Goal: Contribute content: Add original content to the website for others to see

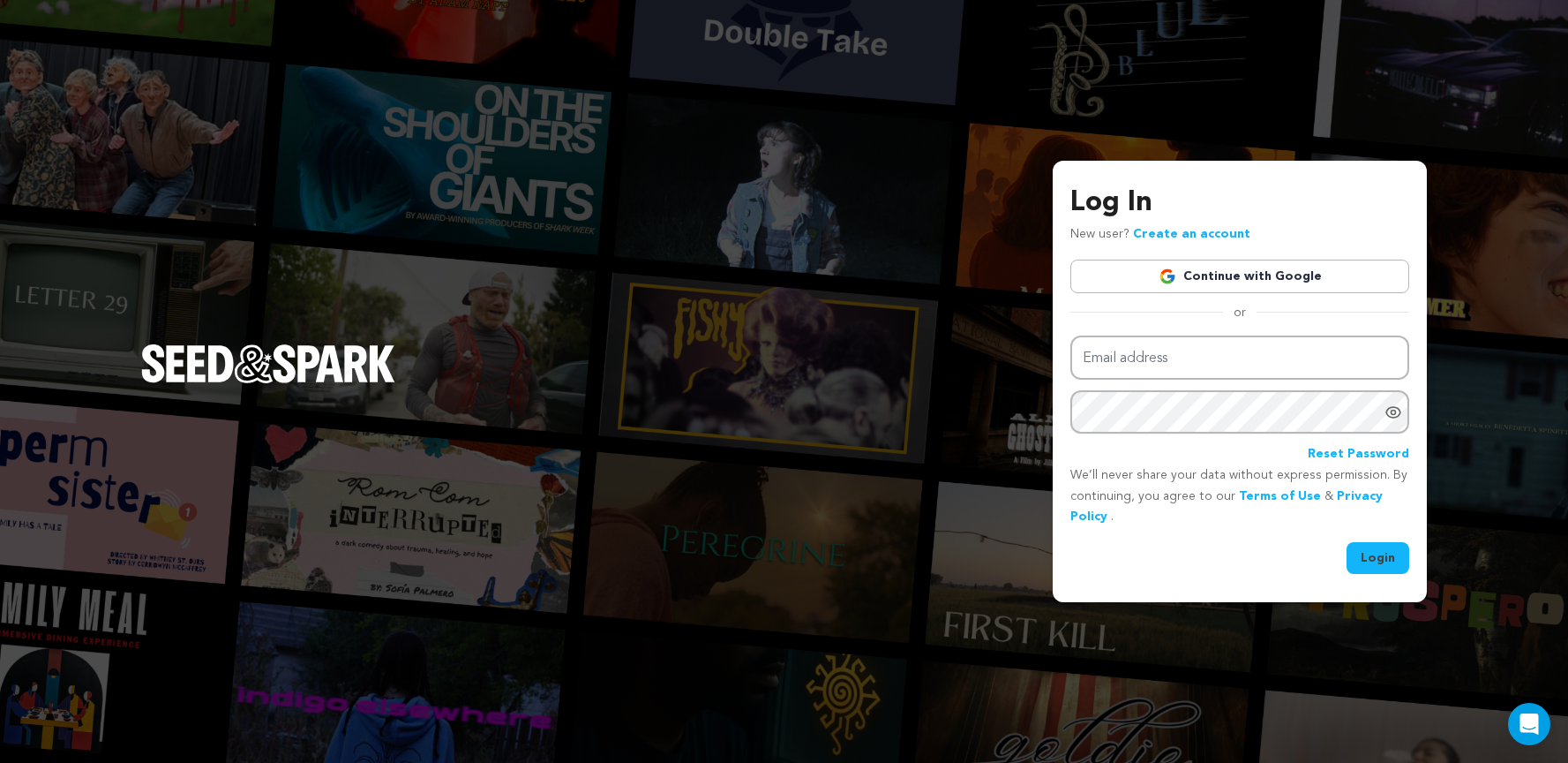
click at [1174, 265] on link "Continue with Google" at bounding box center [1240, 276] width 339 height 33
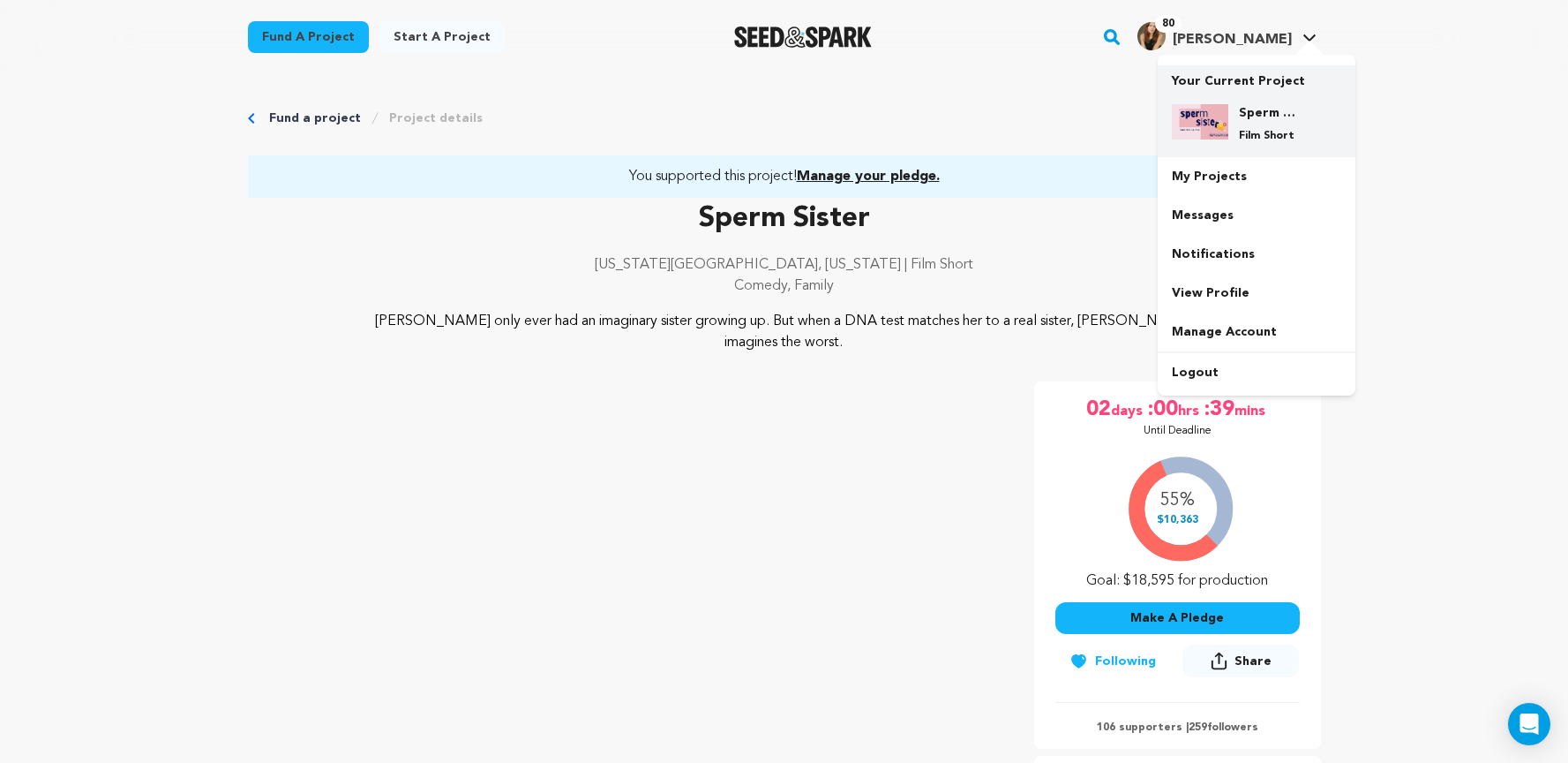
click at [1212, 141] on div at bounding box center [1199, 123] width 56 height 39
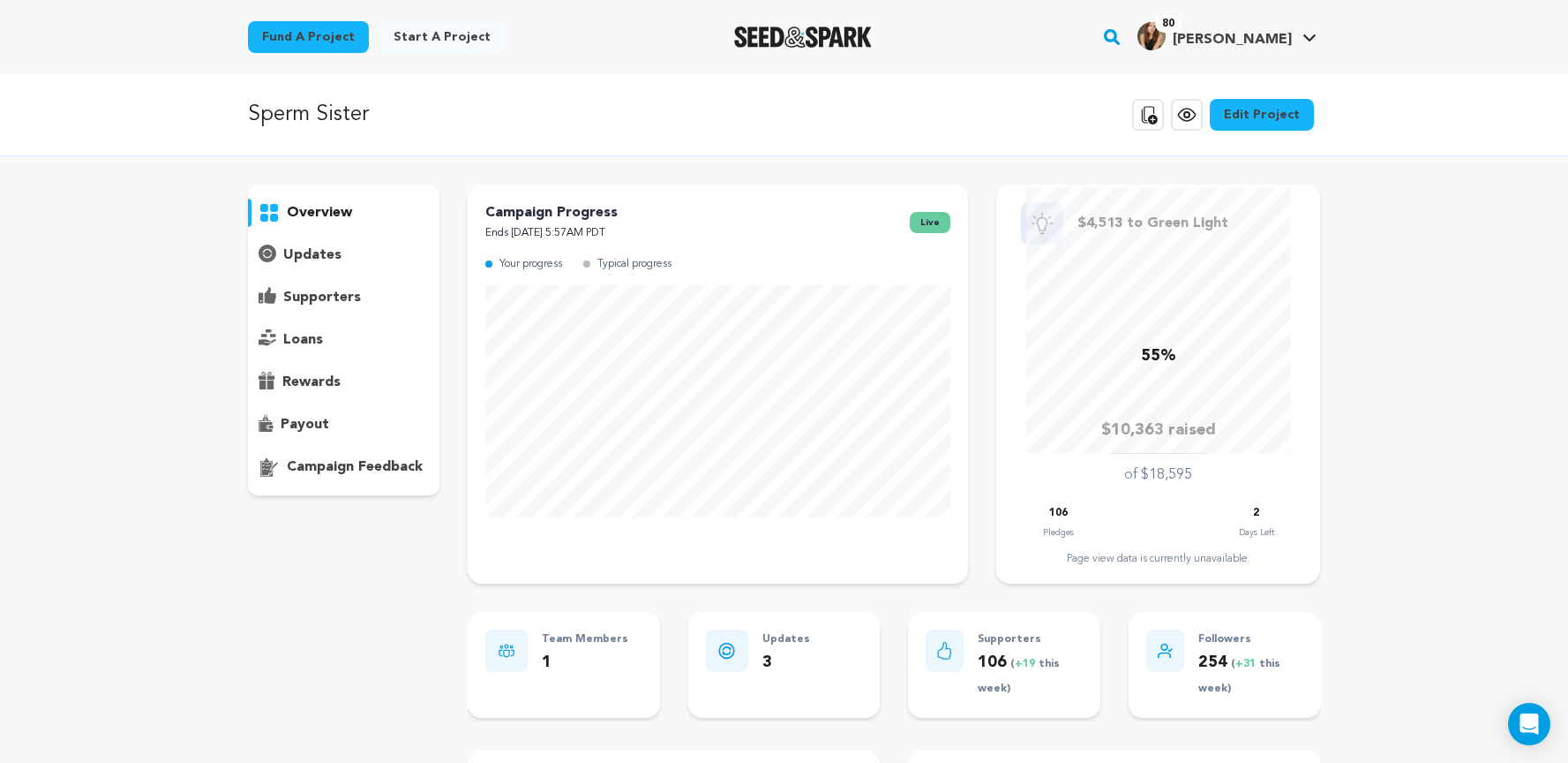
click at [1218, 119] on link "Edit Project" at bounding box center [1262, 115] width 104 height 32
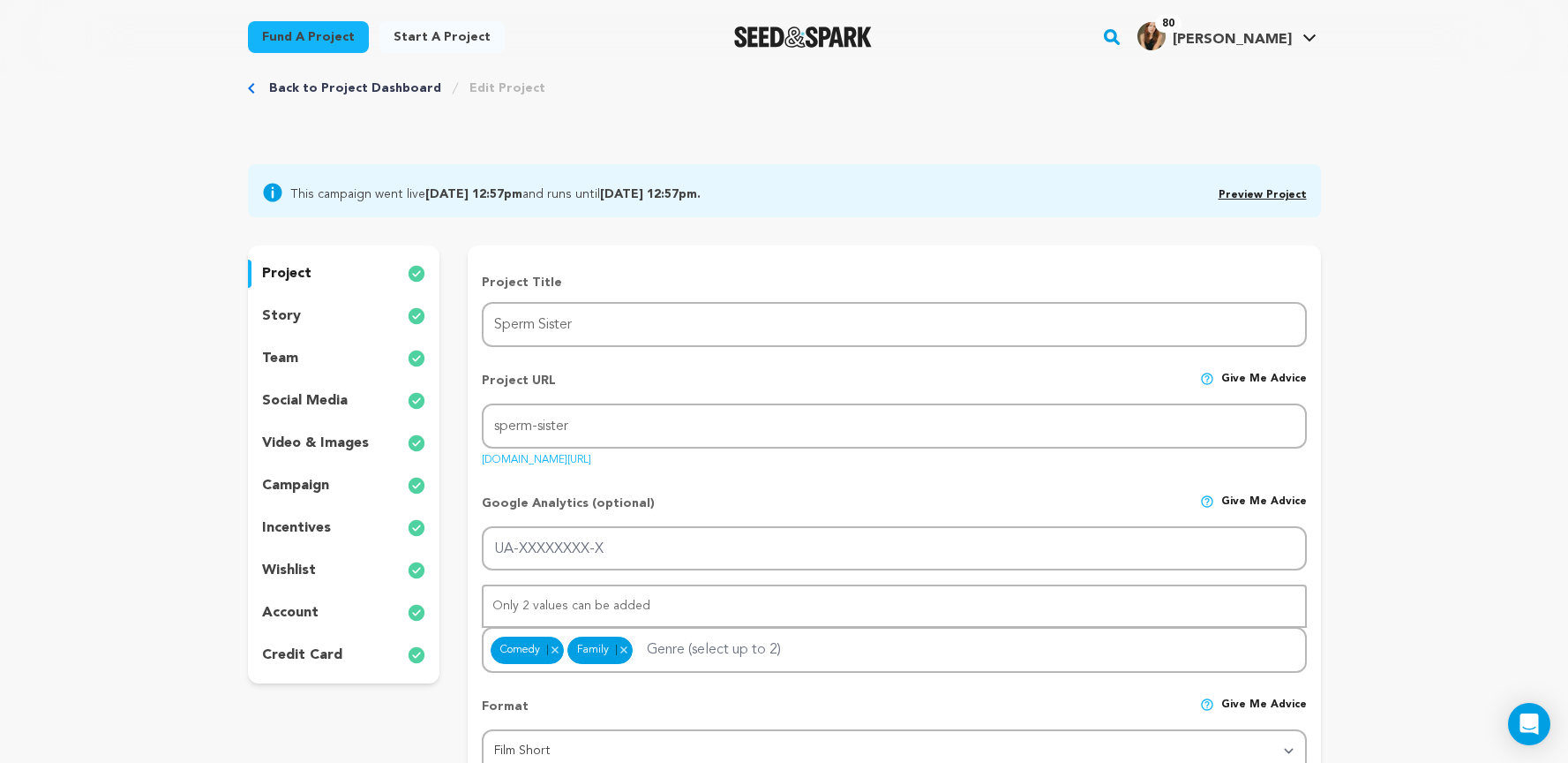
scroll to position [43, 0]
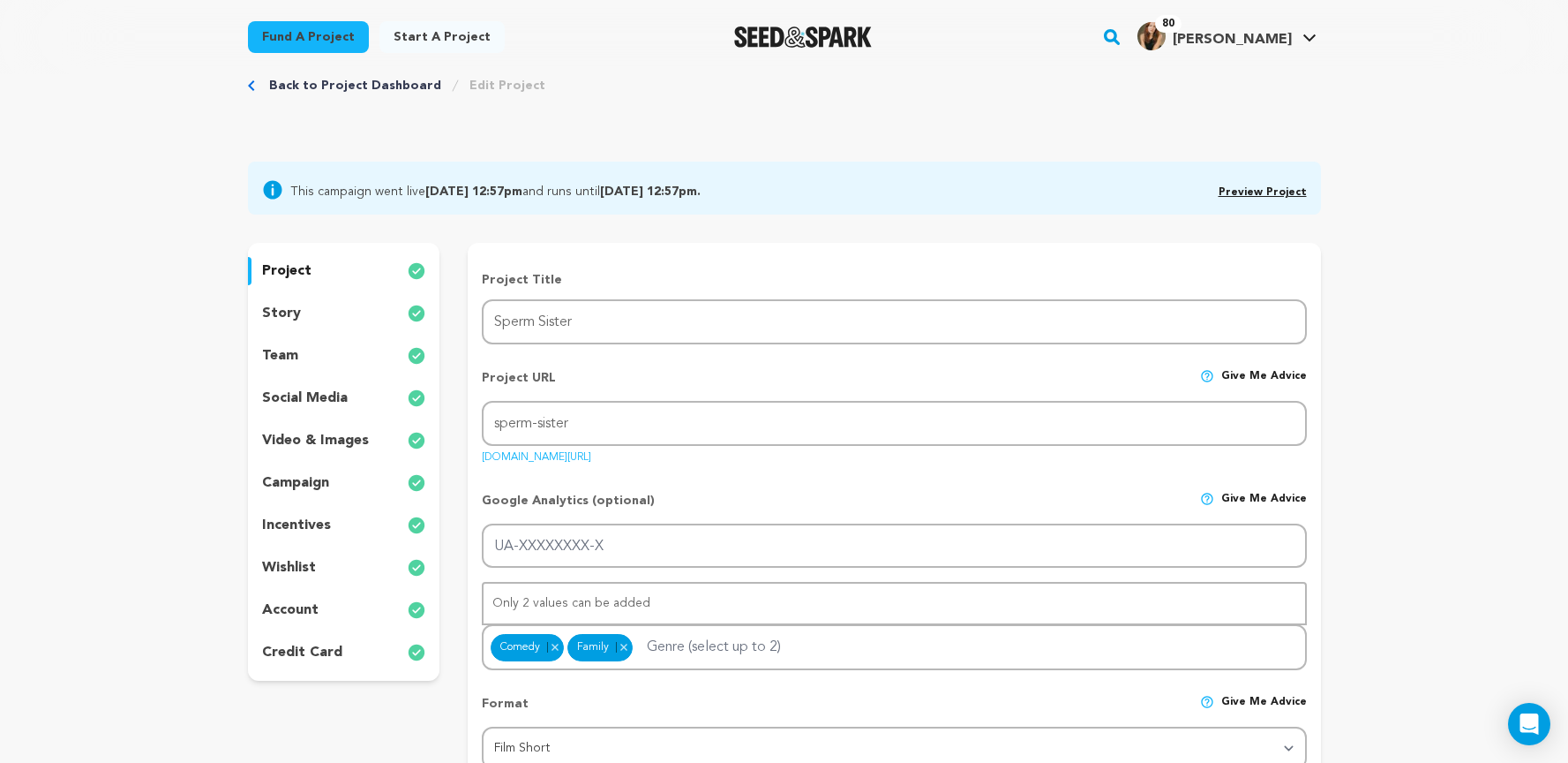
click at [316, 524] on p "incentives" at bounding box center [296, 525] width 69 height 21
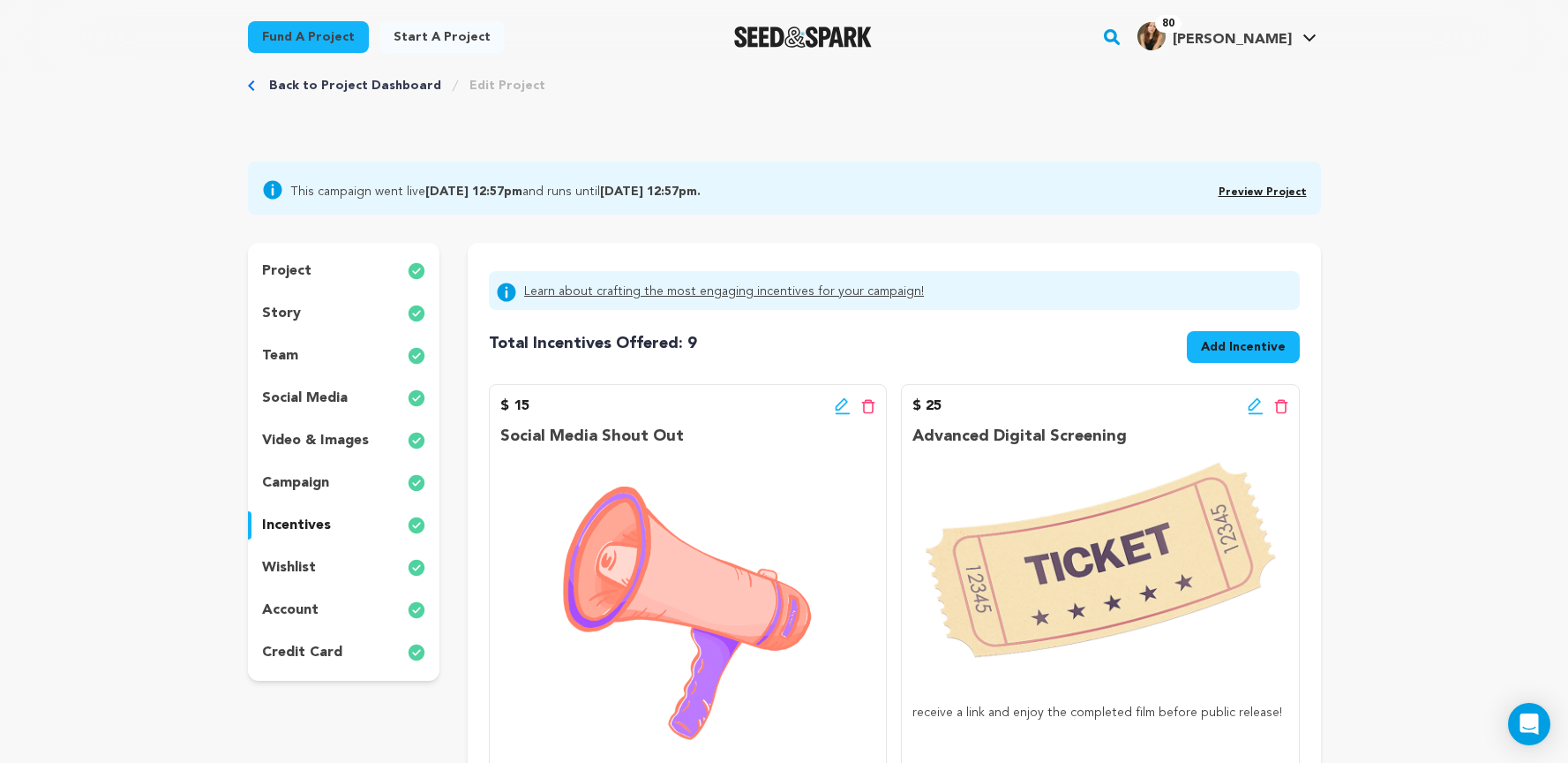
click at [1208, 351] on span "Add Incentive" at bounding box center [1244, 347] width 85 height 17
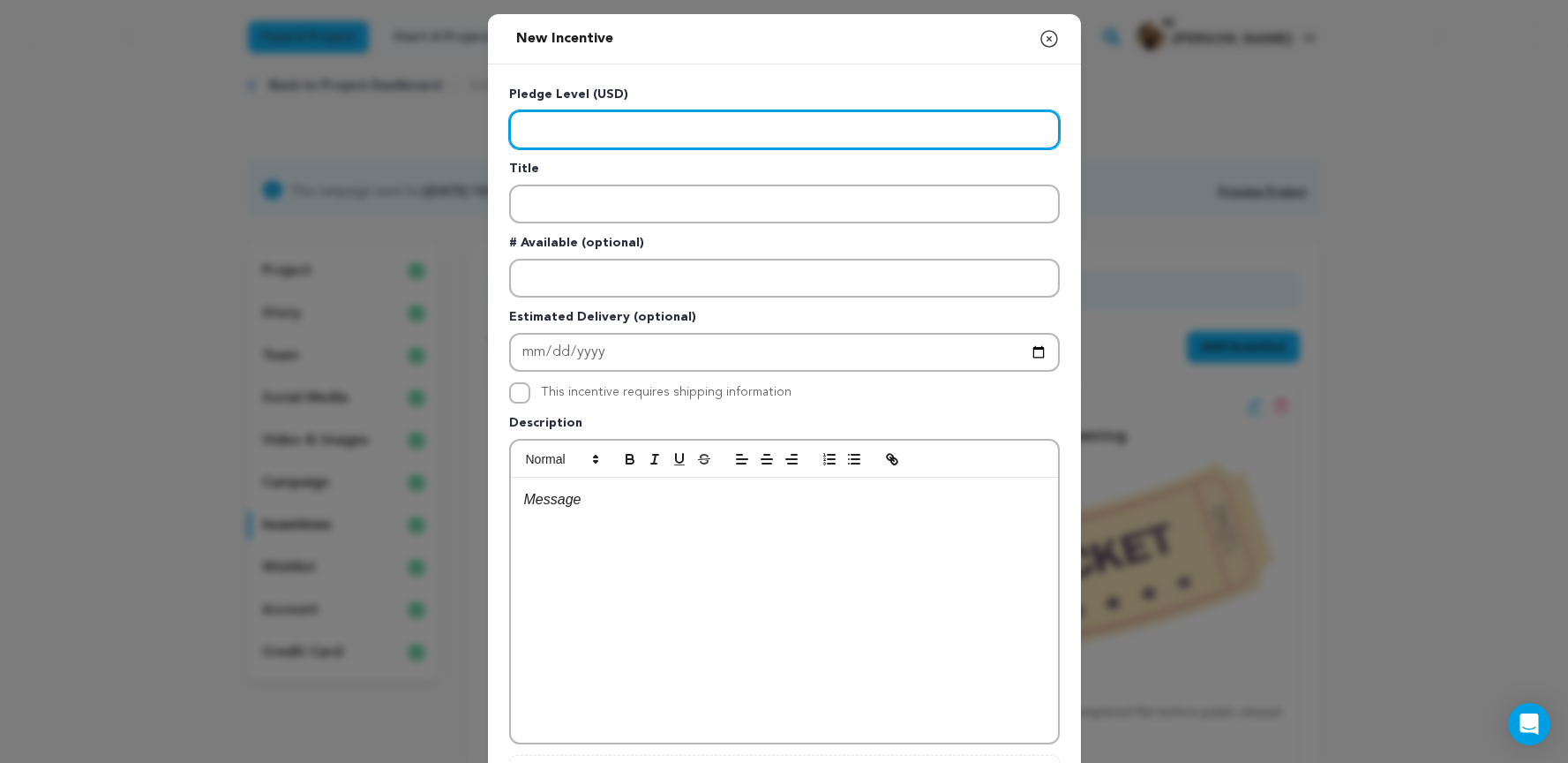
click at [687, 136] on input "Enter level" at bounding box center [784, 130] width 551 height 39
type input "4"
type input "300"
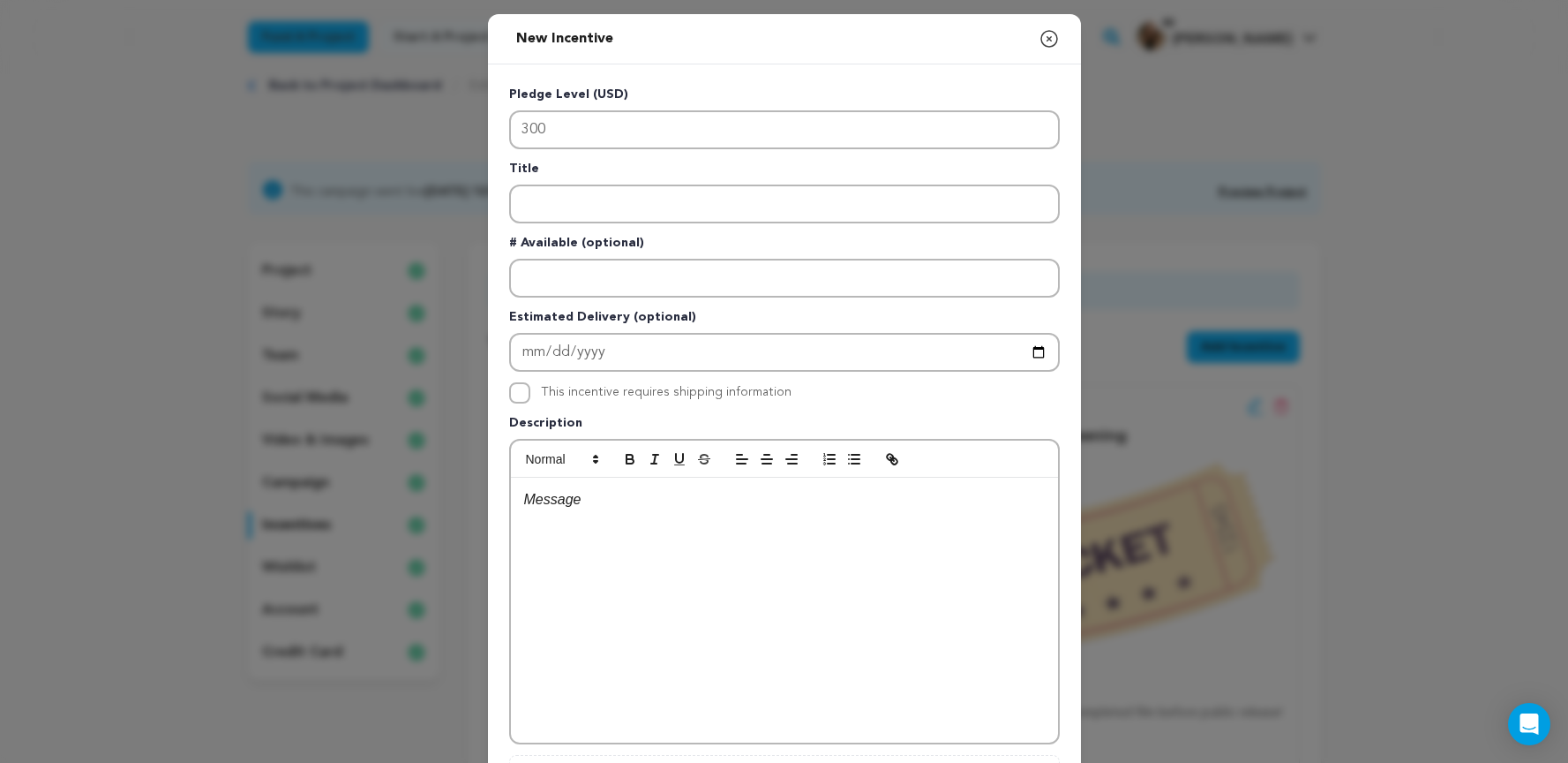
click at [641, 224] on div "Pledge Level (USD) 300 Title # Available (optional) Estimated Delivery (optiona…" at bounding box center [784, 458] width 551 height 746
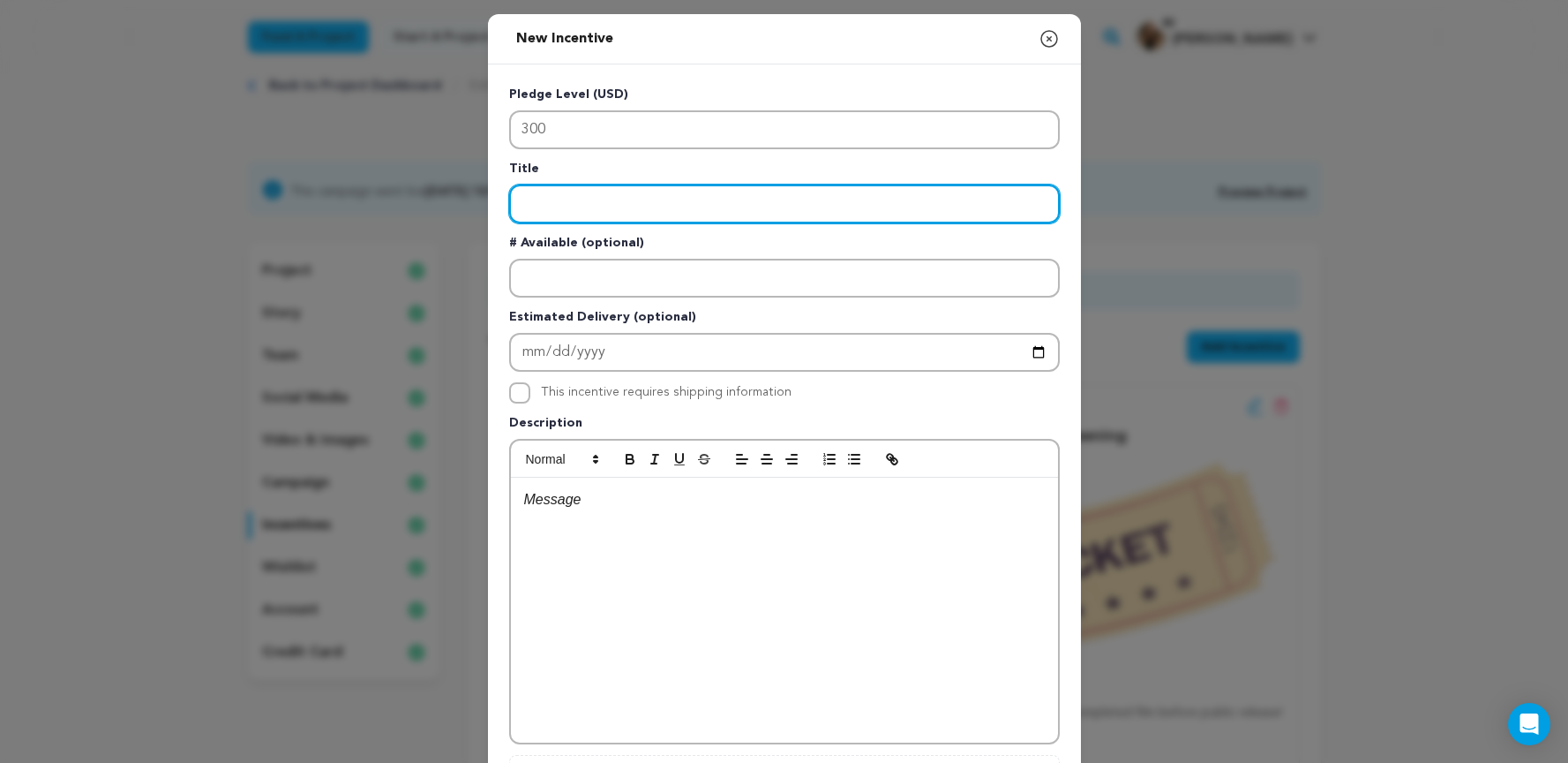
click at [635, 194] on input "Enter title" at bounding box center [784, 204] width 551 height 39
type input "Exclusive BTS and Blooper Reel Access"
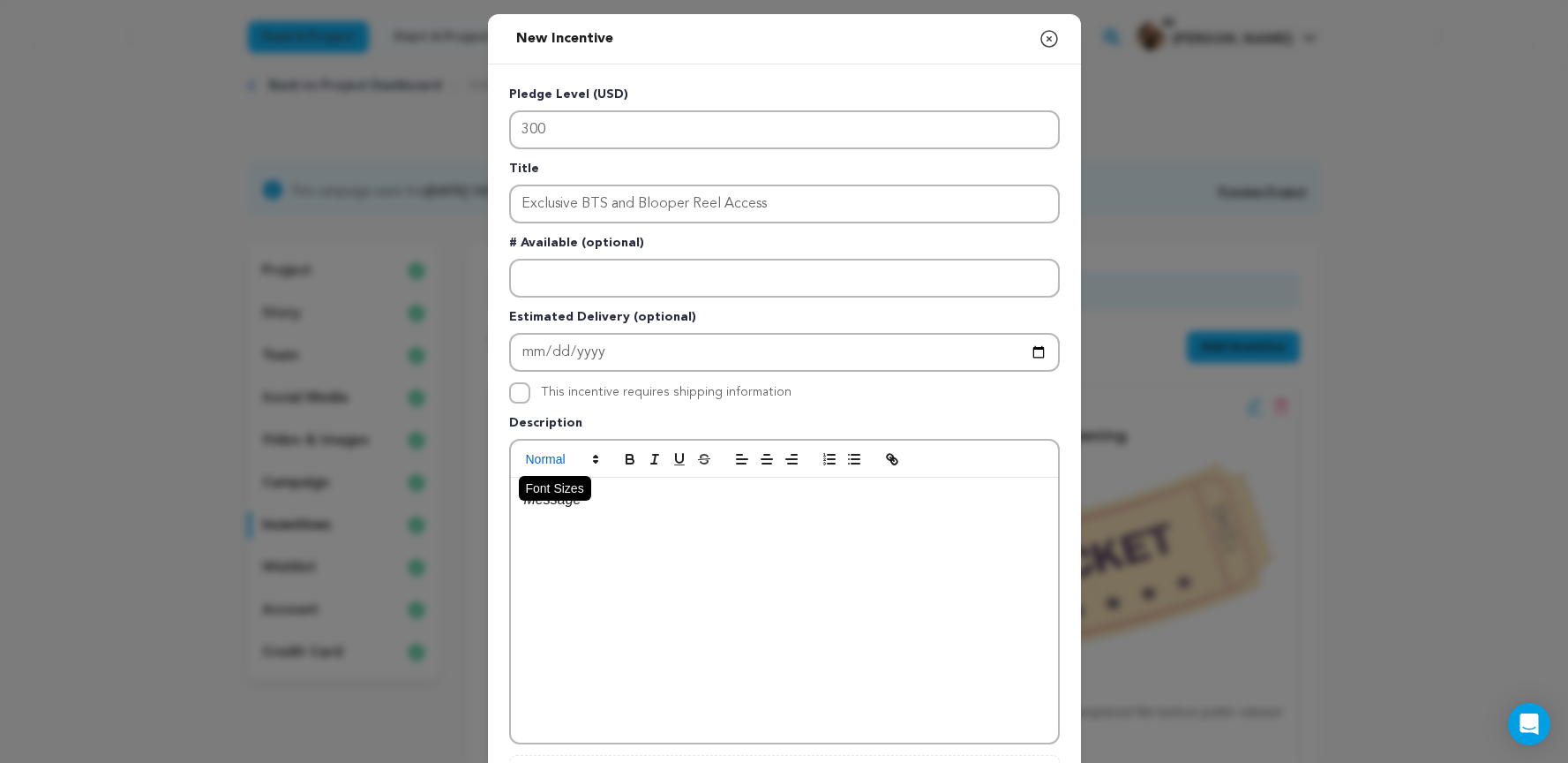
click at [577, 470] on span at bounding box center [562, 459] width 86 height 21
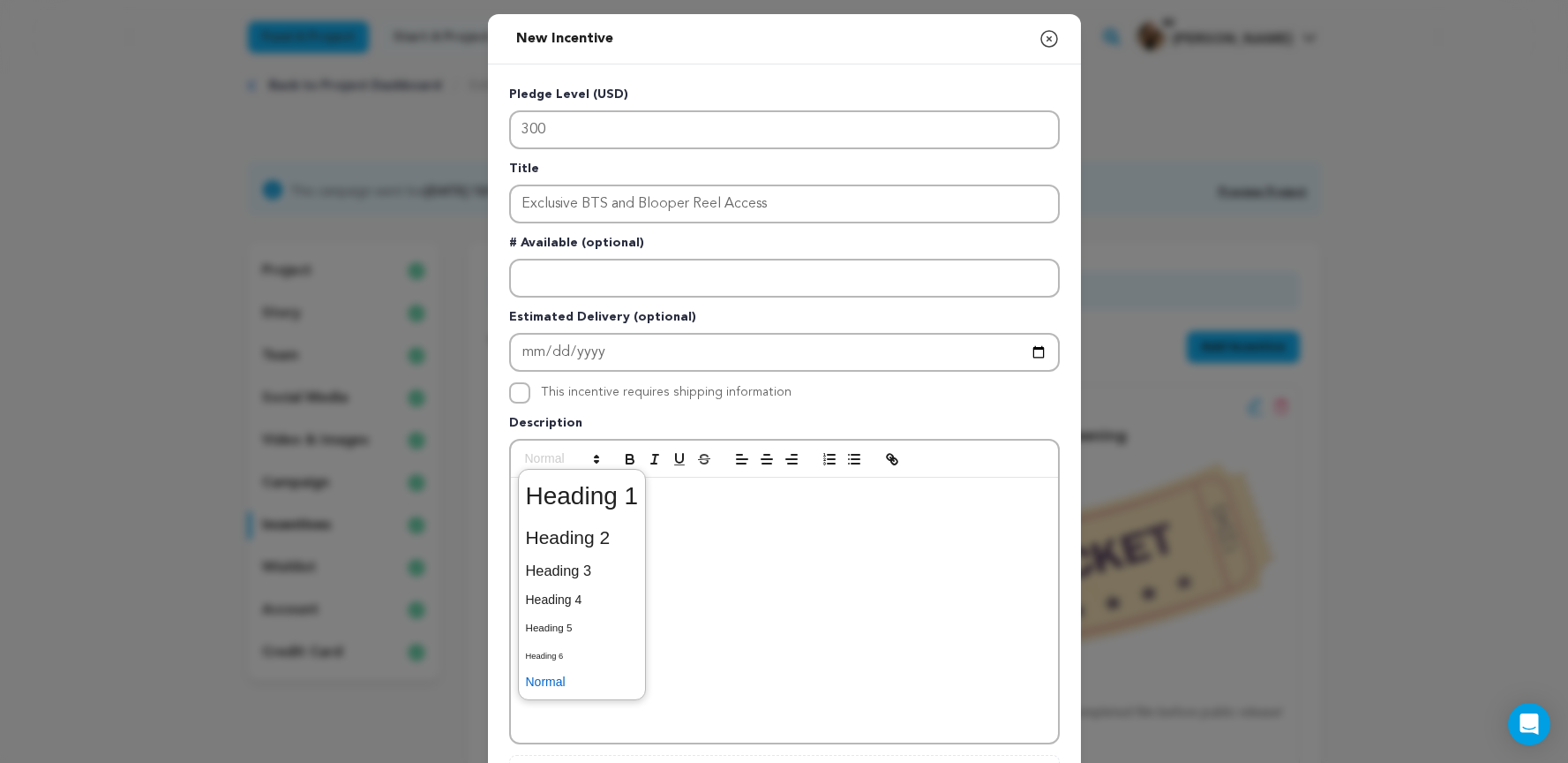
click at [672, 516] on div at bounding box center [784, 610] width 547 height 265
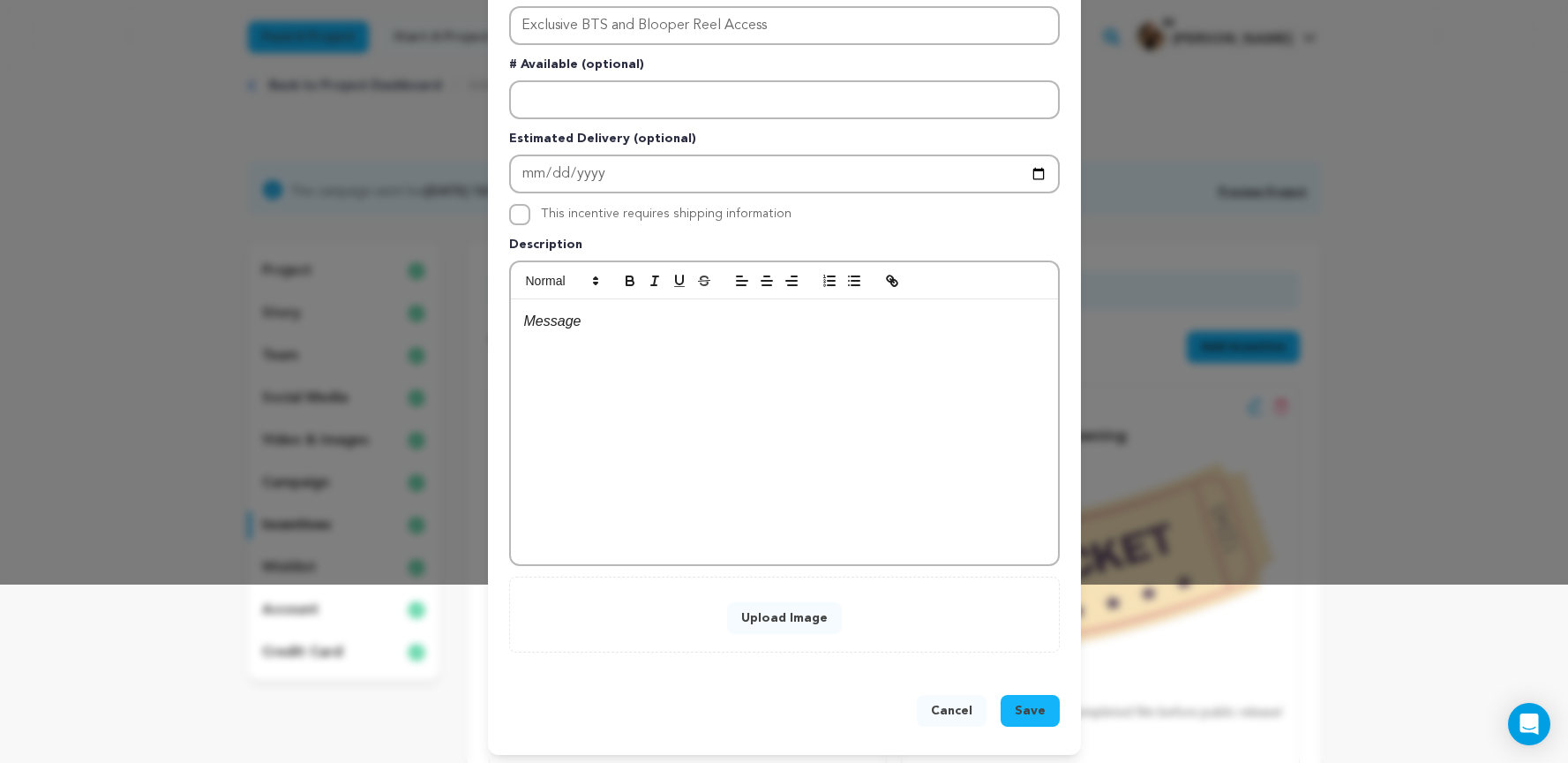
scroll to position [185, 0]
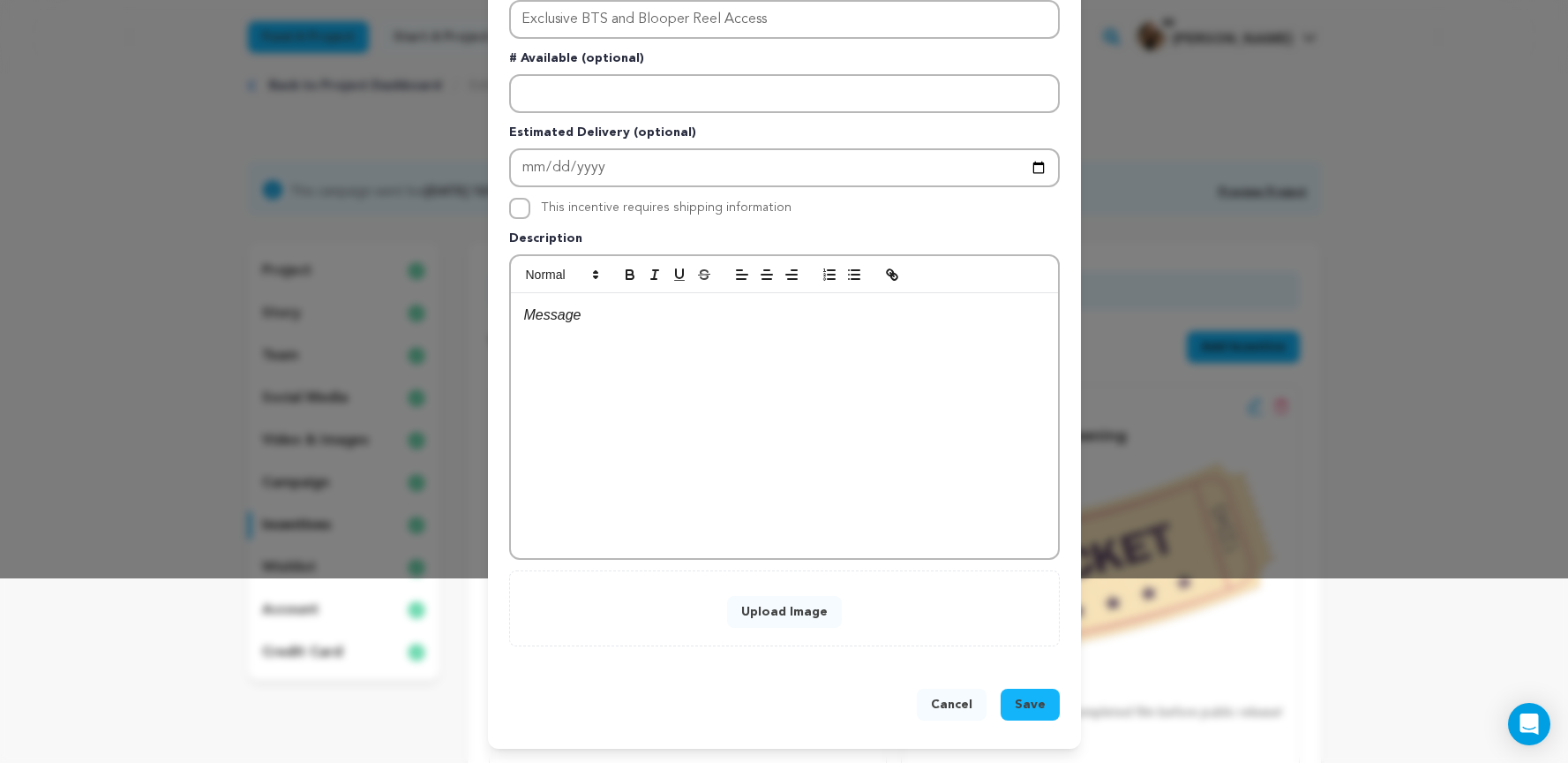
click at [782, 616] on button "Upload Image" at bounding box center [784, 611] width 115 height 32
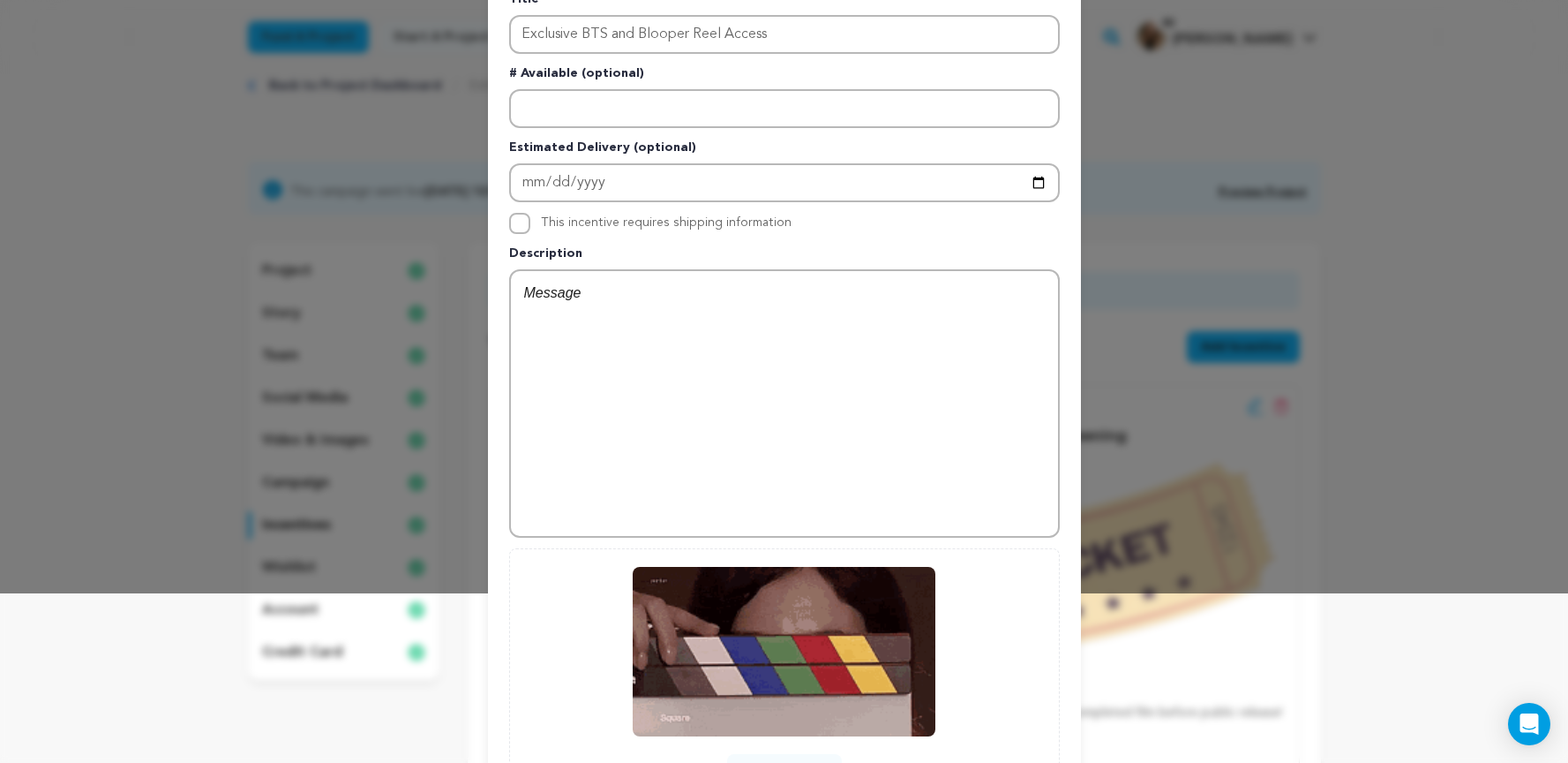
scroll to position [165, 0]
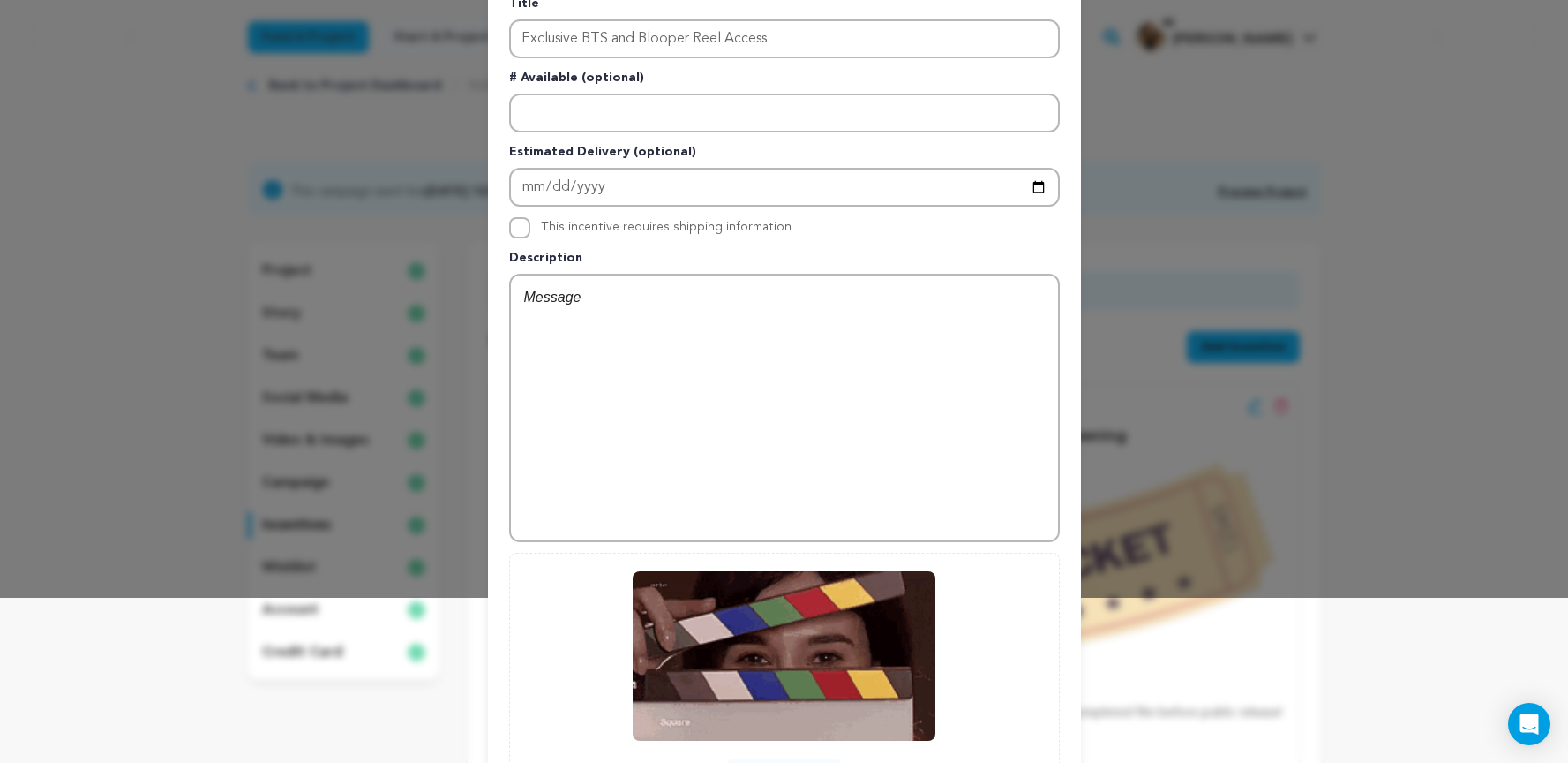
click at [649, 362] on div at bounding box center [784, 408] width 547 height 265
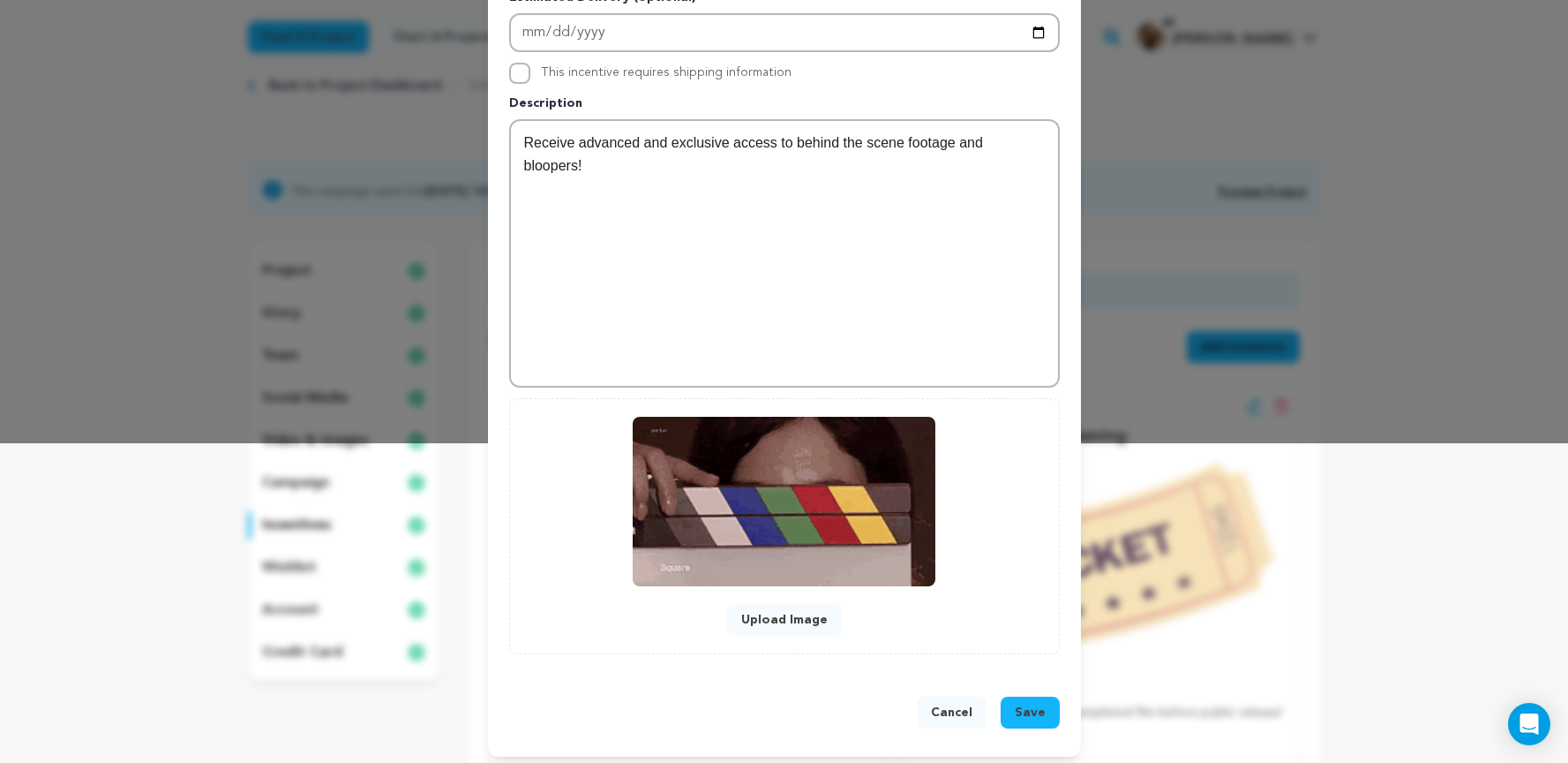
scroll to position [327, 0]
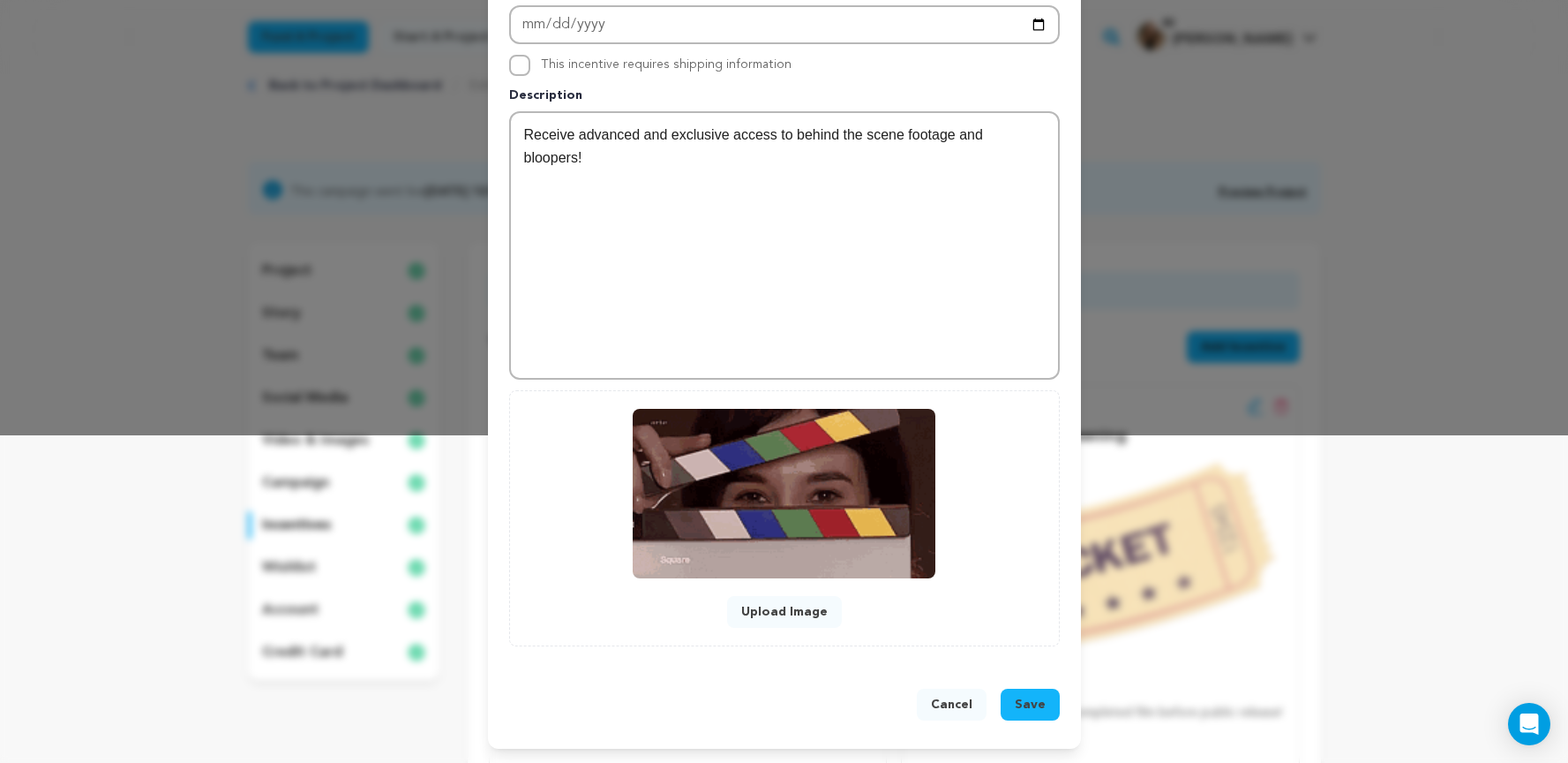
click at [1034, 711] on span "Save" at bounding box center [1030, 704] width 31 height 17
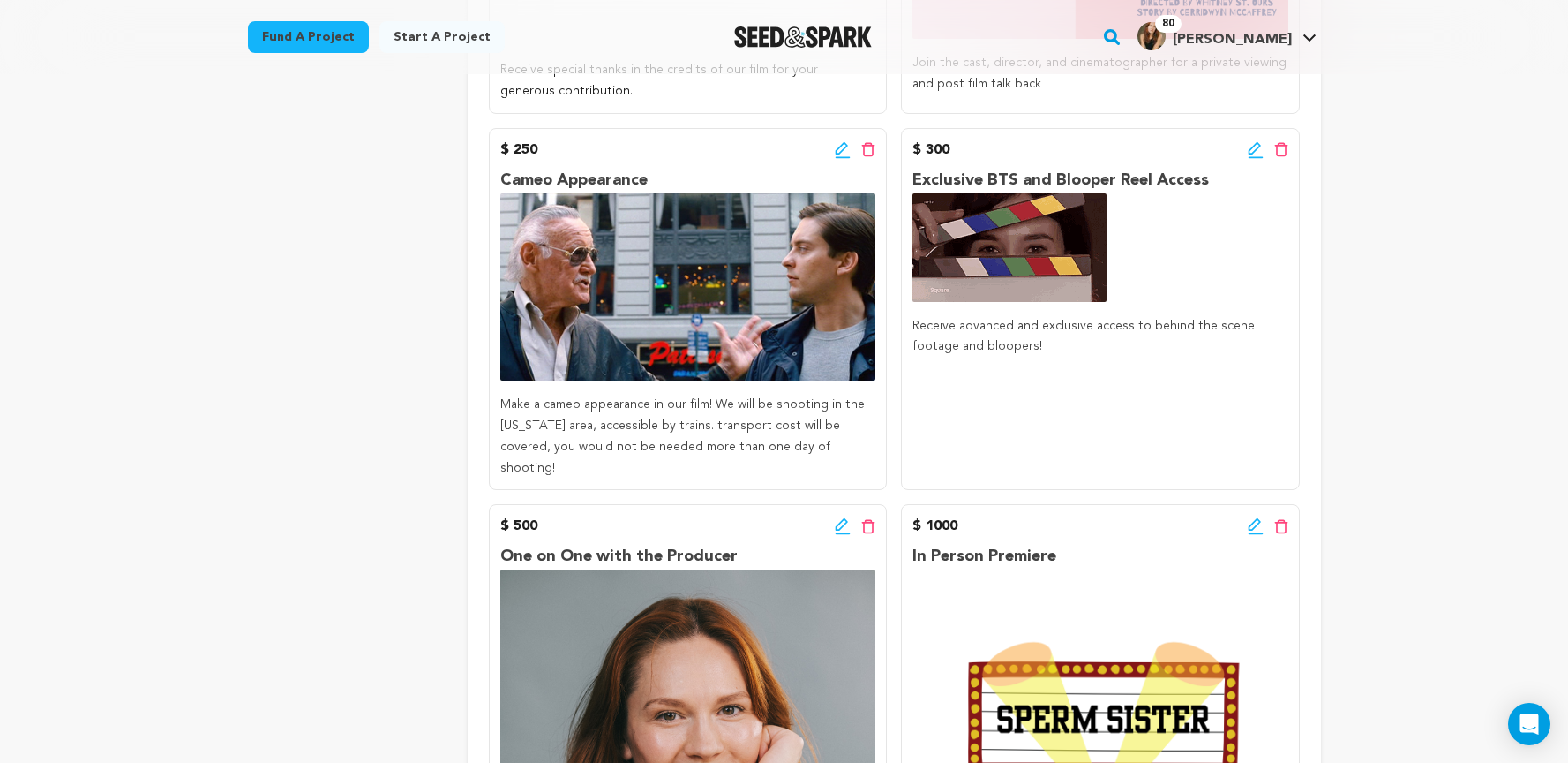
scroll to position [968, 0]
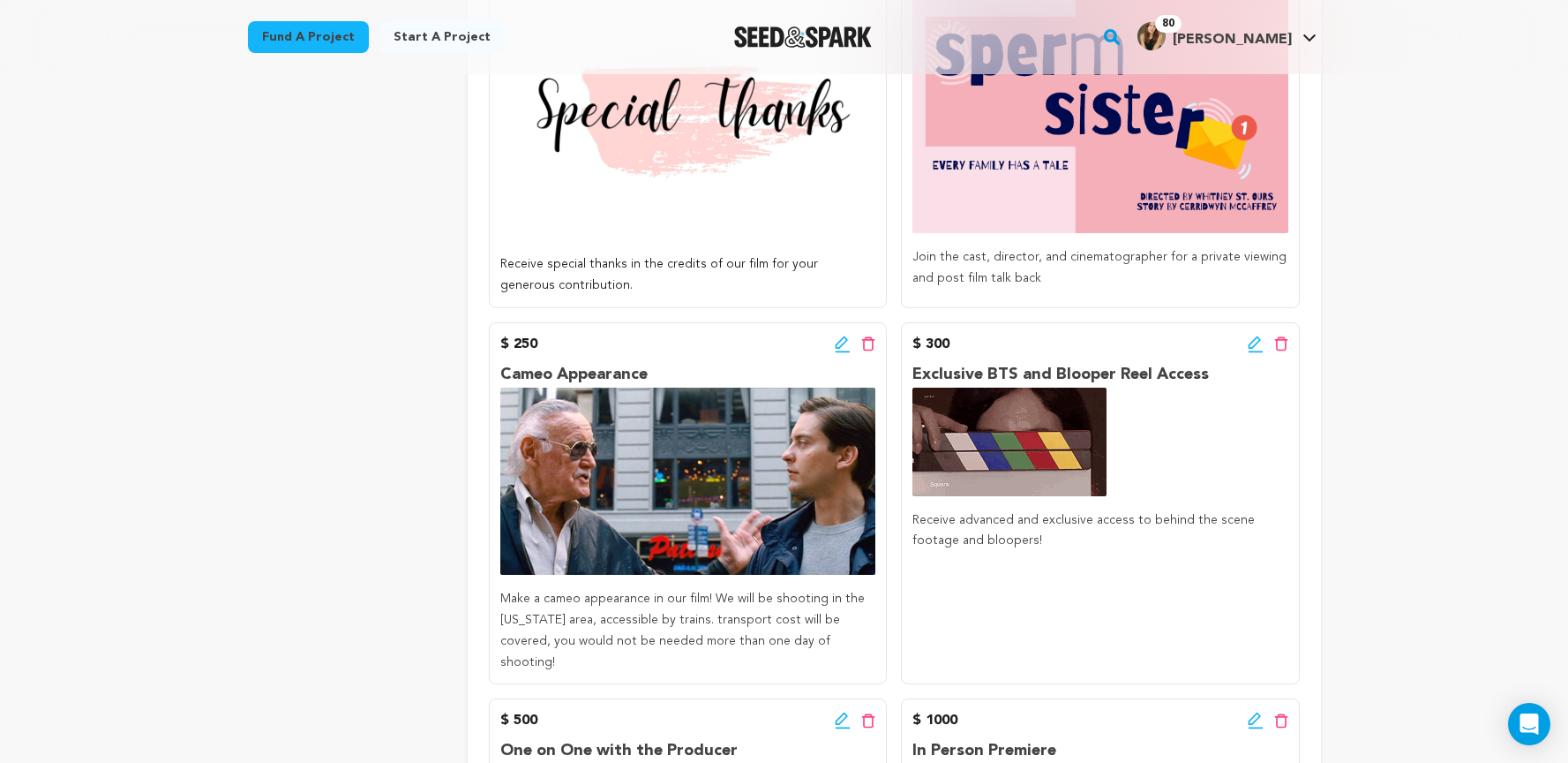
click at [1254, 347] on icon at bounding box center [1256, 344] width 16 height 17
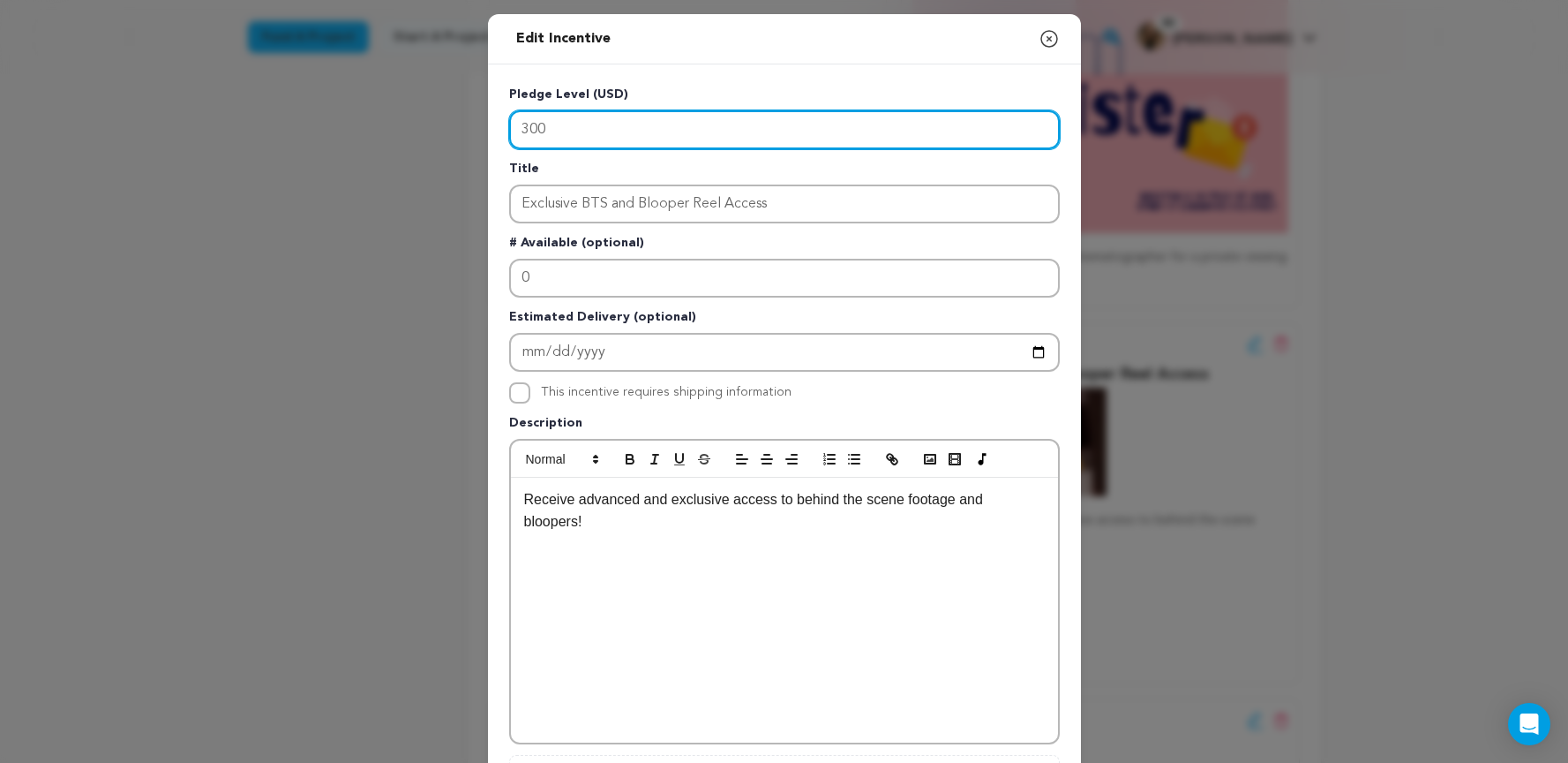
click at [582, 123] on input "300" at bounding box center [784, 130] width 551 height 39
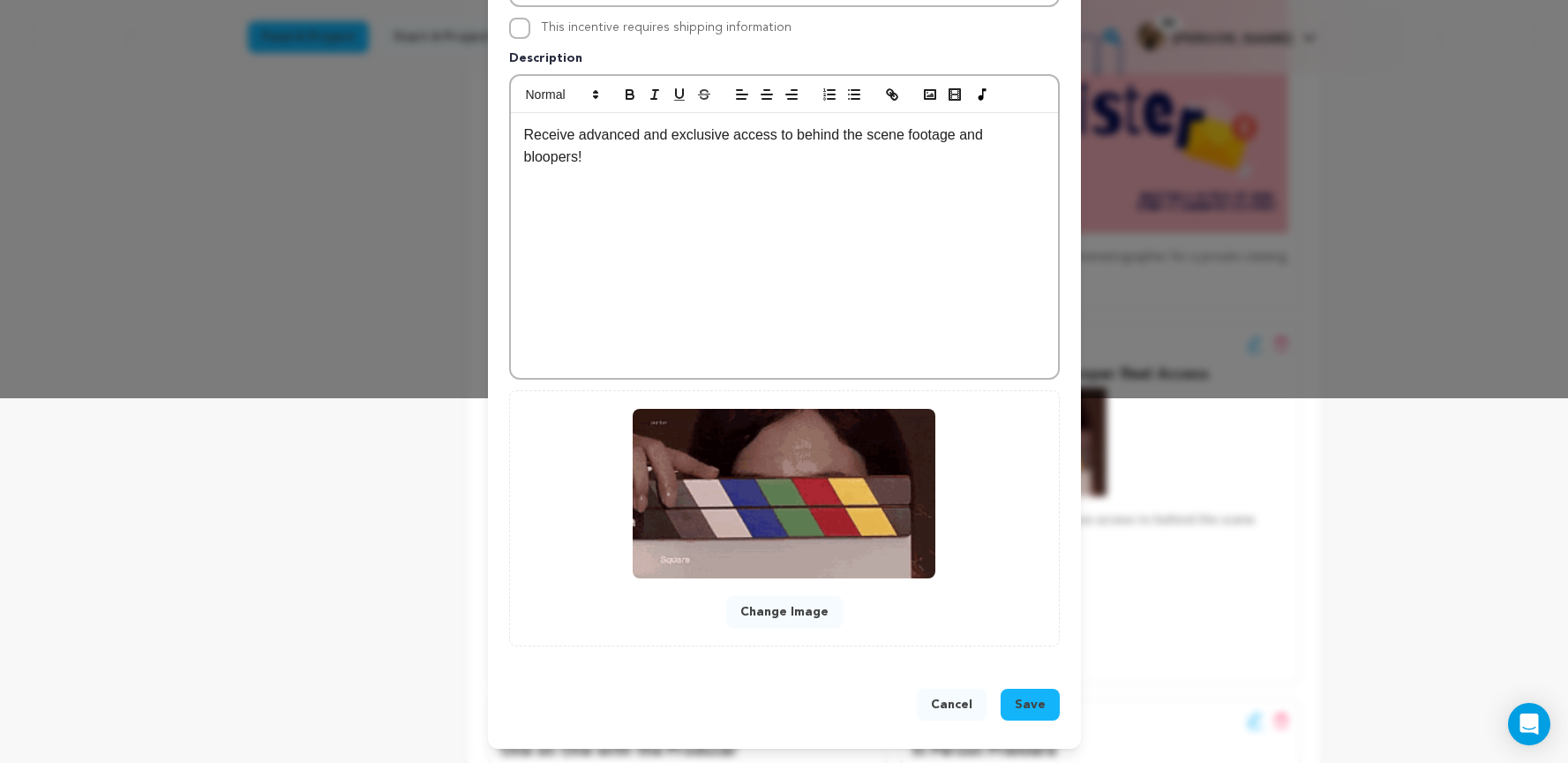
type input "30"
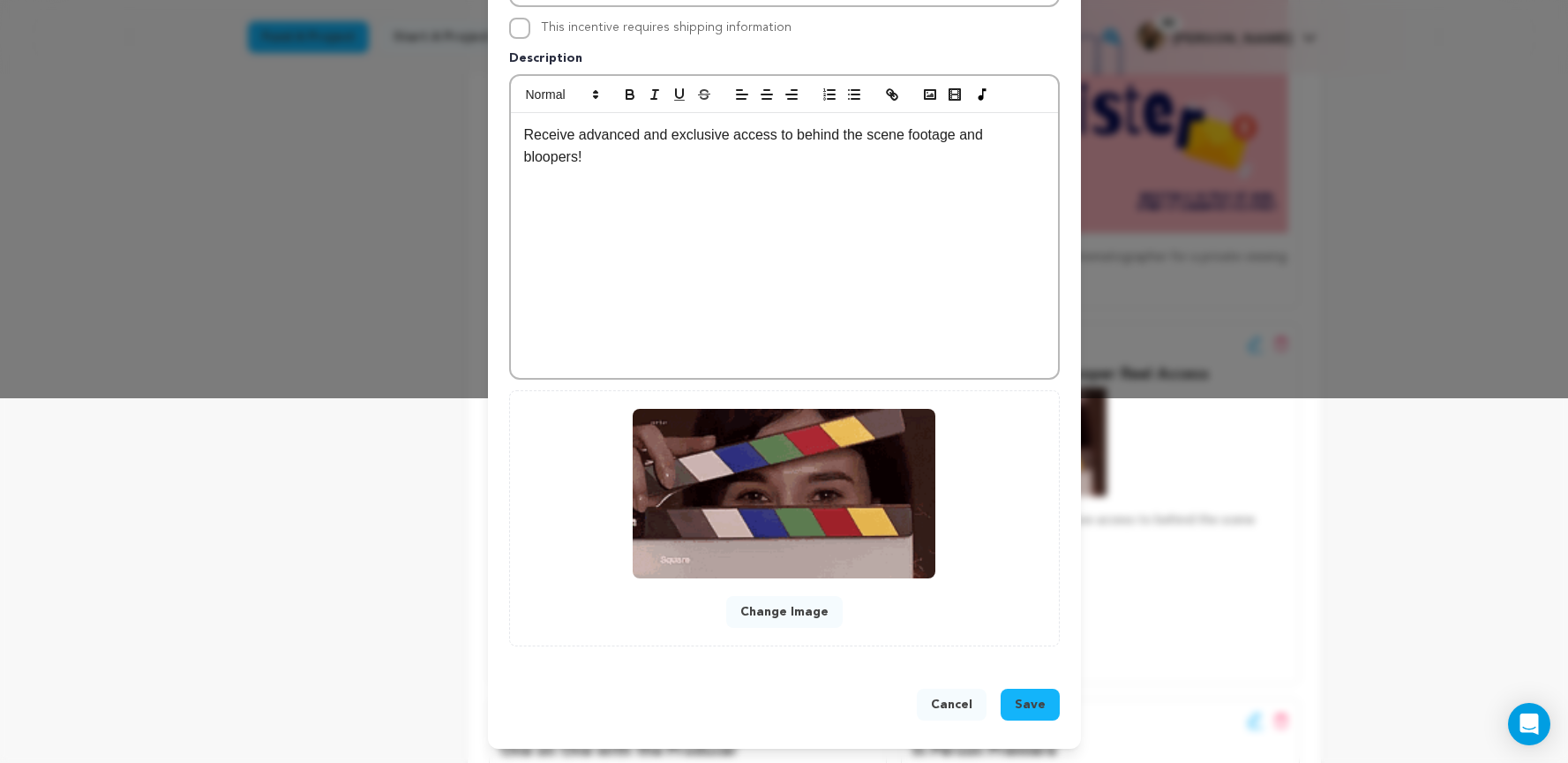
click at [1018, 696] on span "Save" at bounding box center [1030, 704] width 31 height 17
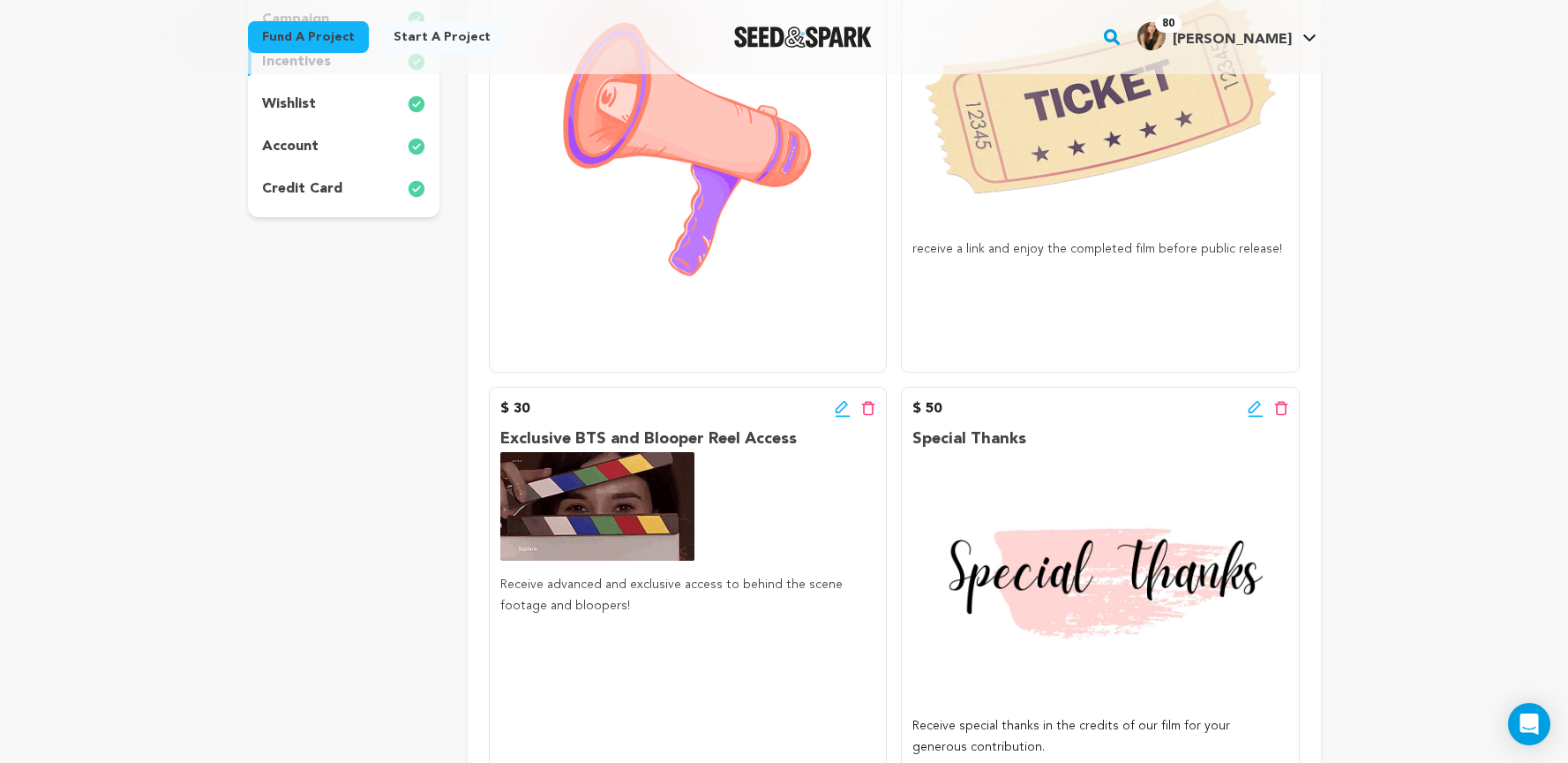
scroll to position [90, 0]
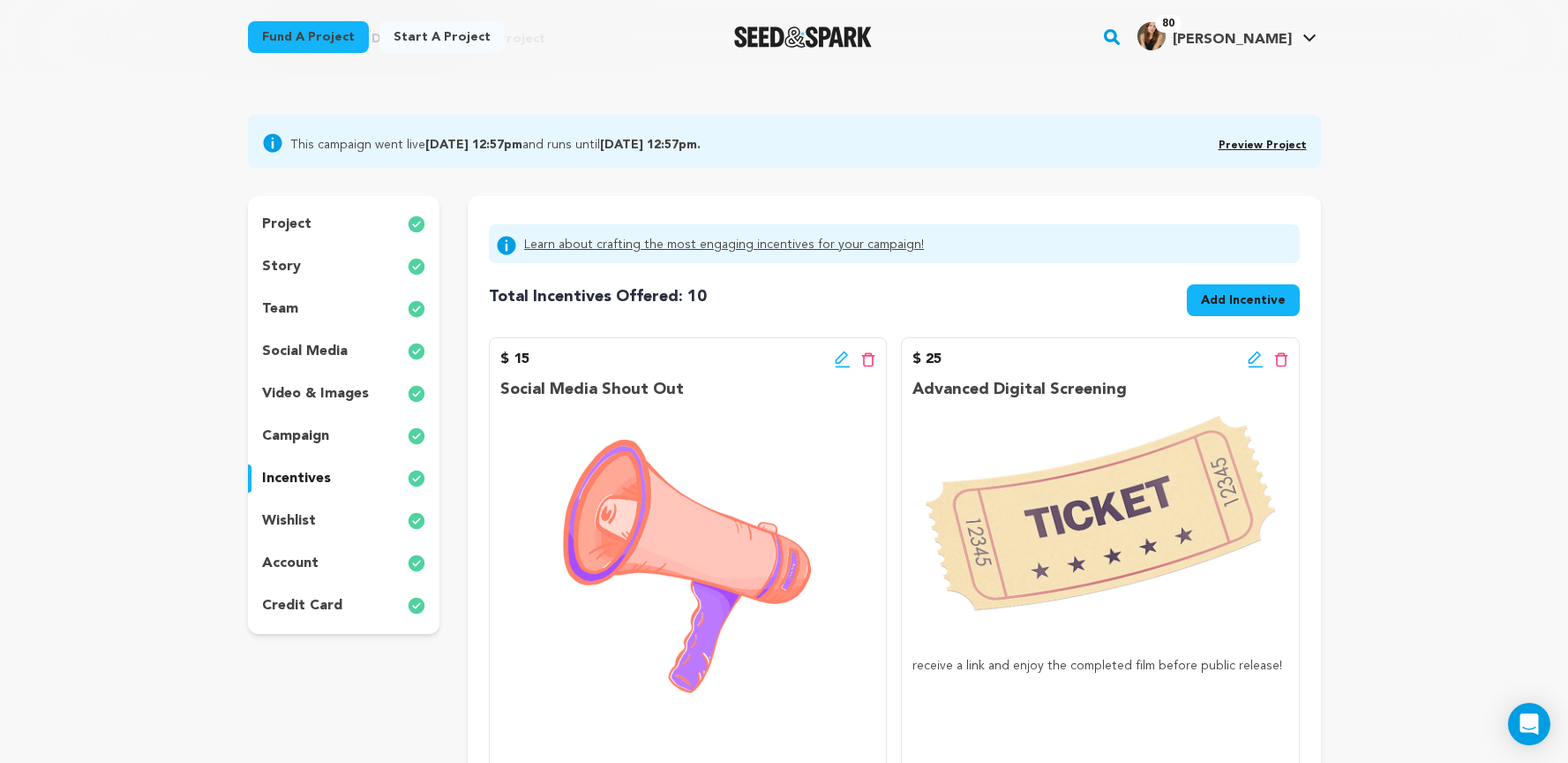
click at [1218, 293] on span "Add Incentive" at bounding box center [1244, 300] width 85 height 17
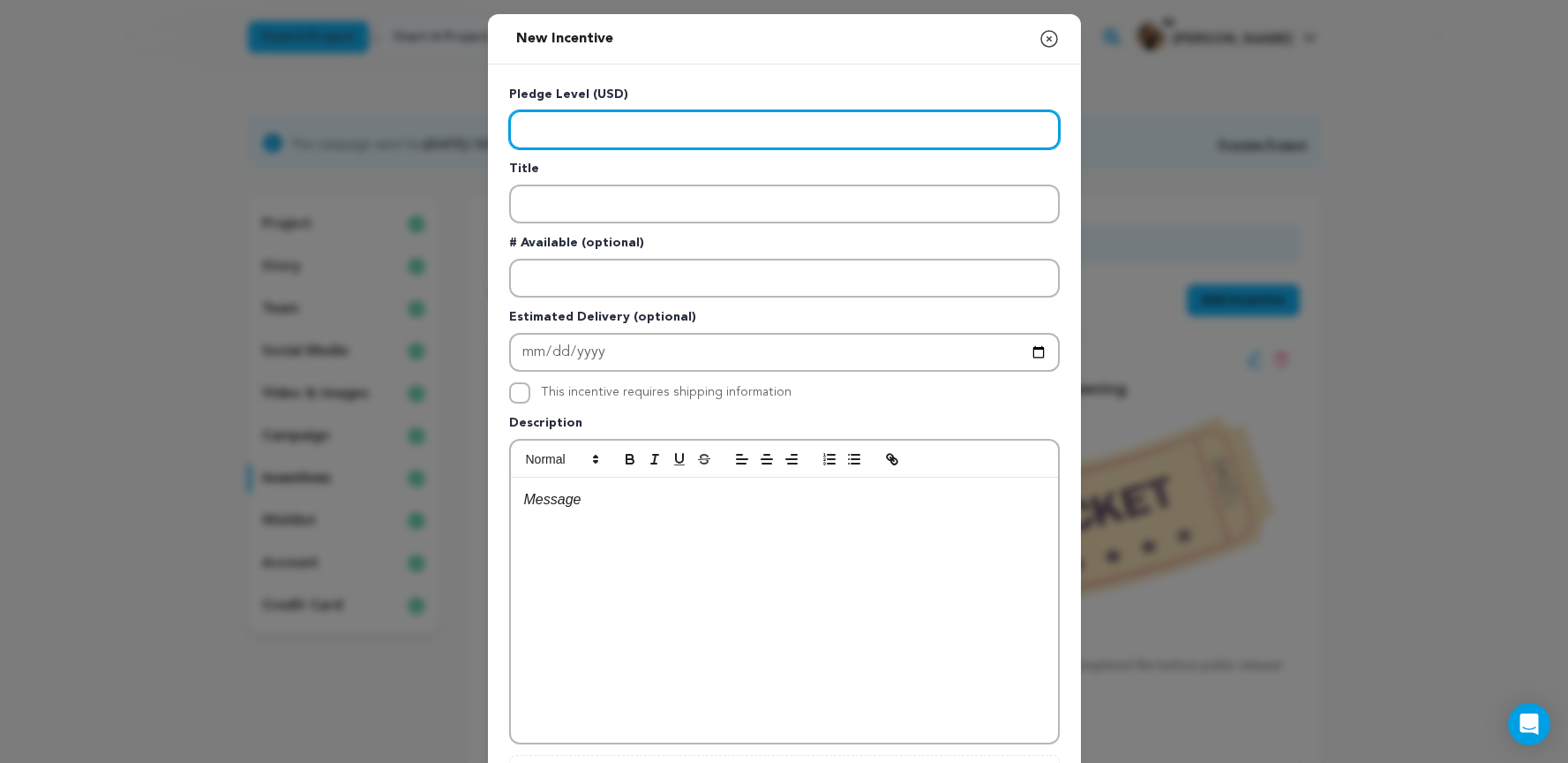
click at [871, 110] on input "Enter level" at bounding box center [784, 130] width 551 height 39
type input "75"
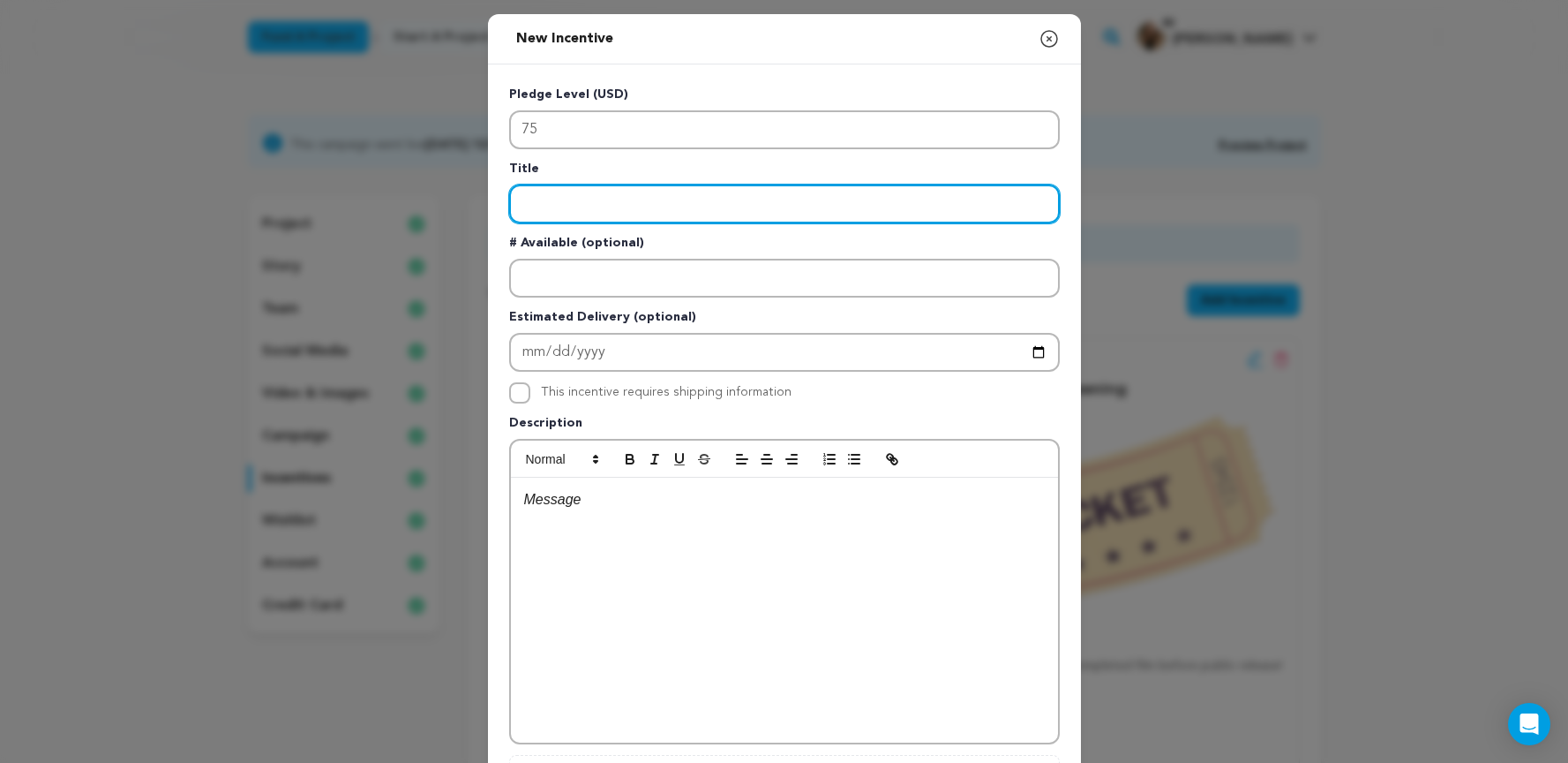
click at [752, 196] on input "Enter title" at bounding box center [784, 204] width 551 height 39
type input "Personalized thank you video"
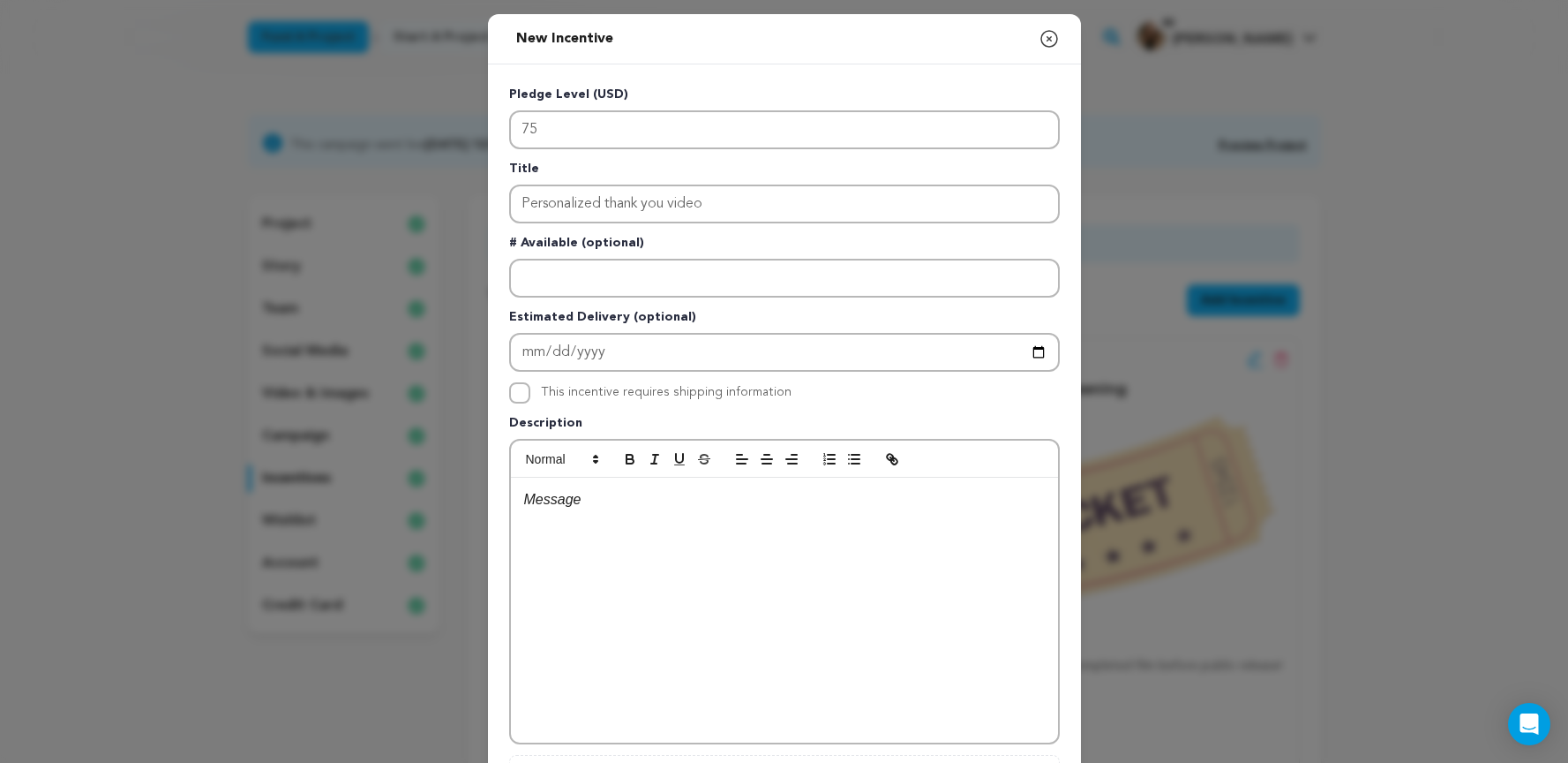
click at [647, 509] on p at bounding box center [784, 499] width 521 height 23
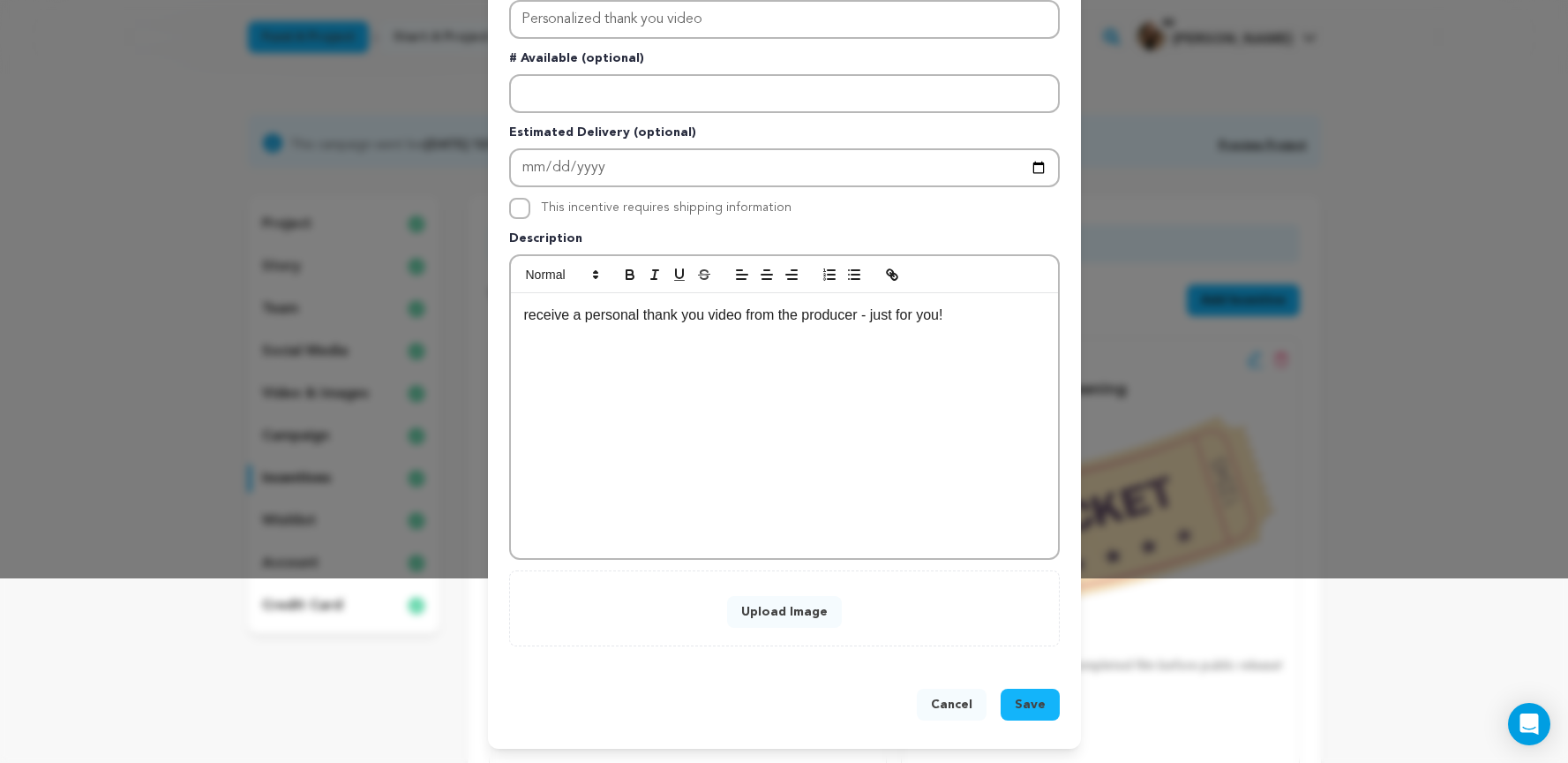
click at [820, 617] on button "Upload Image" at bounding box center [784, 611] width 115 height 32
click at [802, 611] on button "Upload Image" at bounding box center [784, 611] width 115 height 32
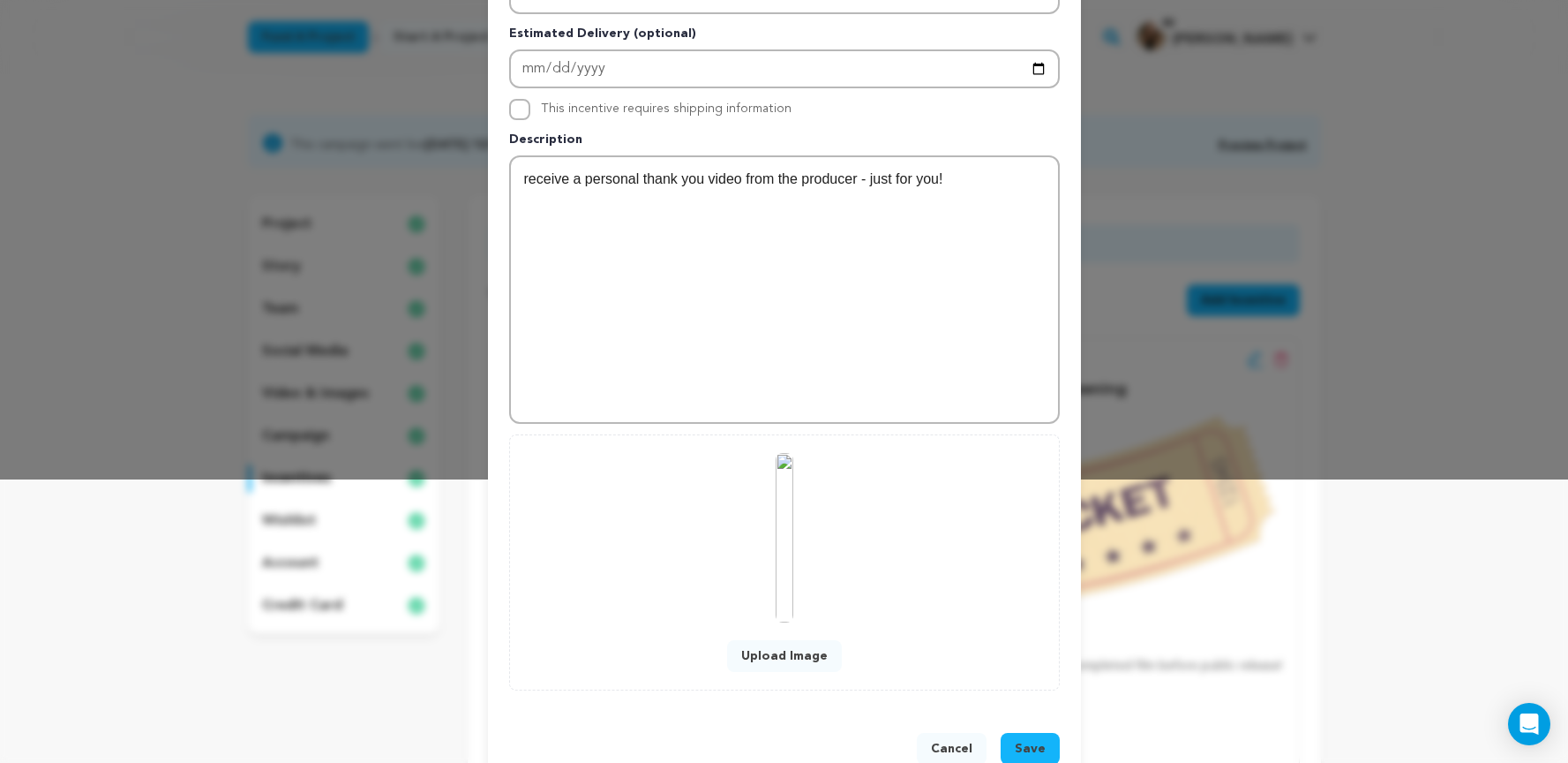
scroll to position [288, 0]
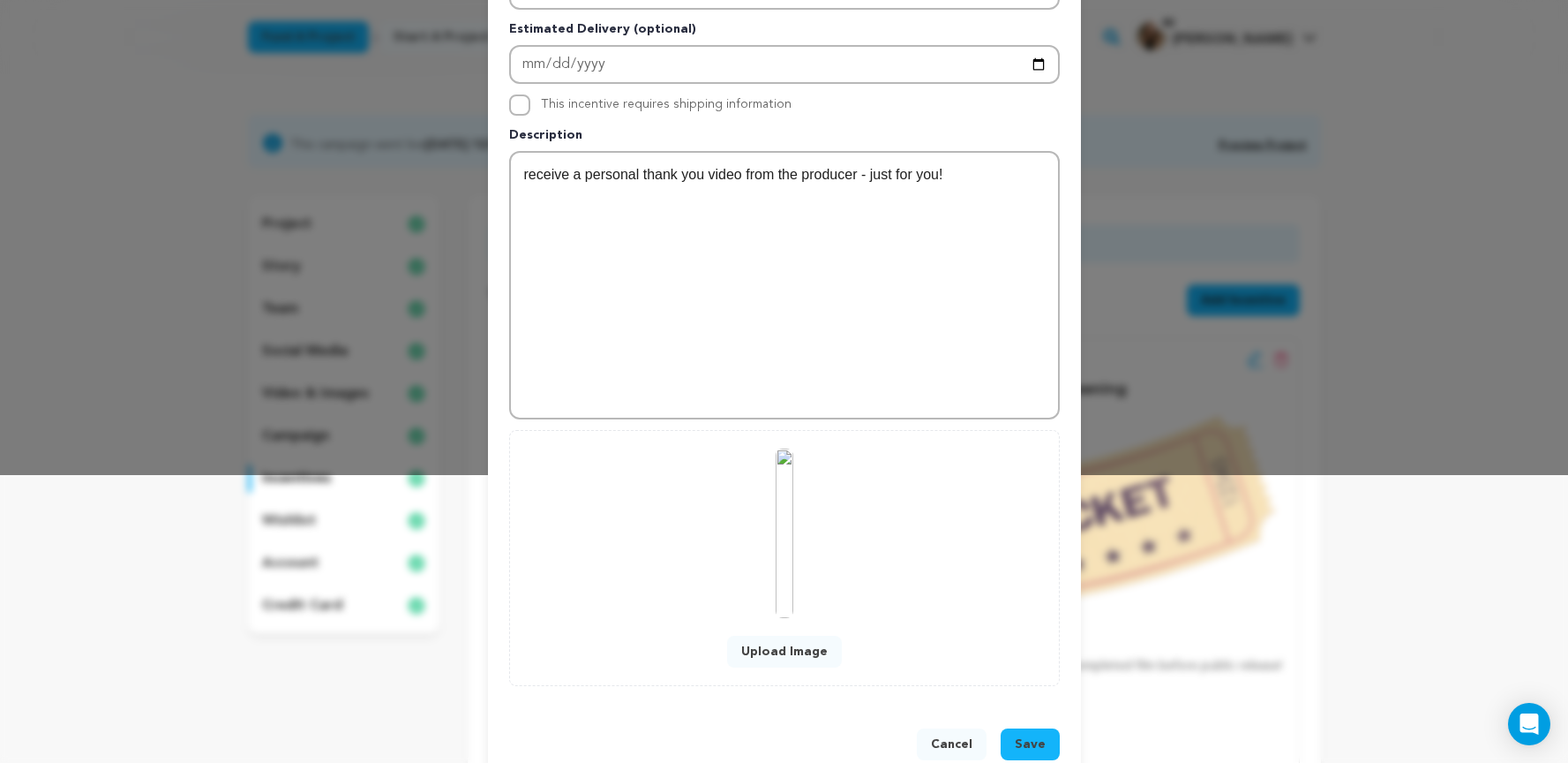
click at [1024, 737] on span "Save" at bounding box center [1030, 744] width 31 height 17
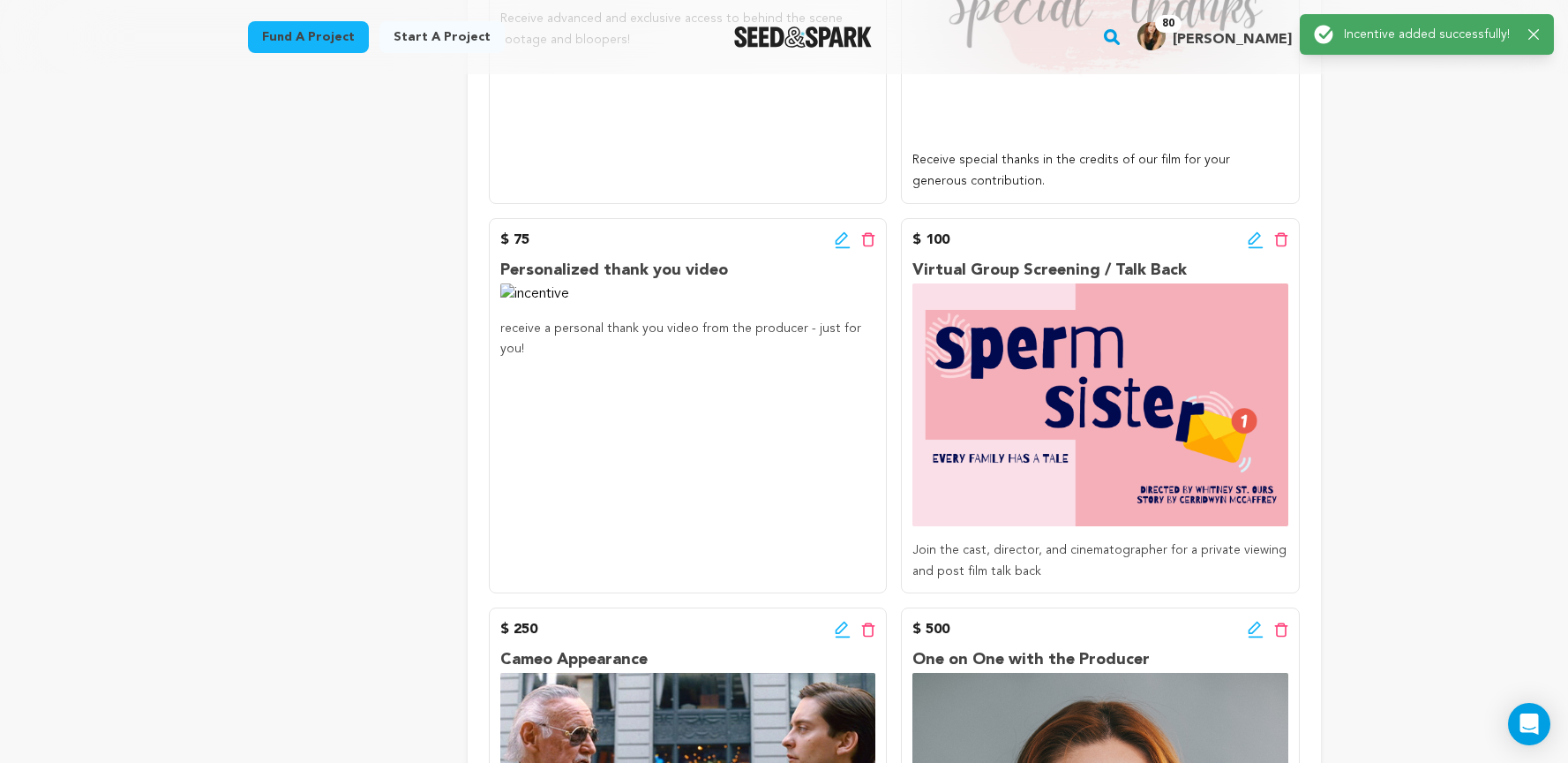
scroll to position [1077, 0]
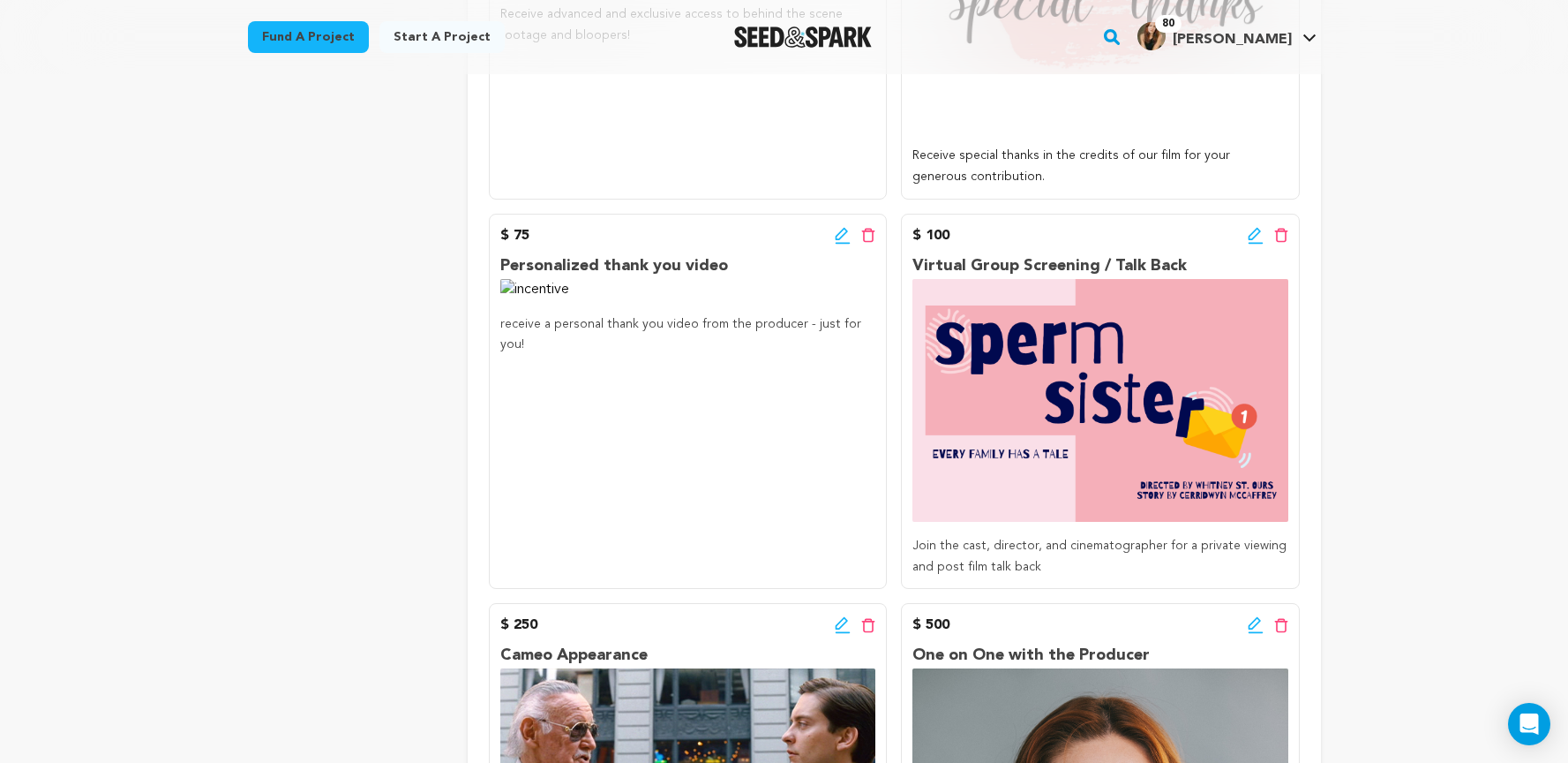
click at [846, 237] on icon at bounding box center [842, 235] width 16 height 17
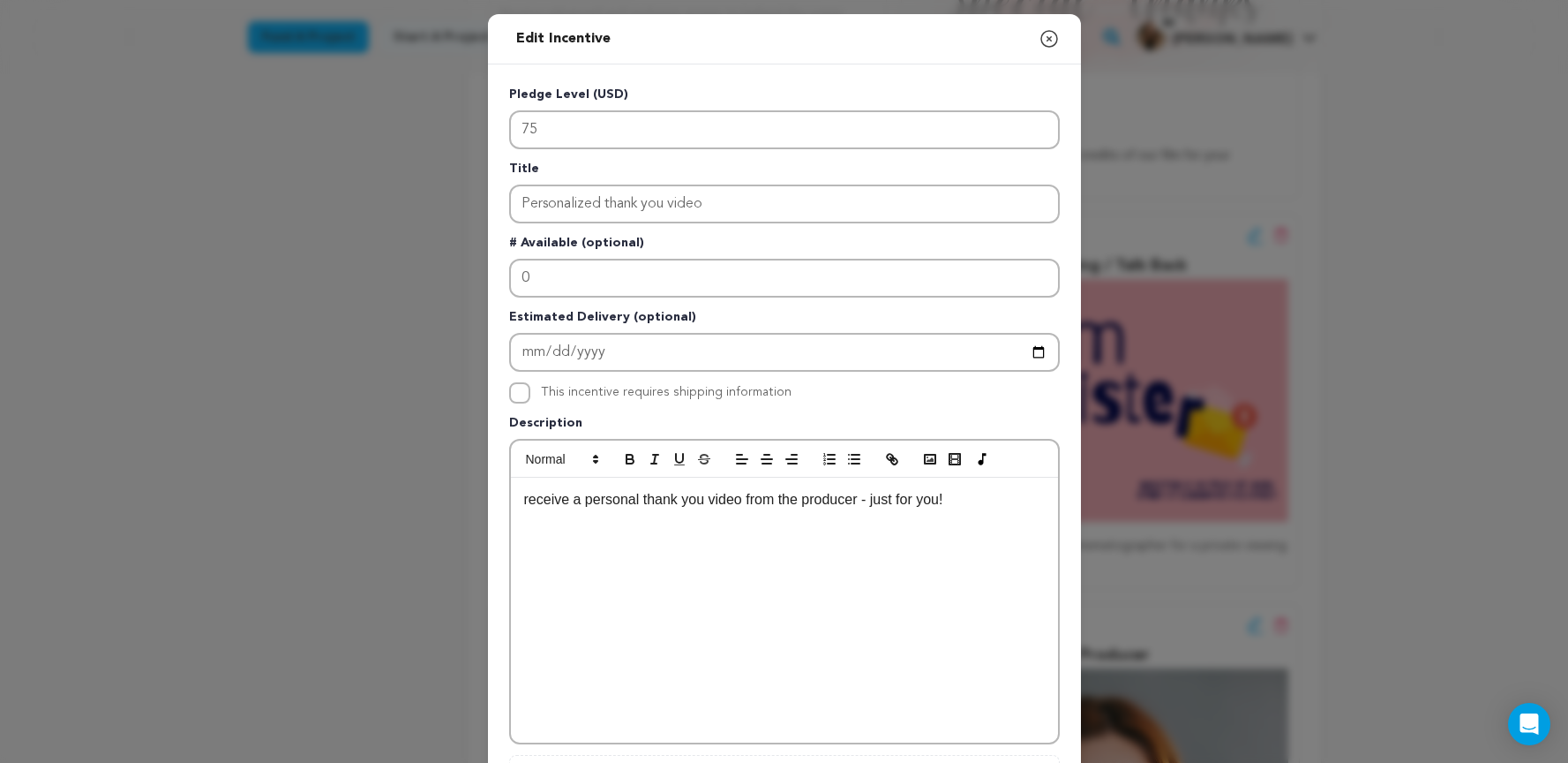
scroll to position [365, 0]
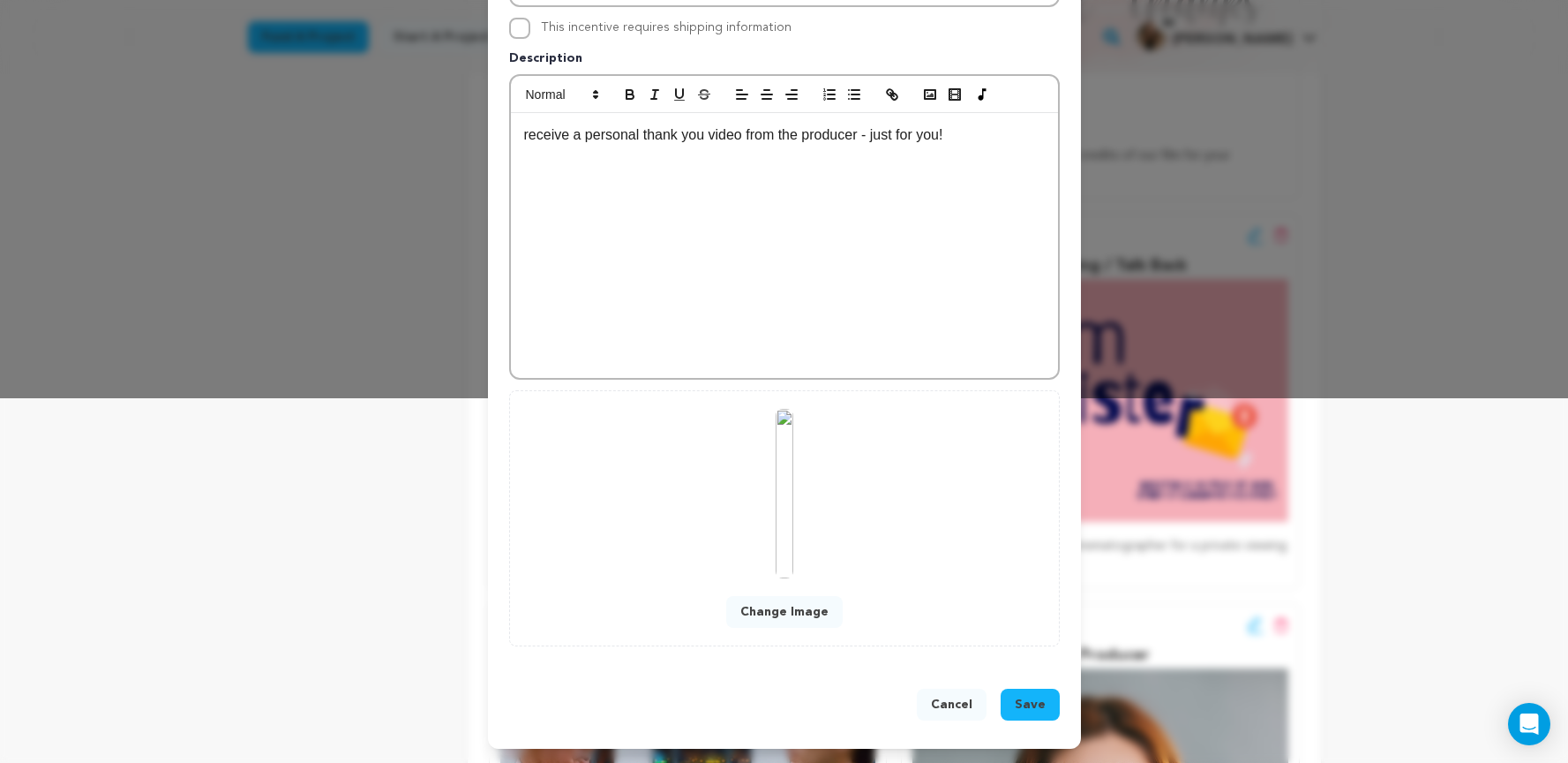
click at [771, 602] on button "Change Image" at bounding box center [784, 611] width 117 height 32
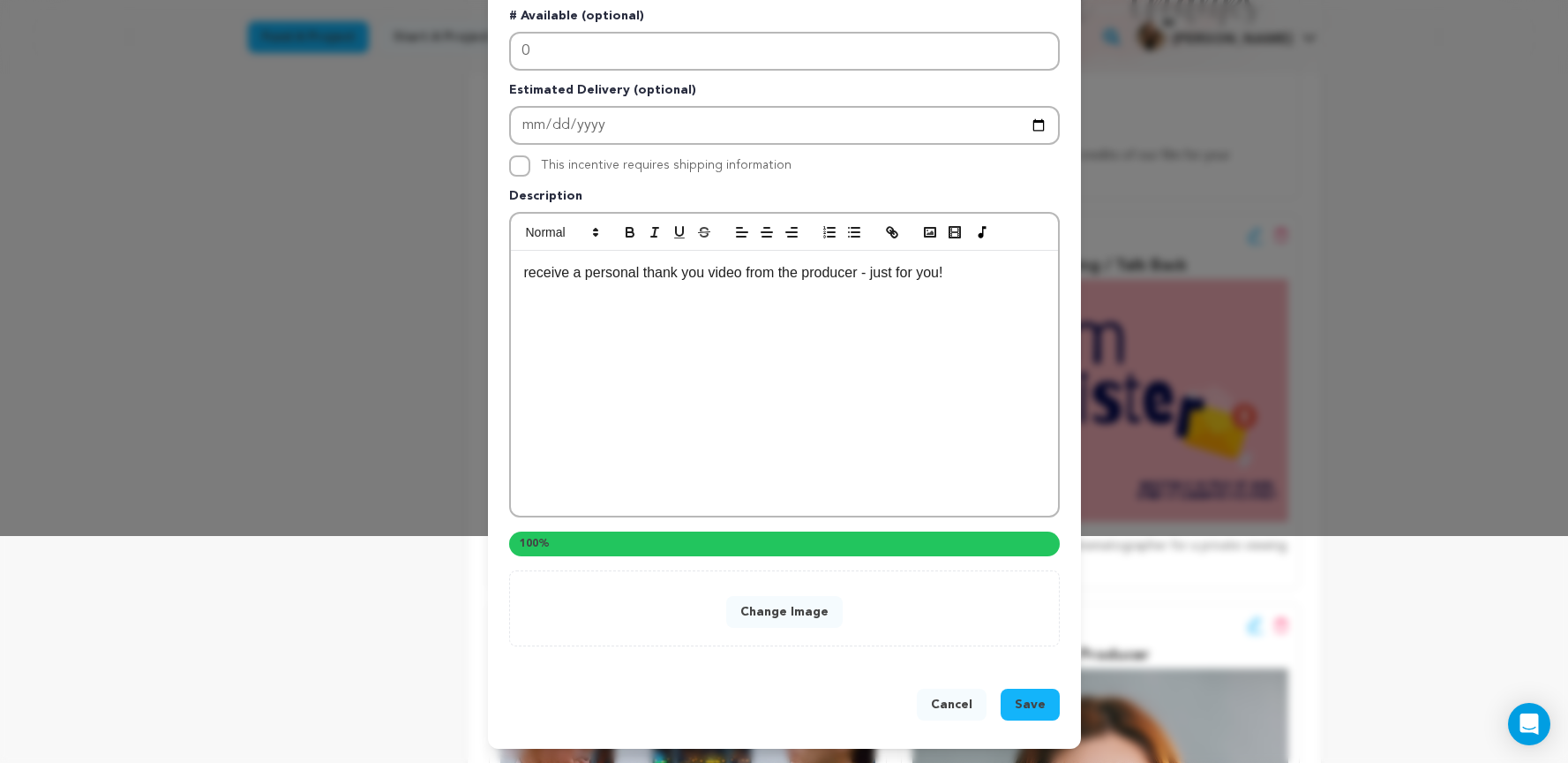
scroll to position [327, 0]
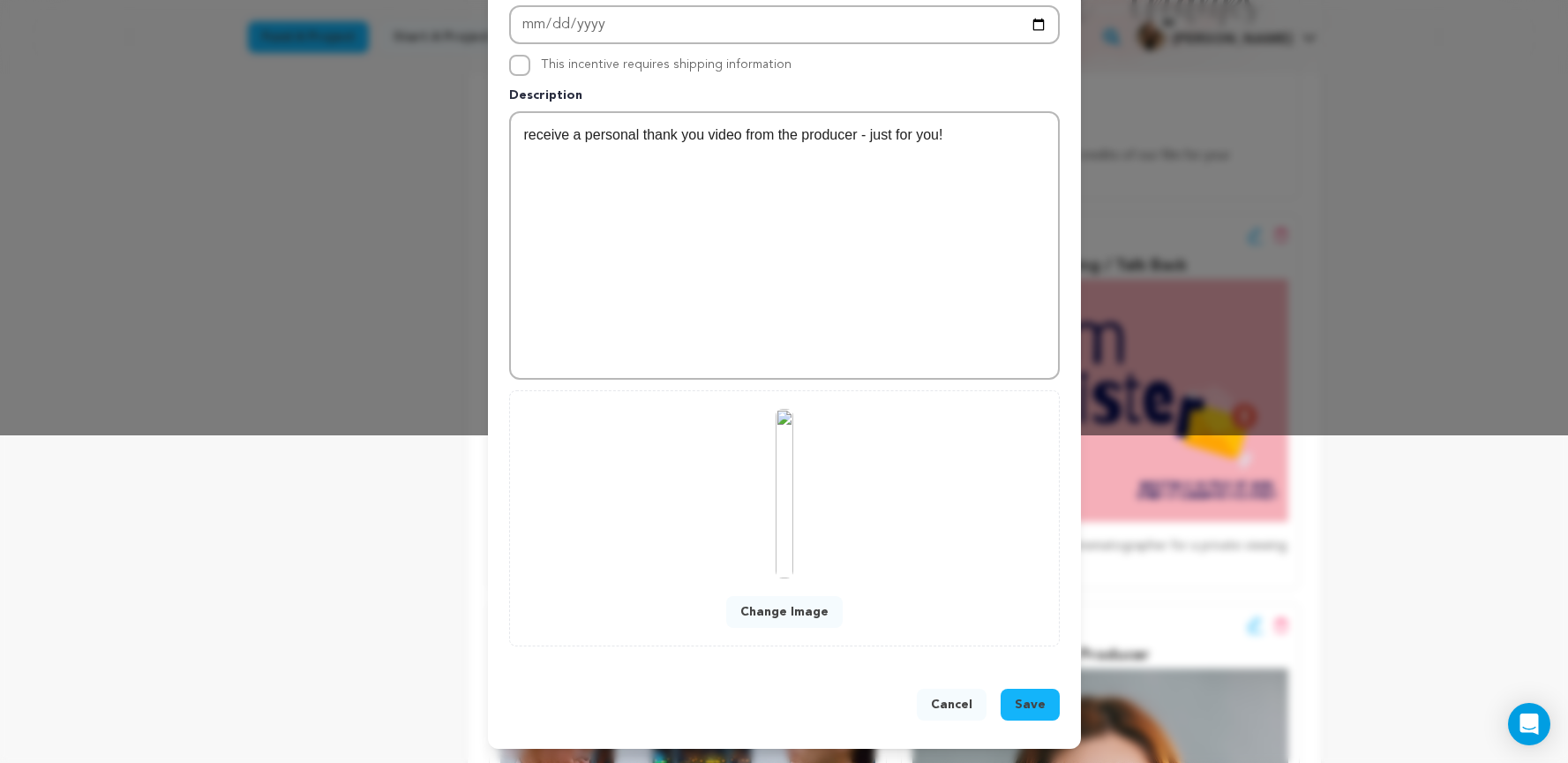
click at [1010, 691] on button "Save" at bounding box center [1030, 704] width 59 height 32
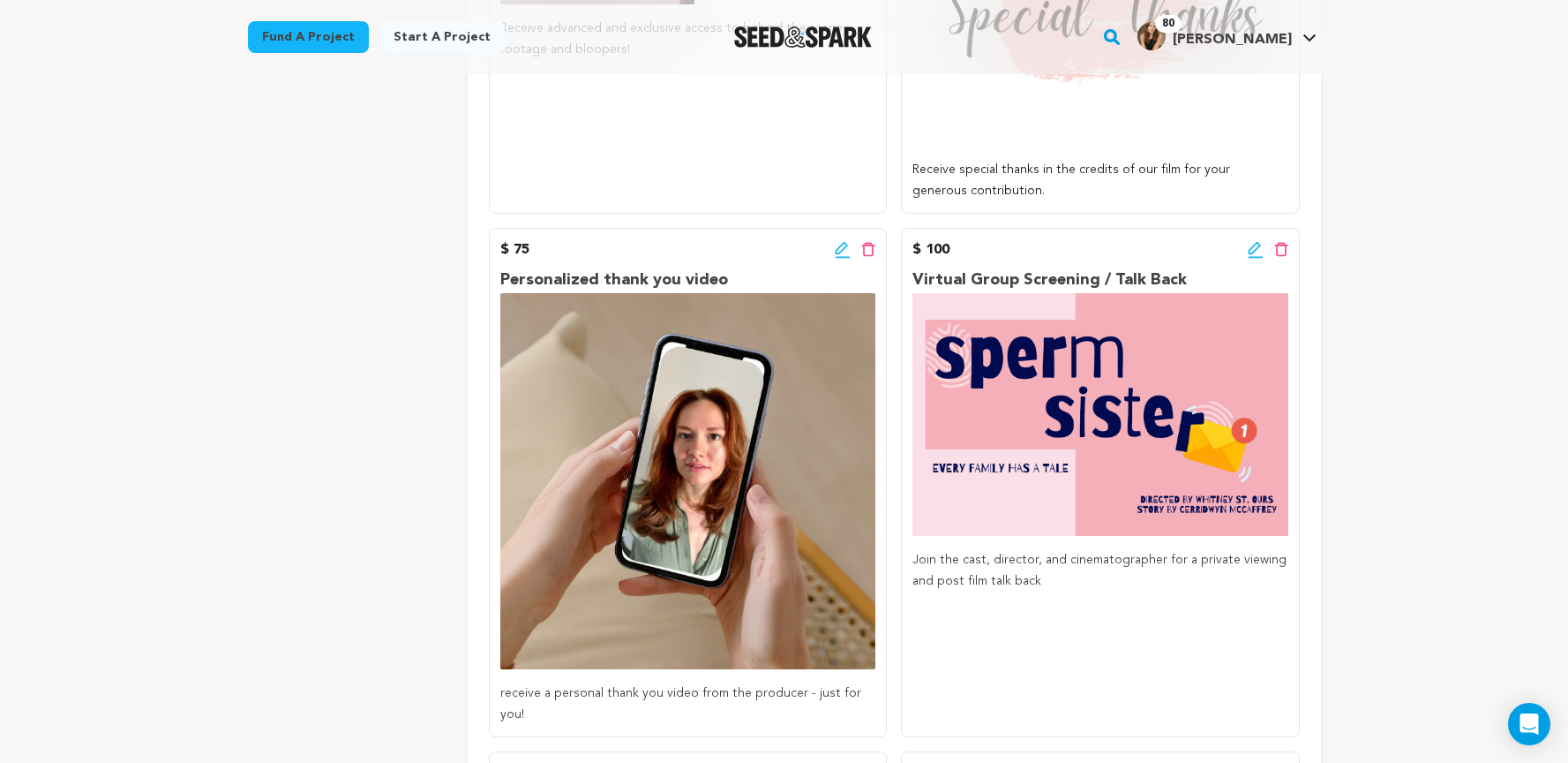
scroll to position [1069, 0]
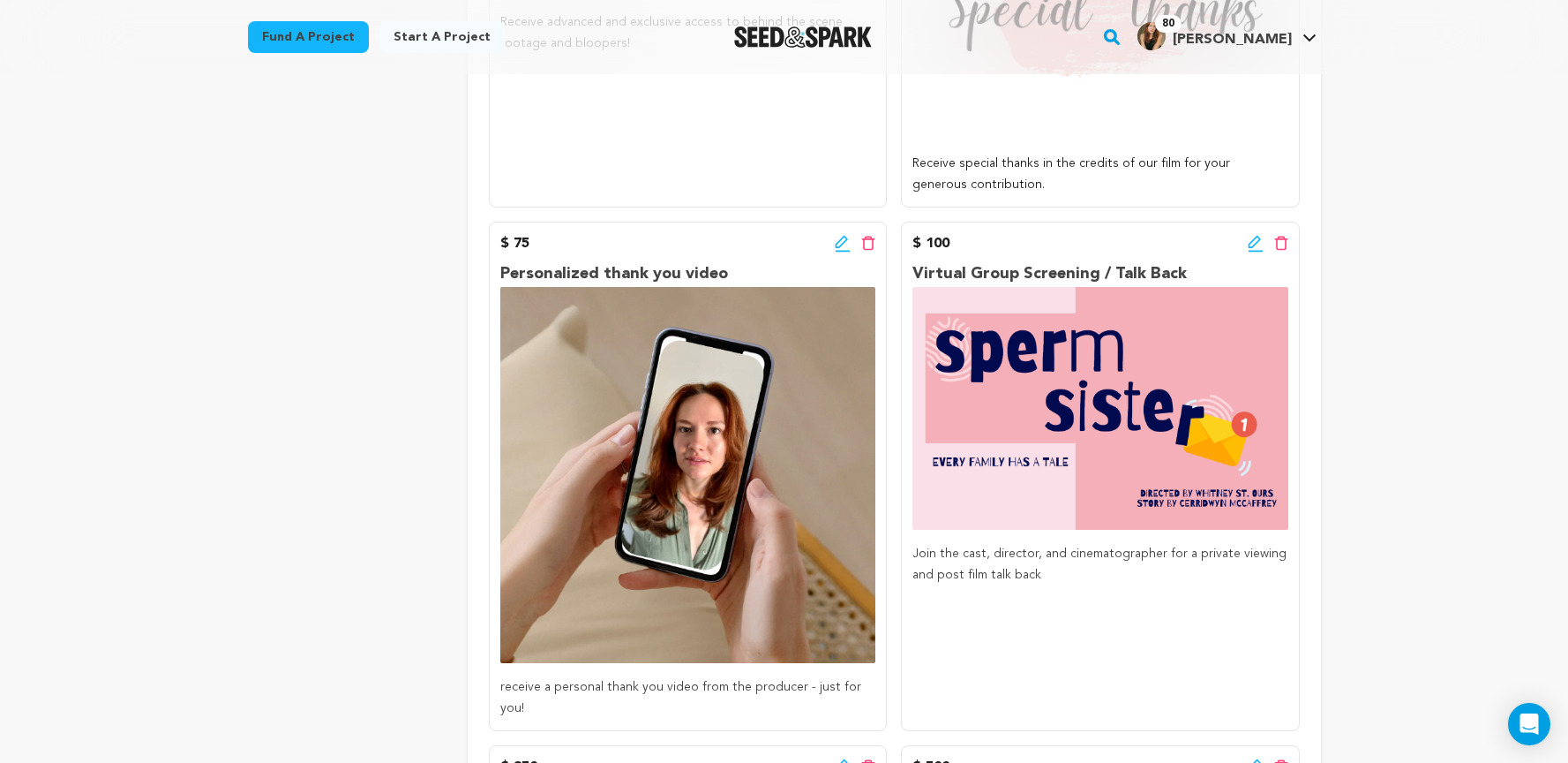
click at [841, 245] on icon at bounding box center [841, 241] width 12 height 12
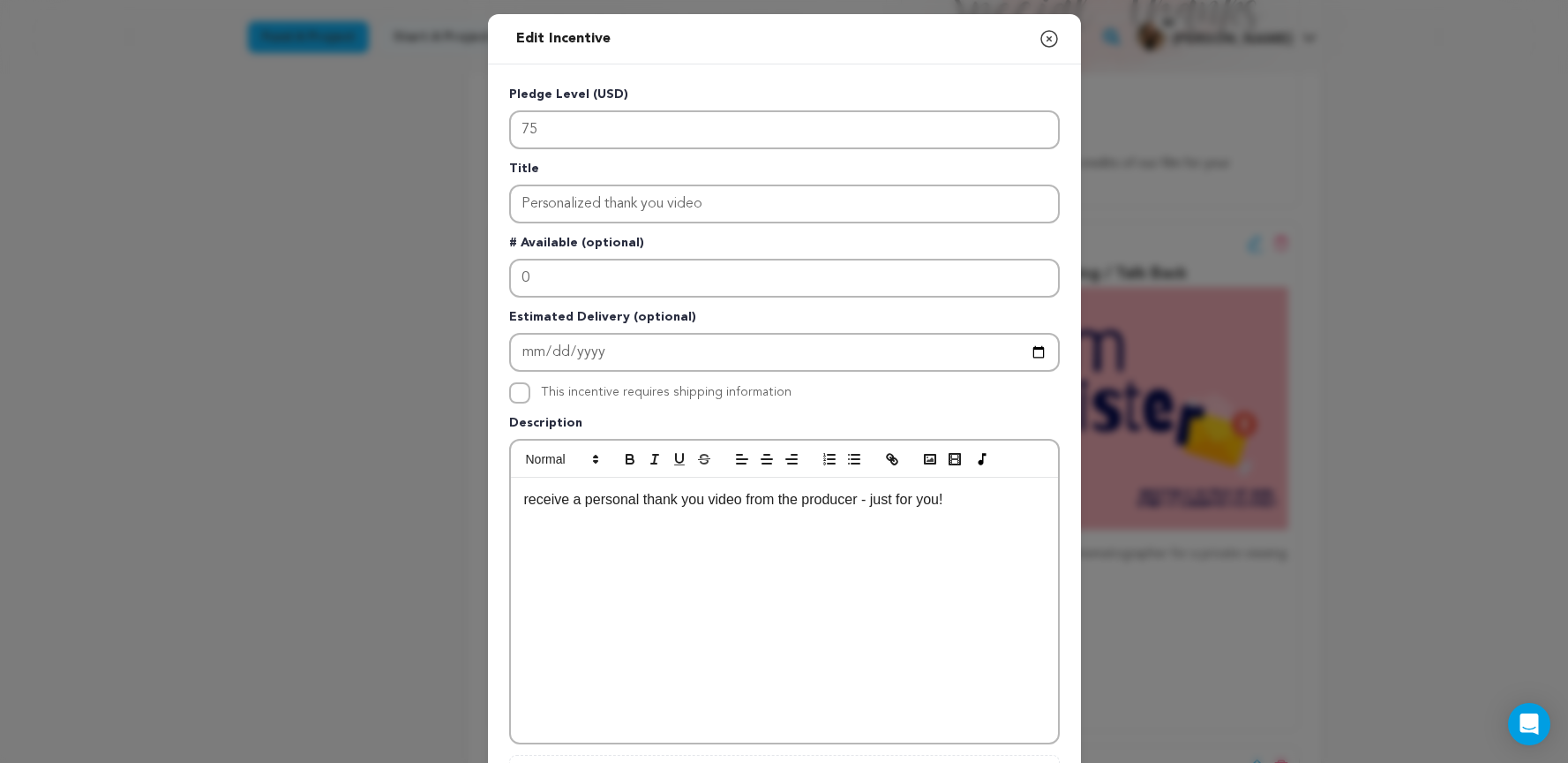
click at [529, 500] on p "receive a personal thank you video from the producer - just for you!" at bounding box center [784, 499] width 521 height 23
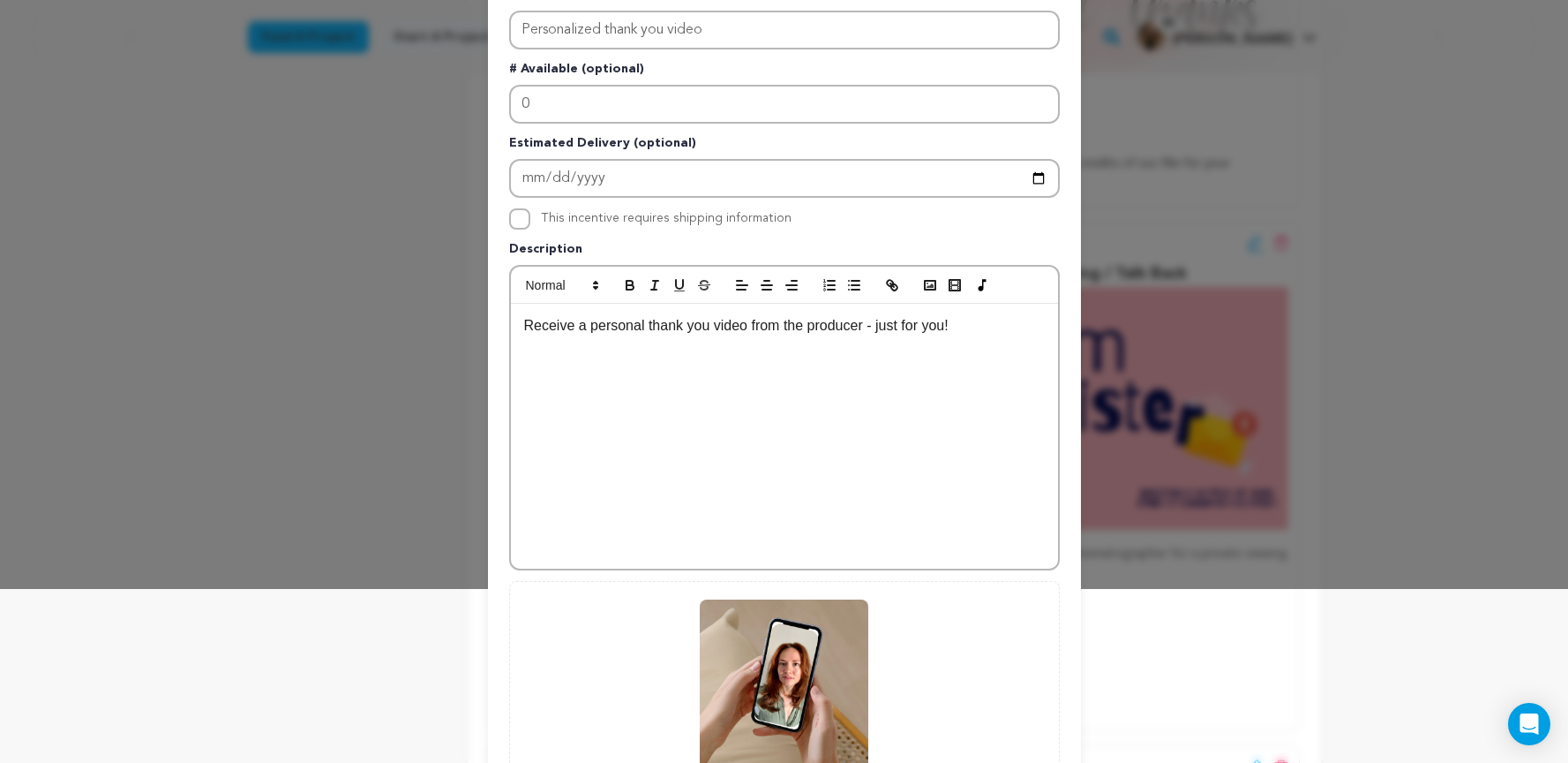
scroll to position [365, 0]
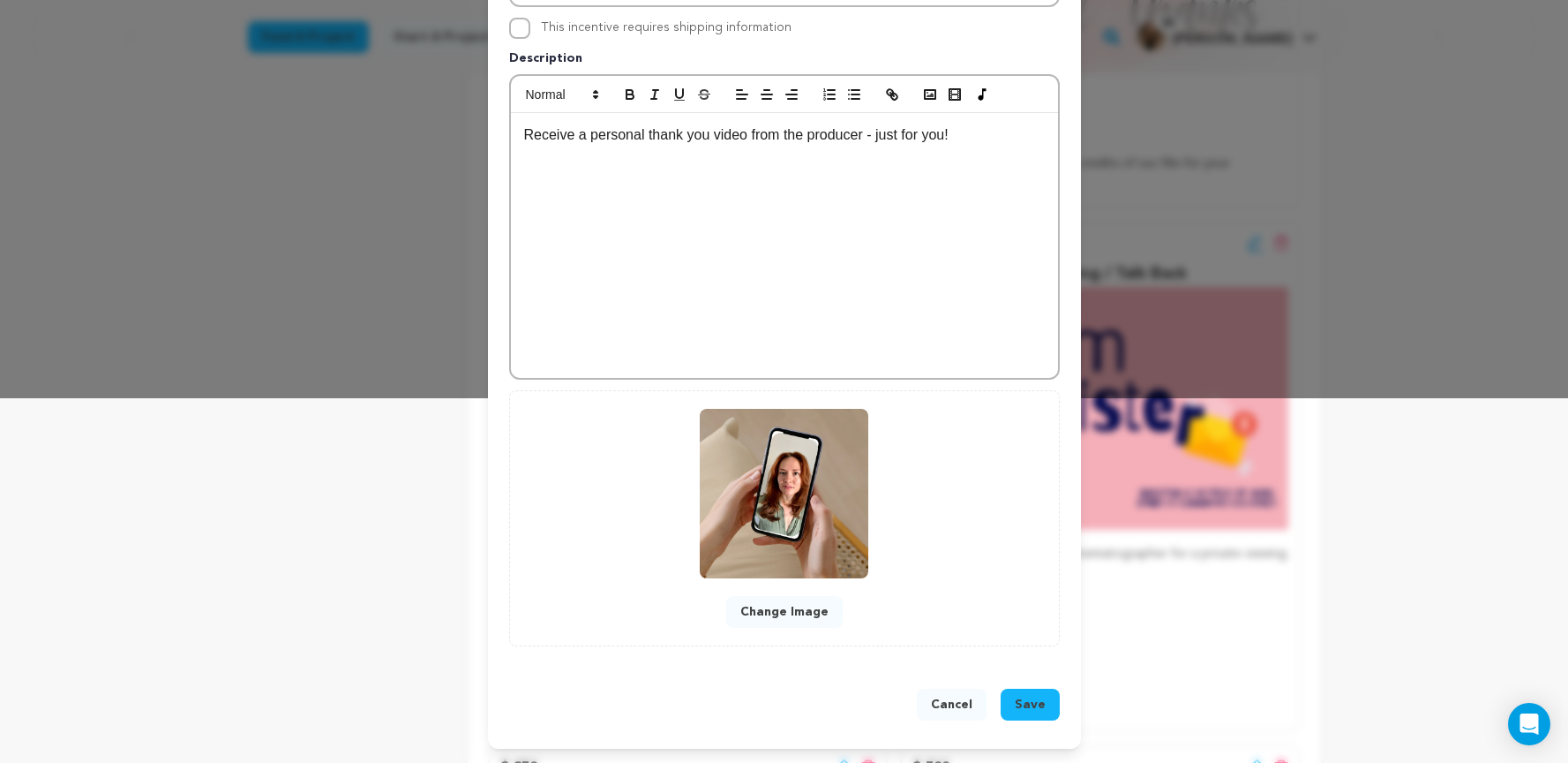
click at [1034, 715] on button "Save" at bounding box center [1030, 704] width 59 height 32
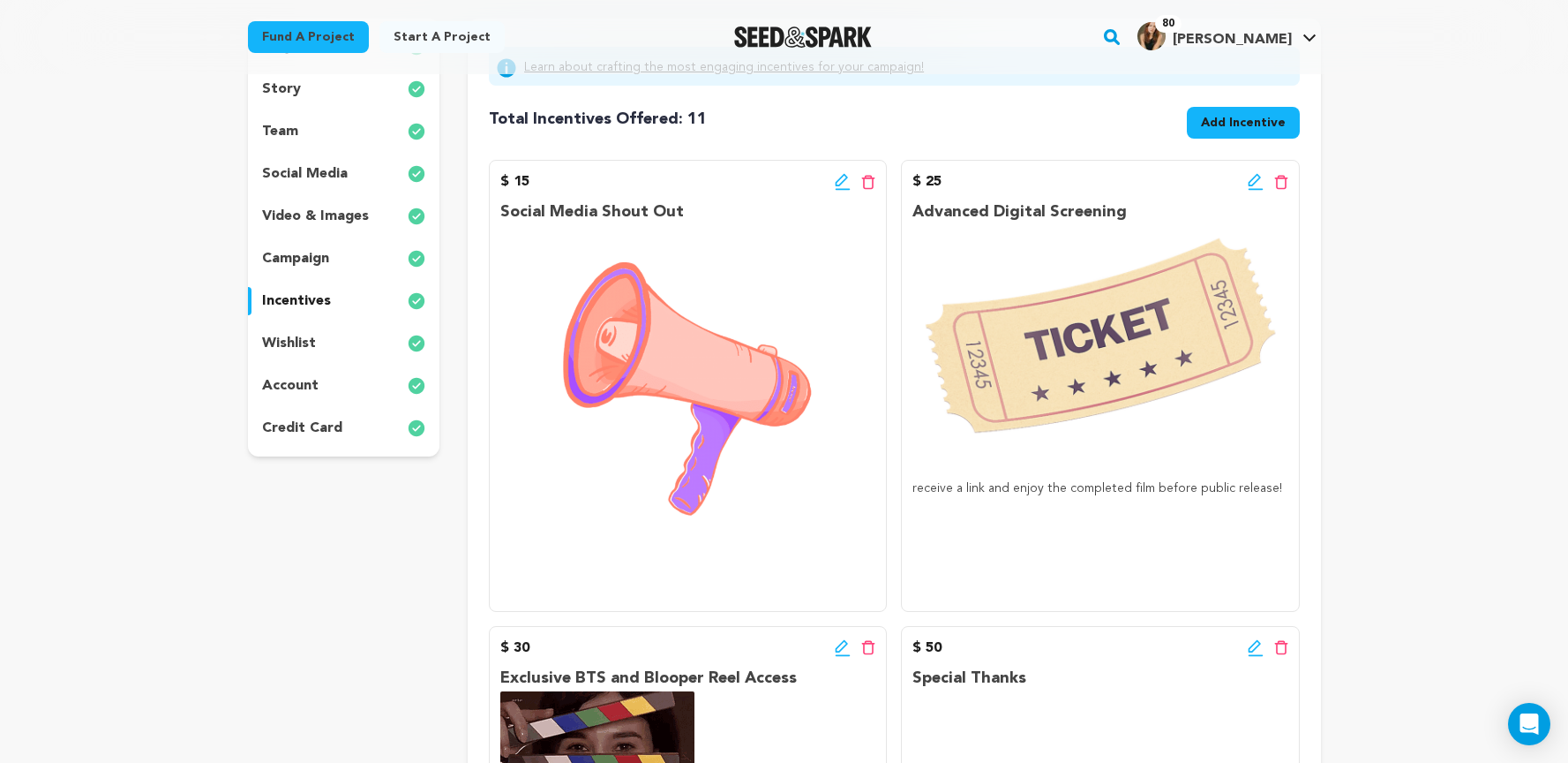
scroll to position [0, 0]
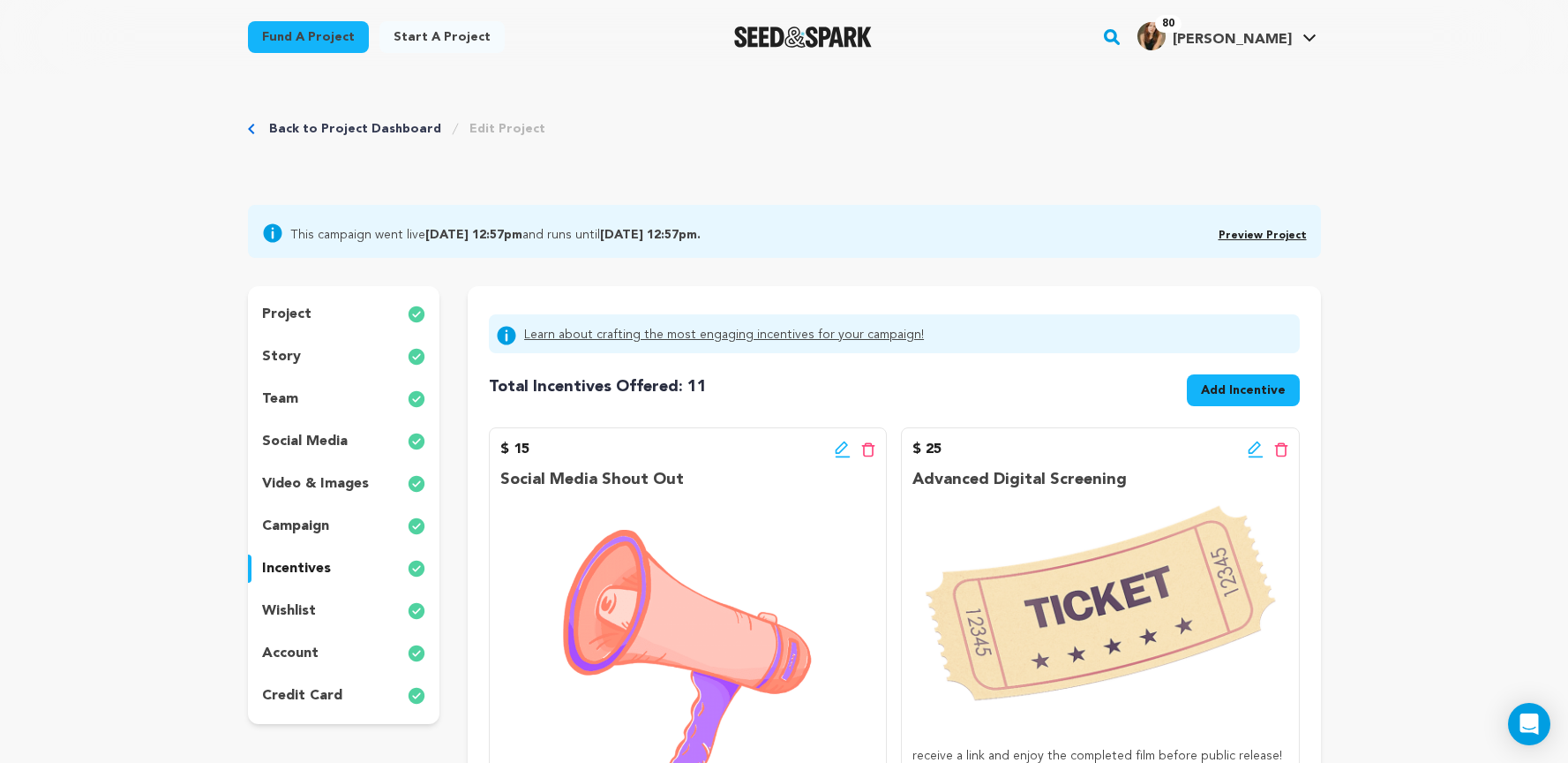
click at [1224, 397] on span "Add Incentive" at bounding box center [1244, 390] width 85 height 17
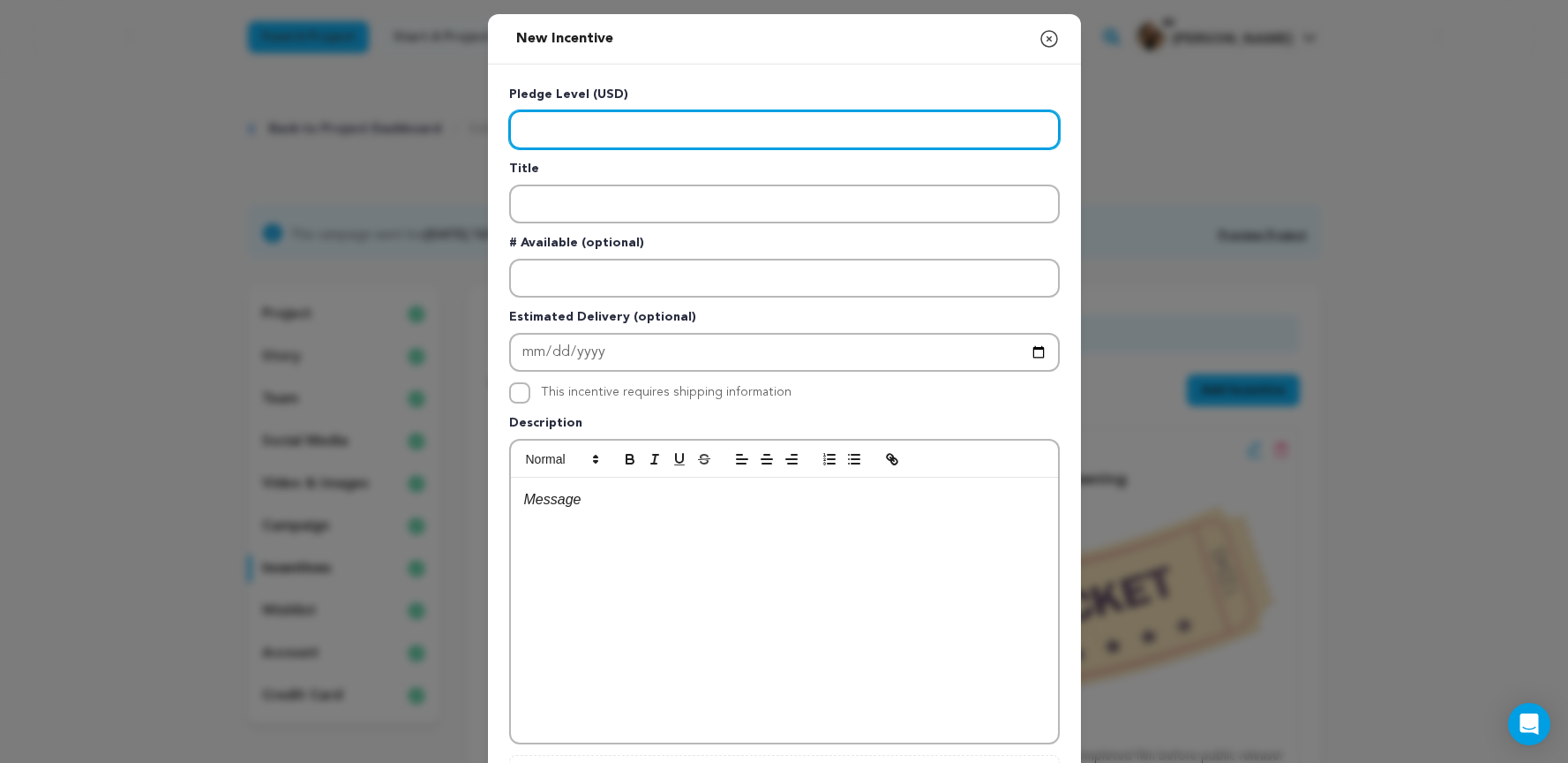
click at [739, 126] on input "Enter level" at bounding box center [784, 130] width 551 height 39
type input "200"
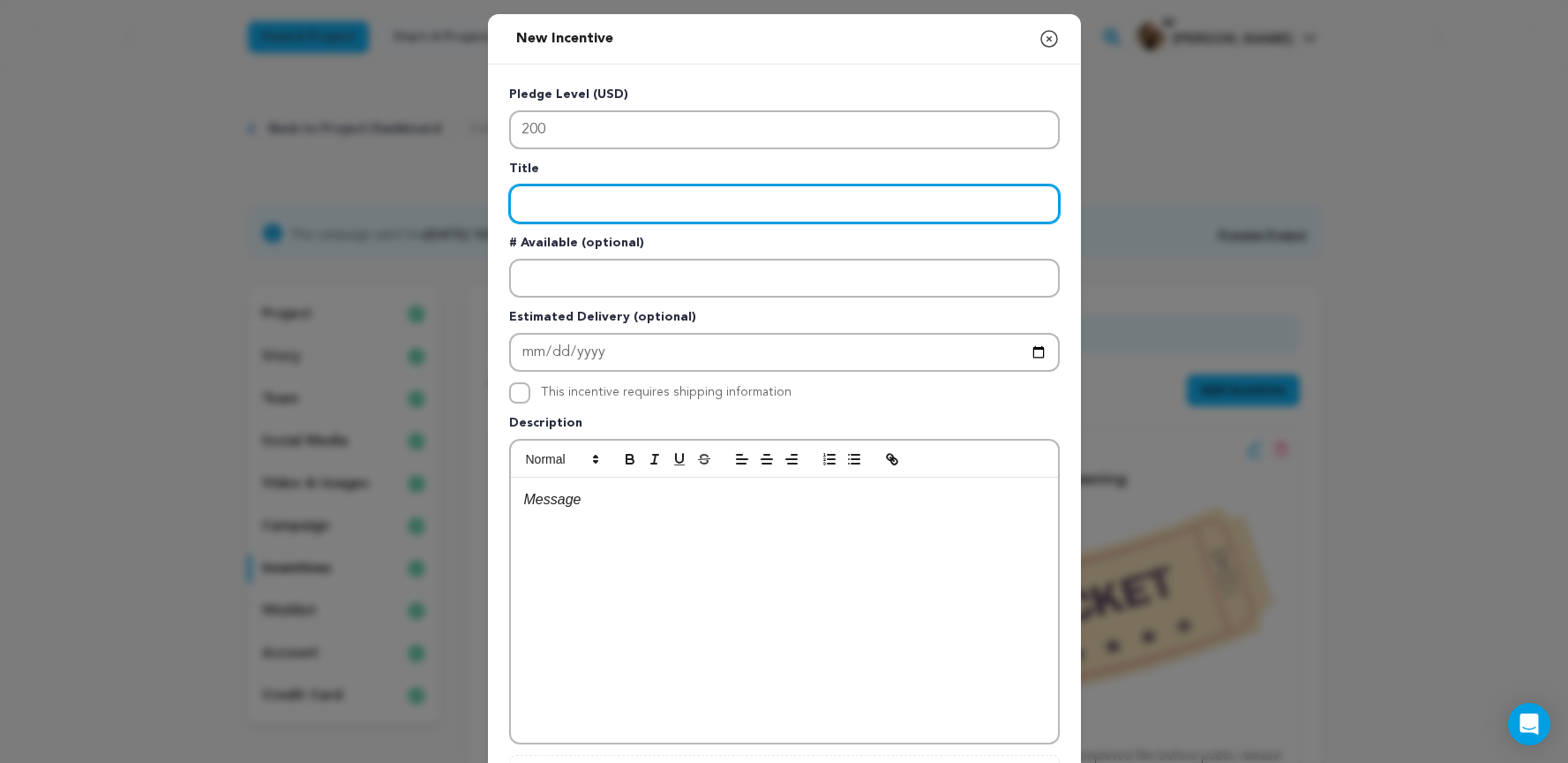
click at [667, 222] on input "Enter title" at bounding box center [784, 204] width 551 height 39
type input "Cast & Crew signed digital yearbook"
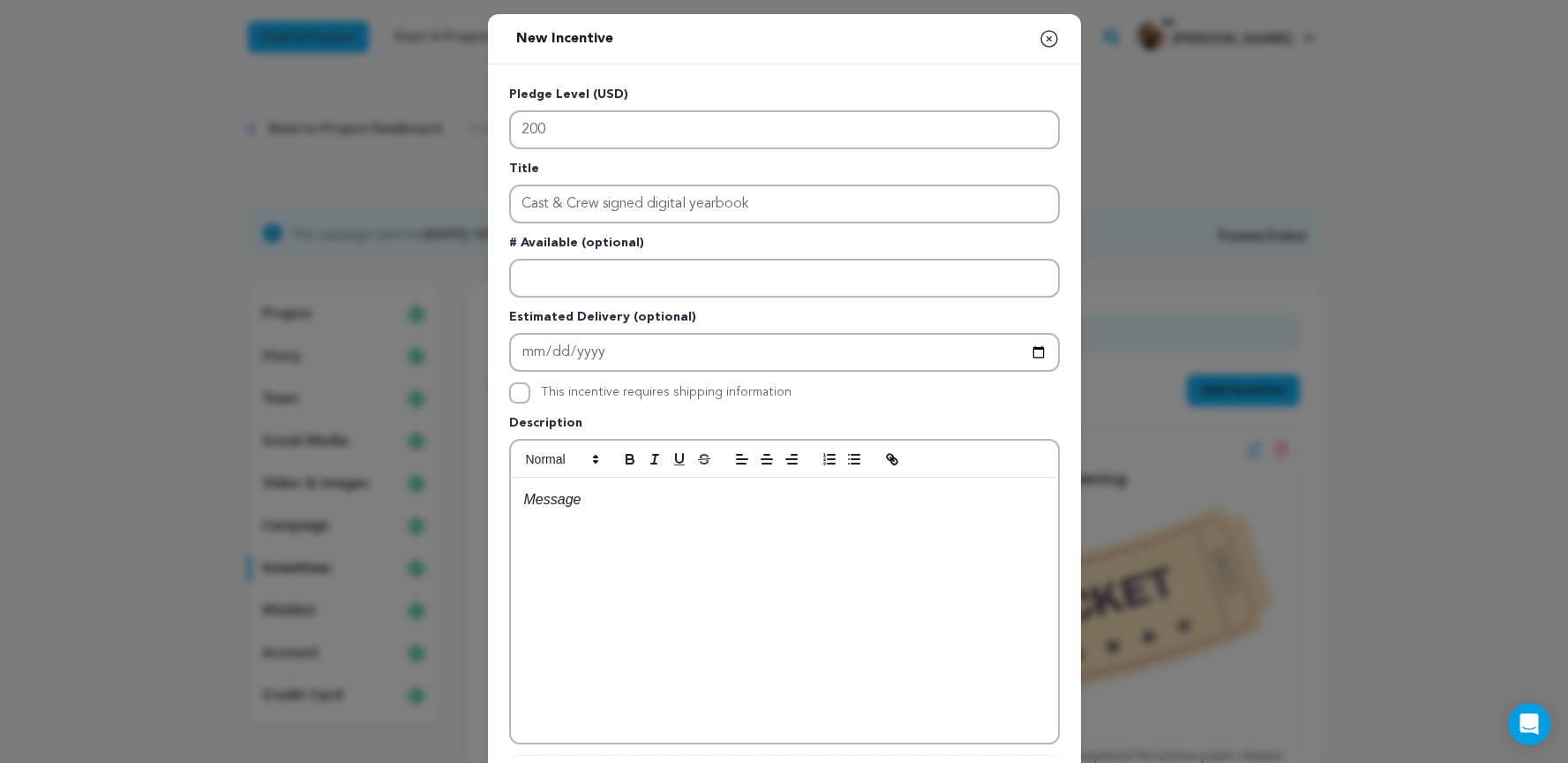
click at [591, 512] on div at bounding box center [784, 610] width 547 height 265
click at [551, 161] on p "Title" at bounding box center [784, 172] width 551 height 25
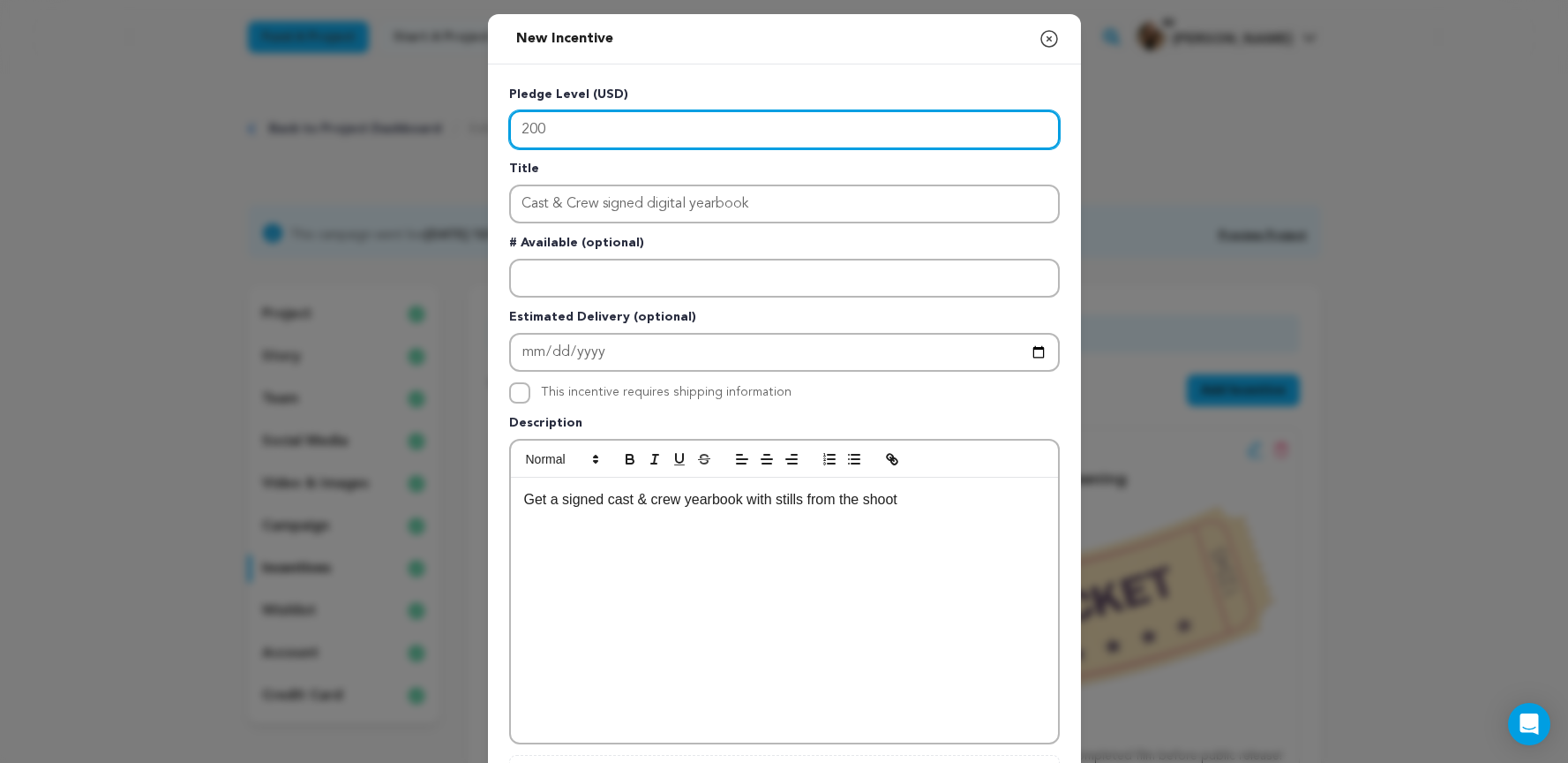
click at [527, 128] on input "200" at bounding box center [784, 130] width 551 height 39
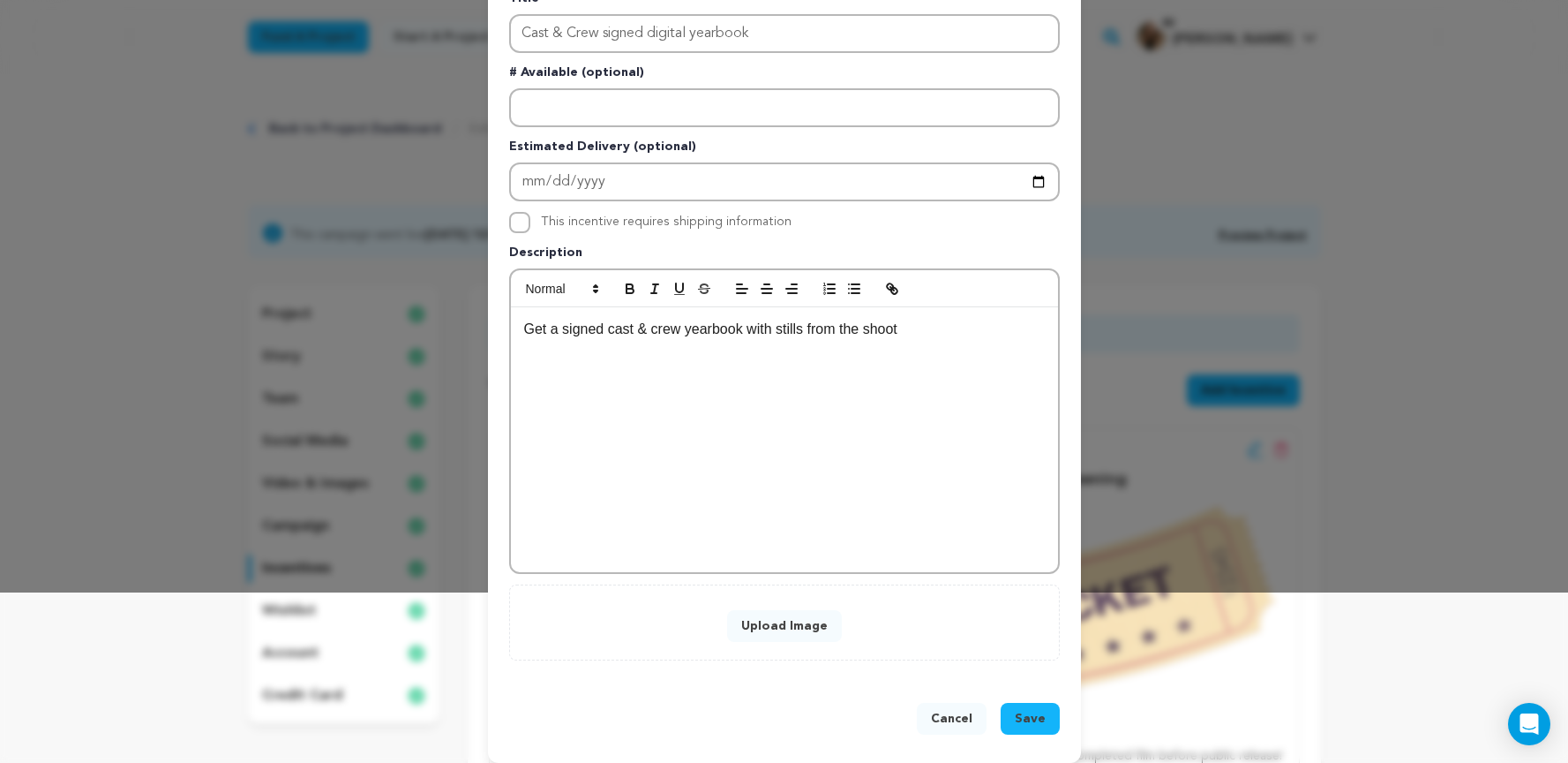
scroll to position [185, 0]
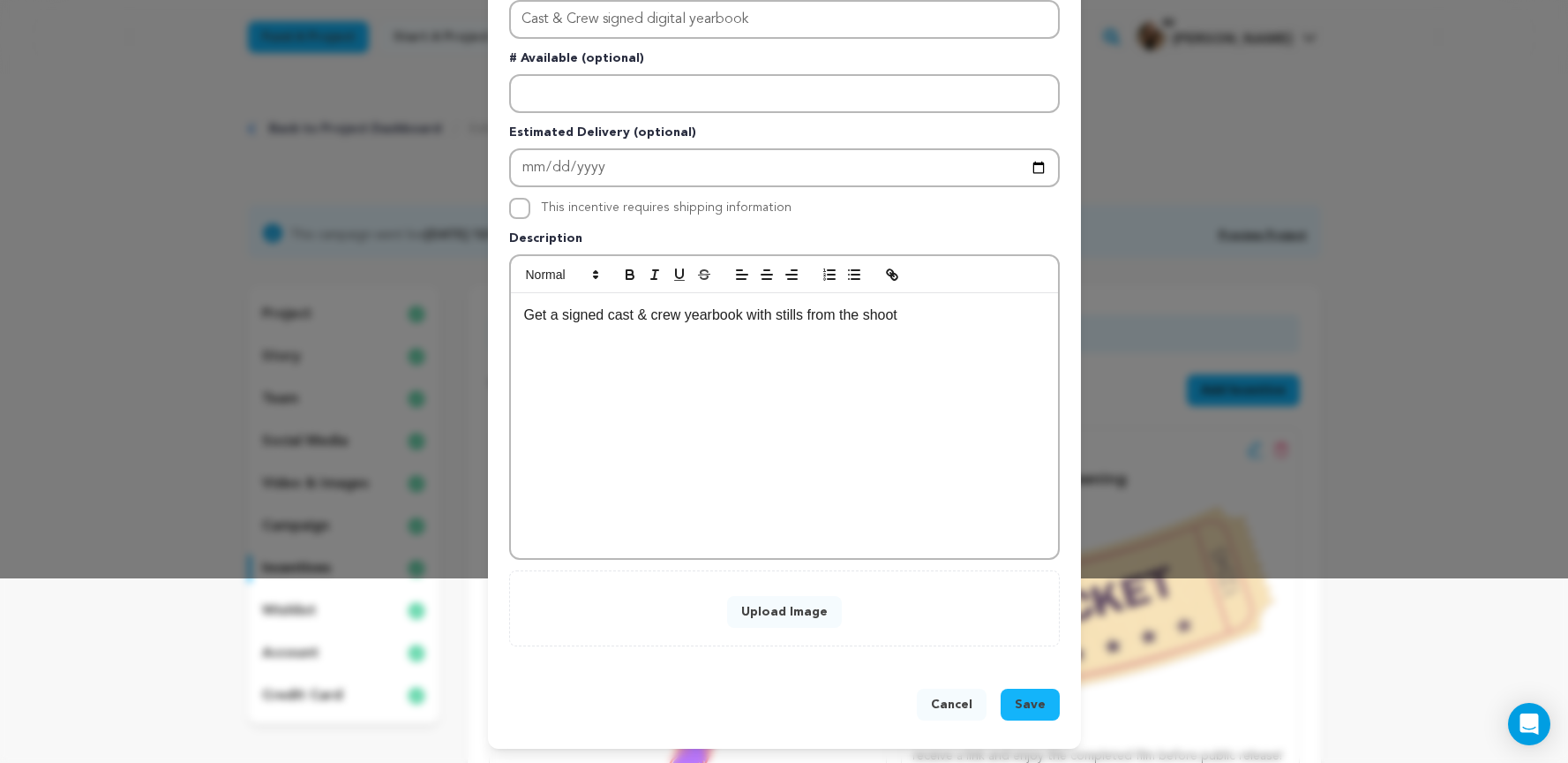
type input "300"
click at [927, 321] on p "Get a signed cast & crew yearbook with stills from the shoot" at bounding box center [784, 314] width 521 height 23
click at [771, 620] on button "Upload Image" at bounding box center [784, 611] width 115 height 32
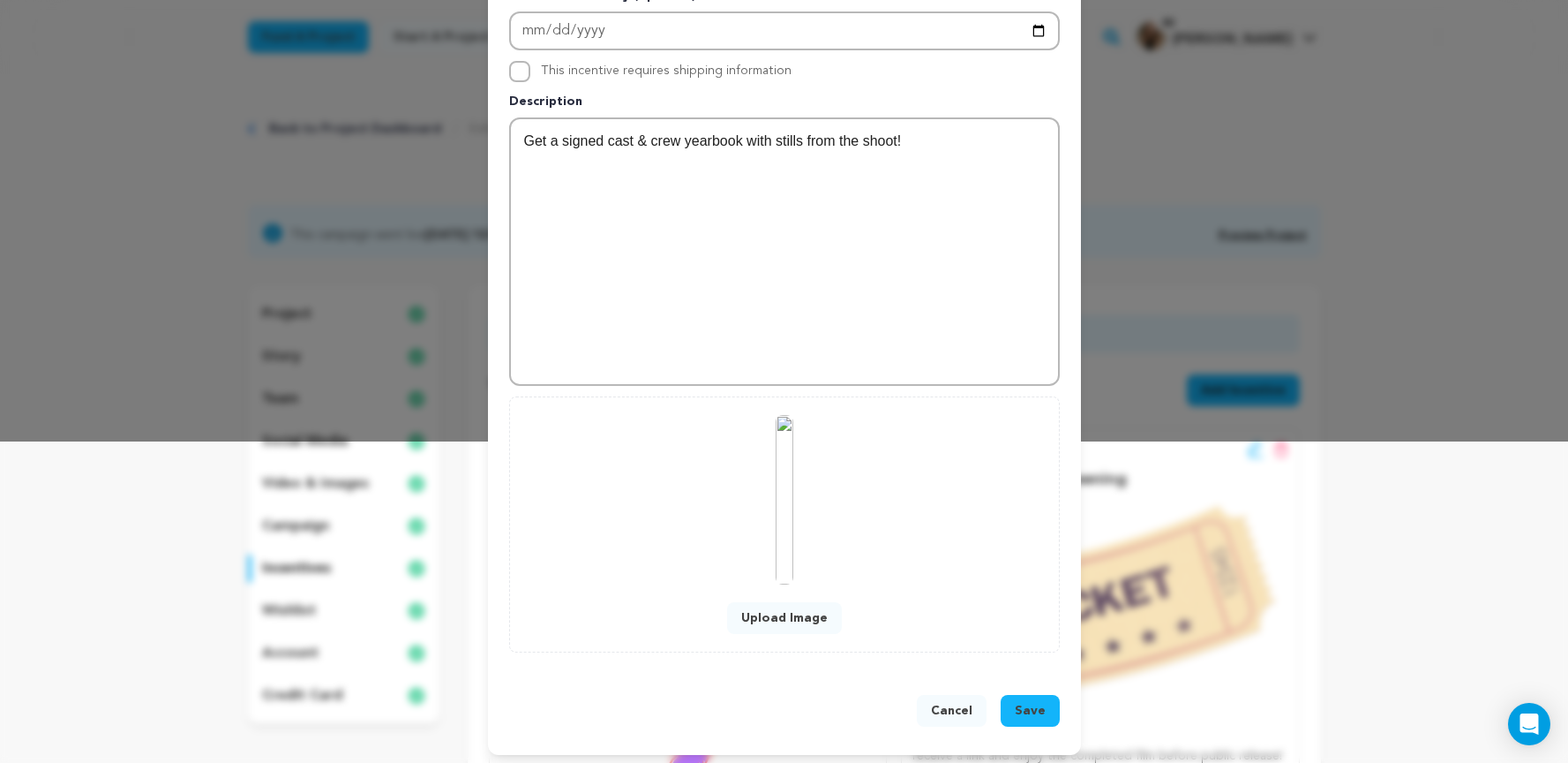
scroll to position [327, 0]
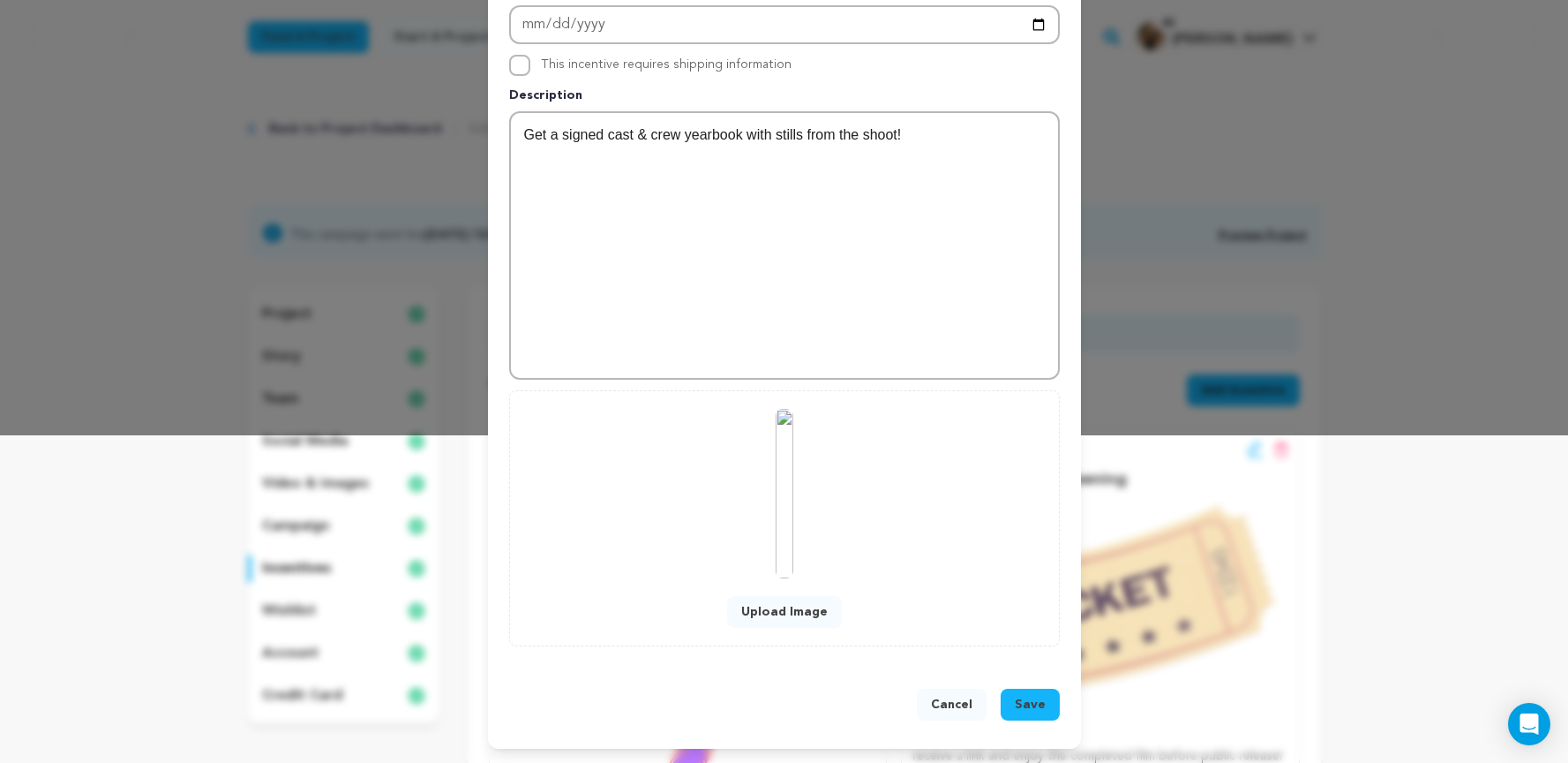
click at [1024, 700] on span "Save" at bounding box center [1030, 704] width 31 height 17
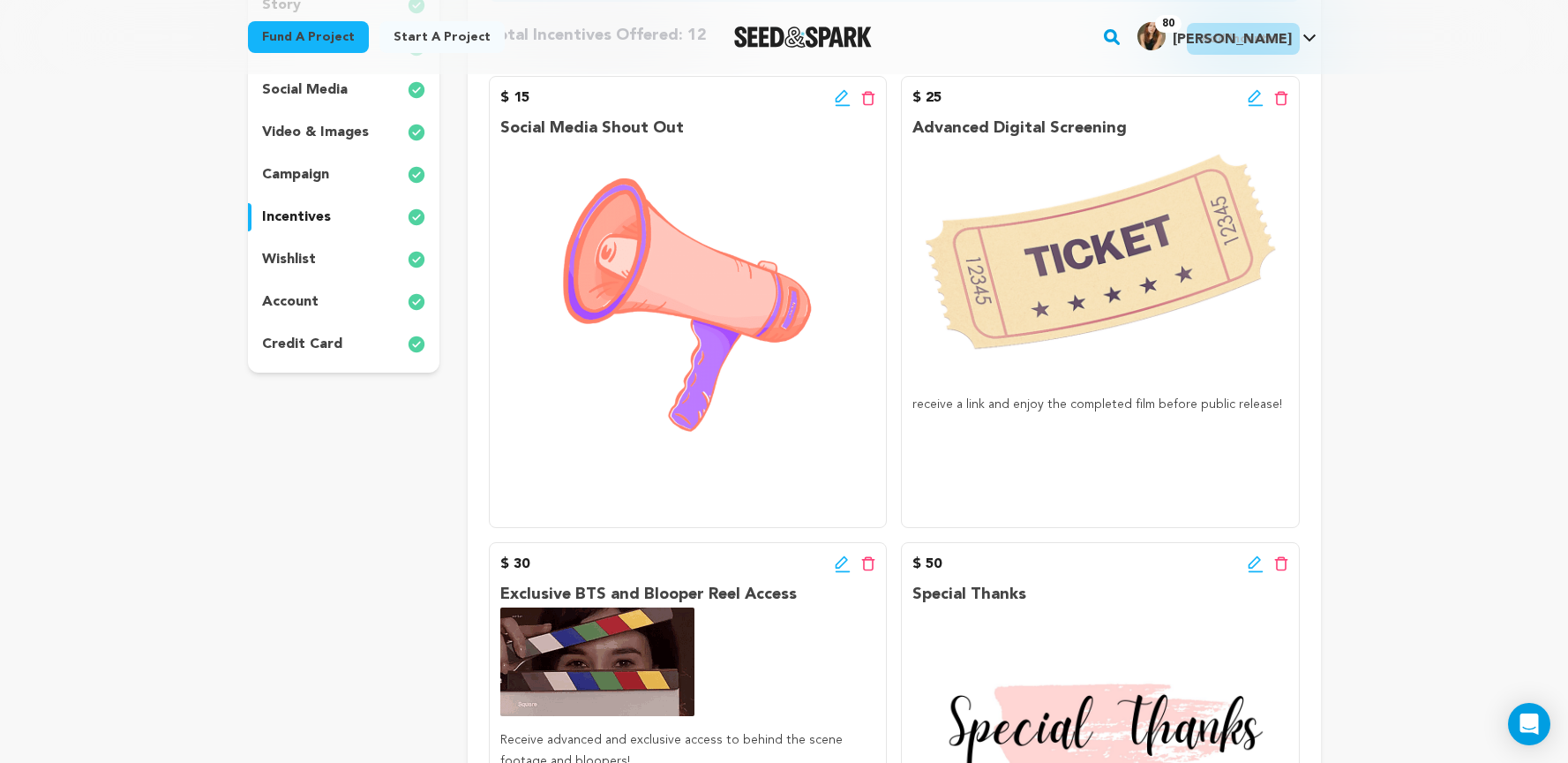
scroll to position [349, 0]
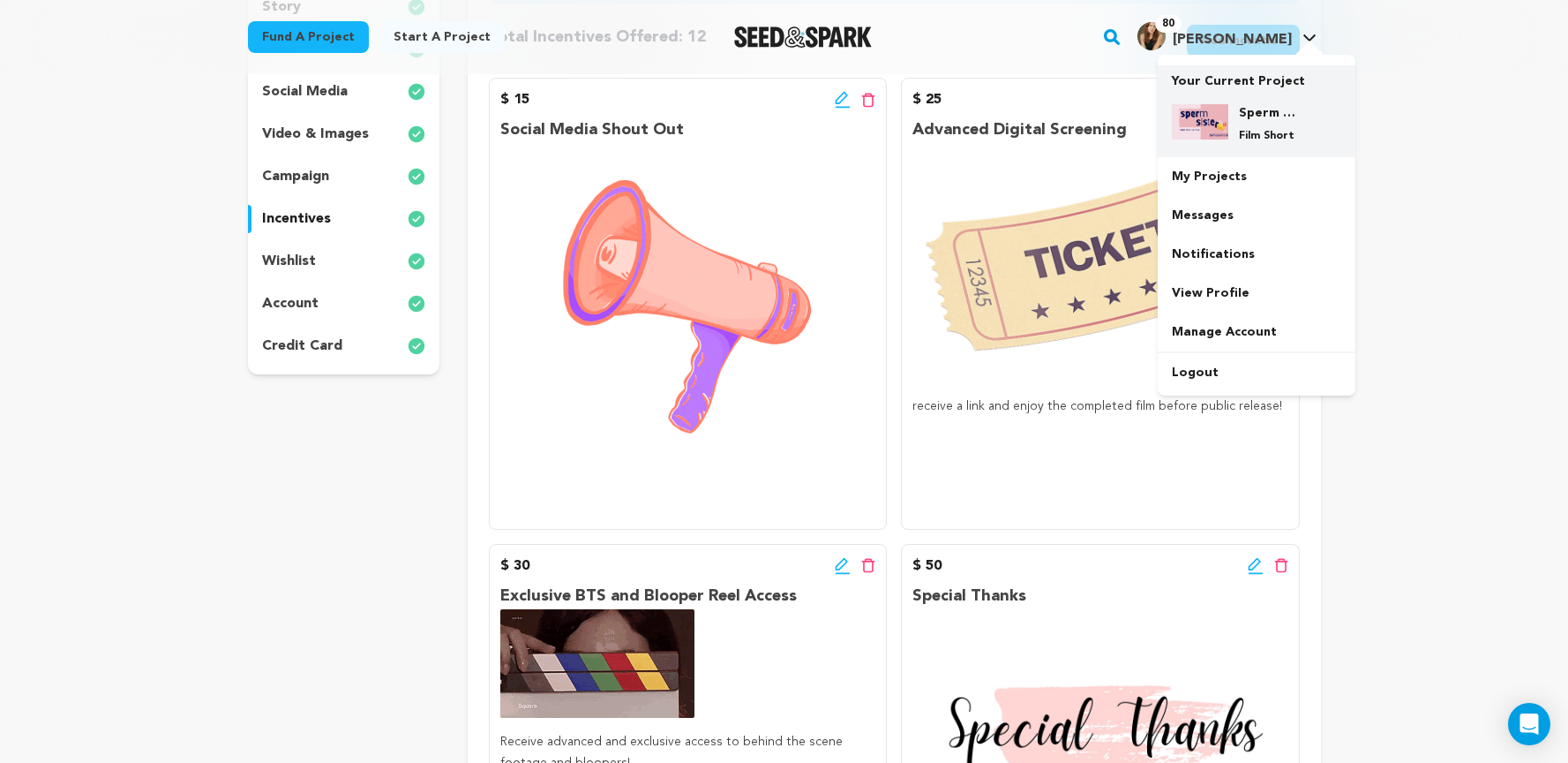
click at [1255, 93] on div "Sperm Sister Film Short" at bounding box center [1256, 123] width 169 height 67
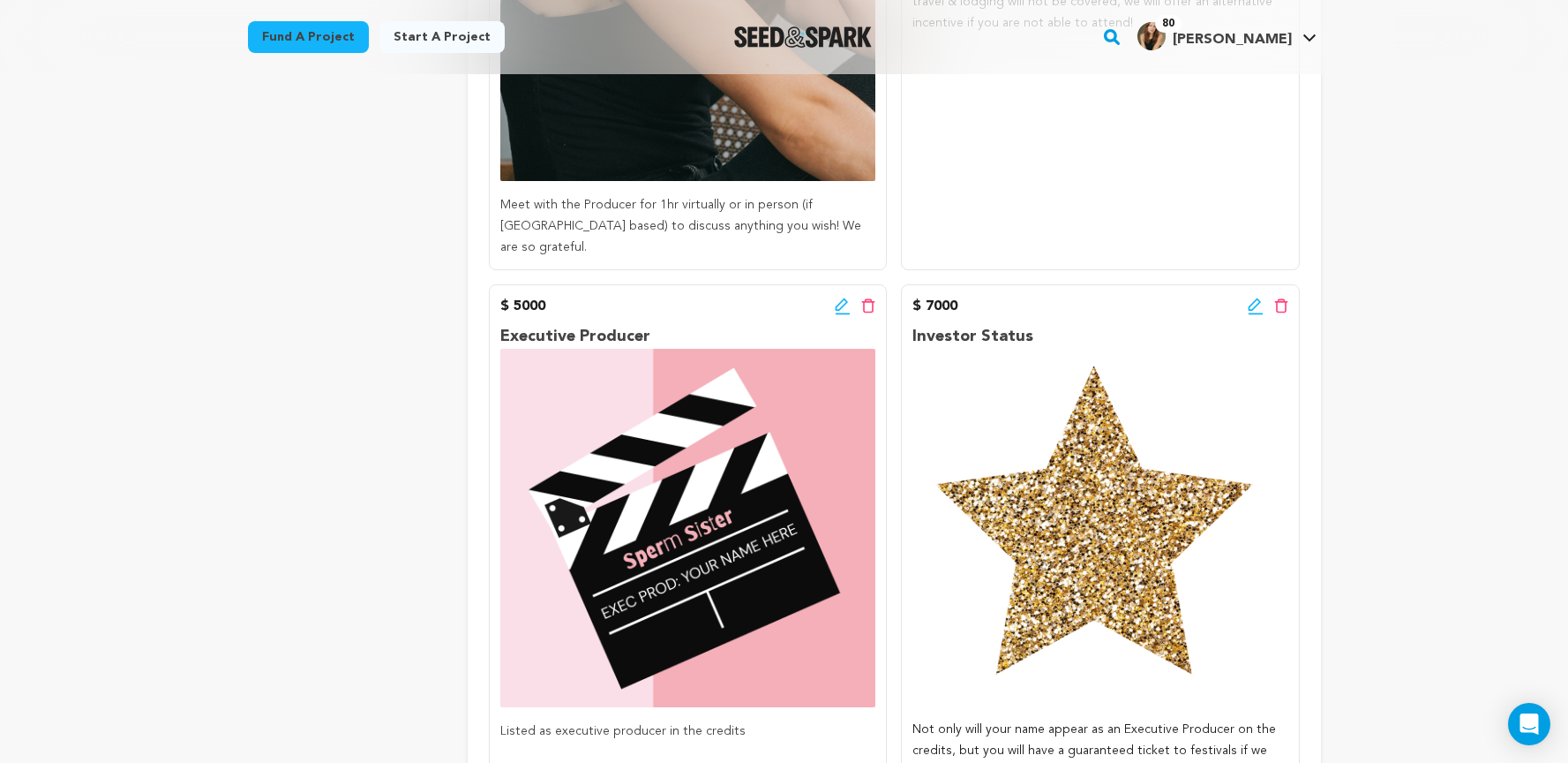
scroll to position [3229, 0]
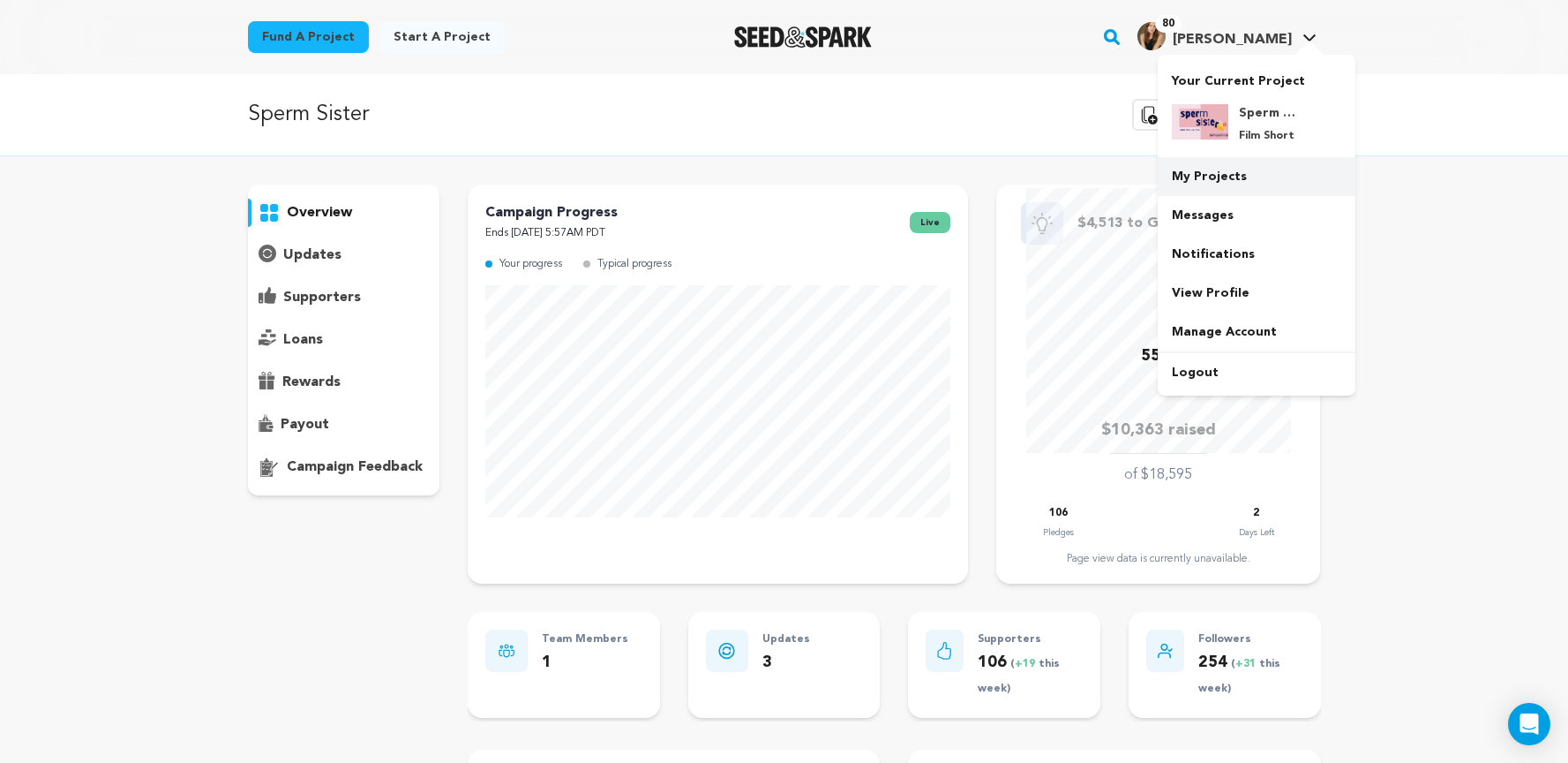
click at [1215, 168] on link "My Projects" at bounding box center [1256, 177] width 198 height 39
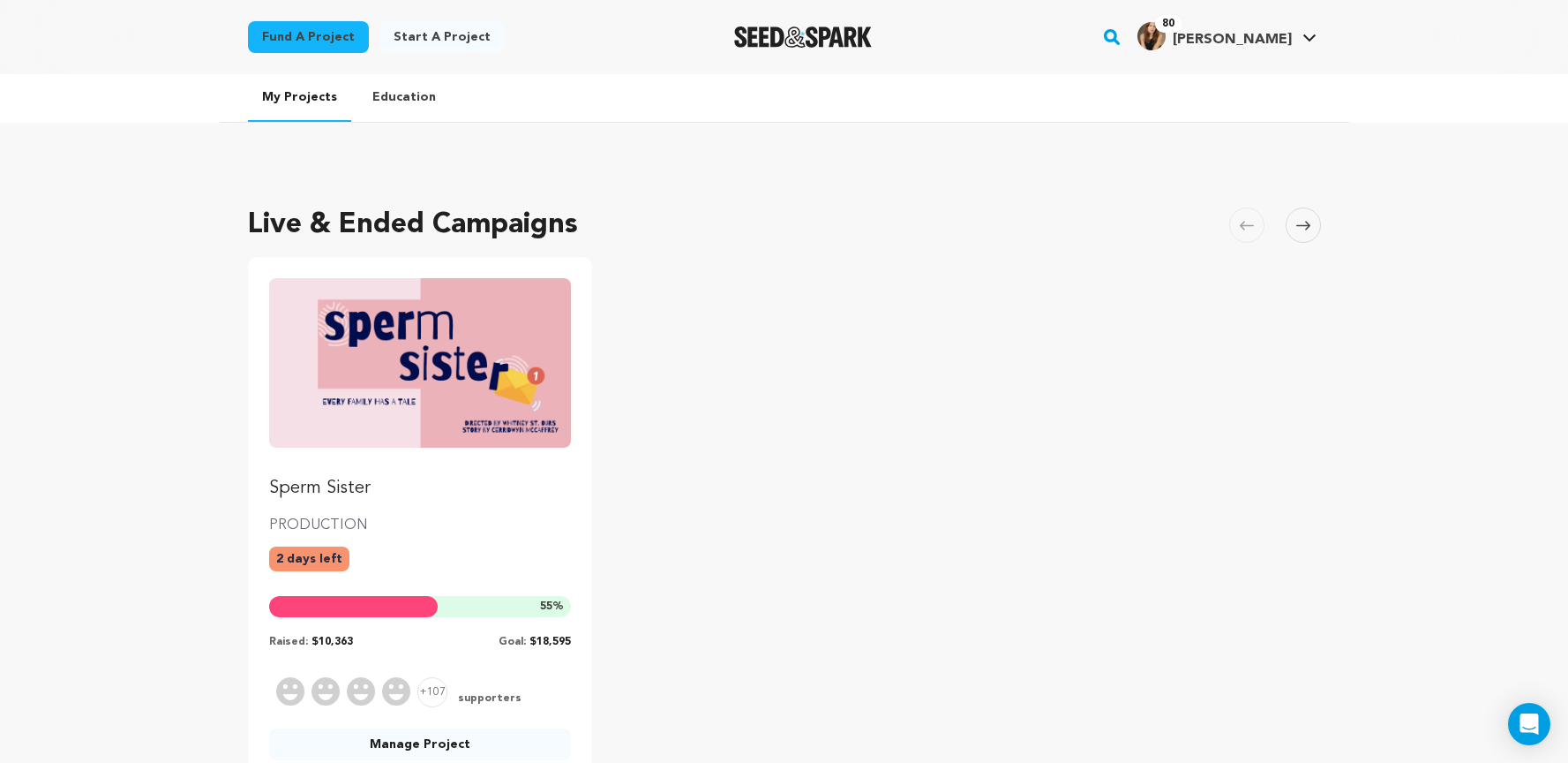
click at [458, 332] on img "Fund Sperm Sister" at bounding box center [420, 362] width 302 height 169
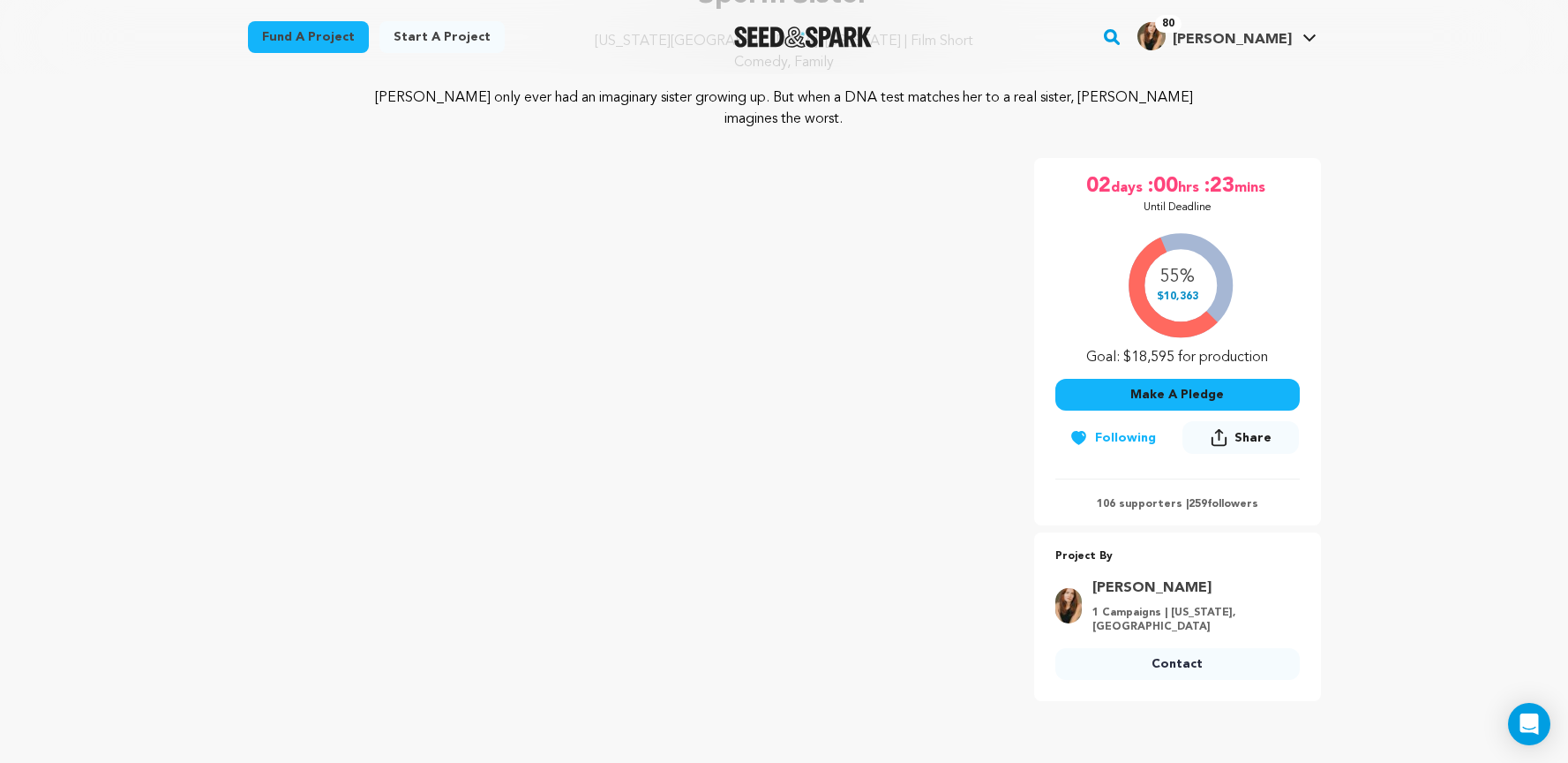
scroll to position [231, 0]
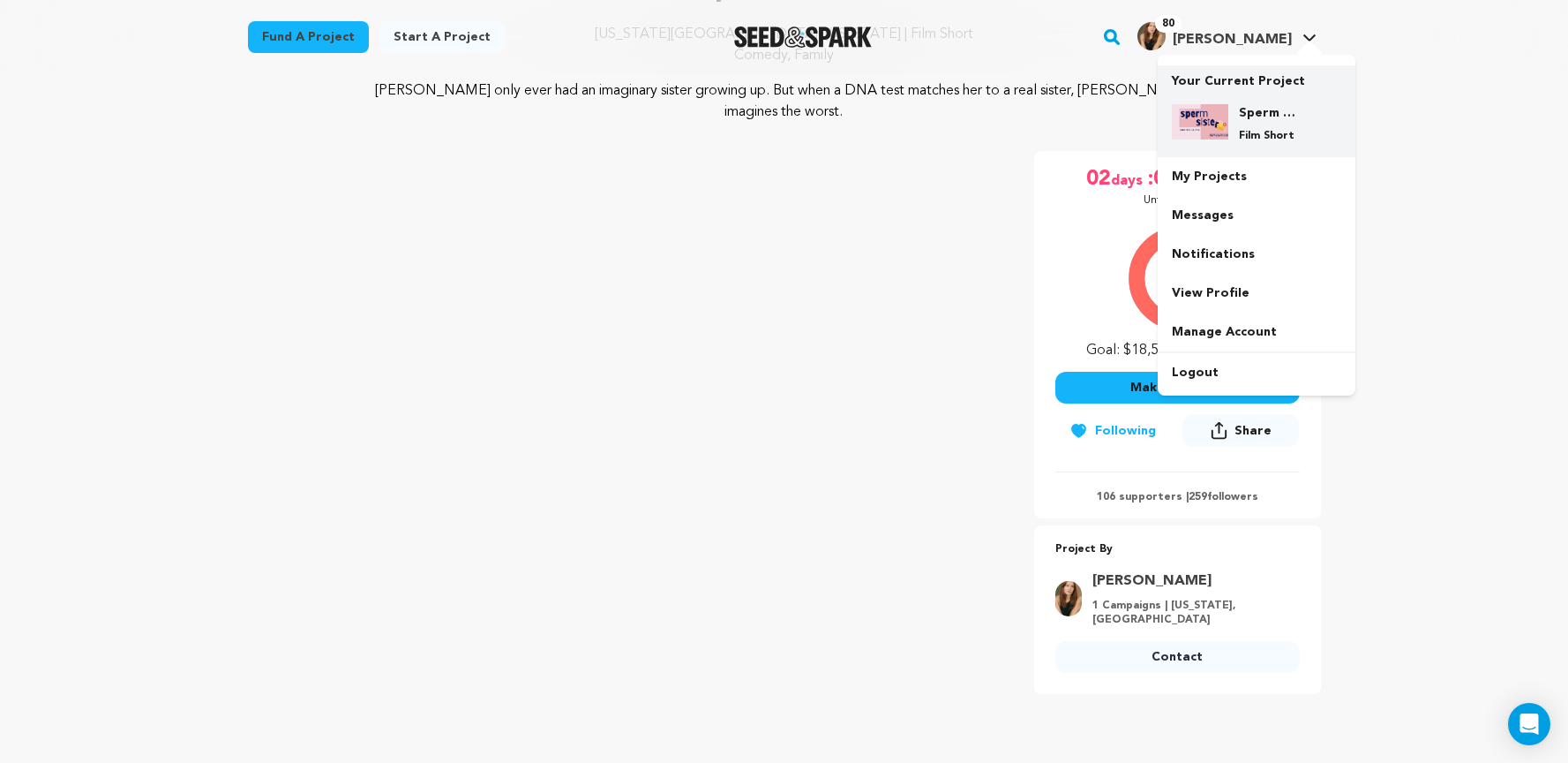
click at [1235, 94] on div "Sperm Sister Film Short" at bounding box center [1256, 123] width 169 height 67
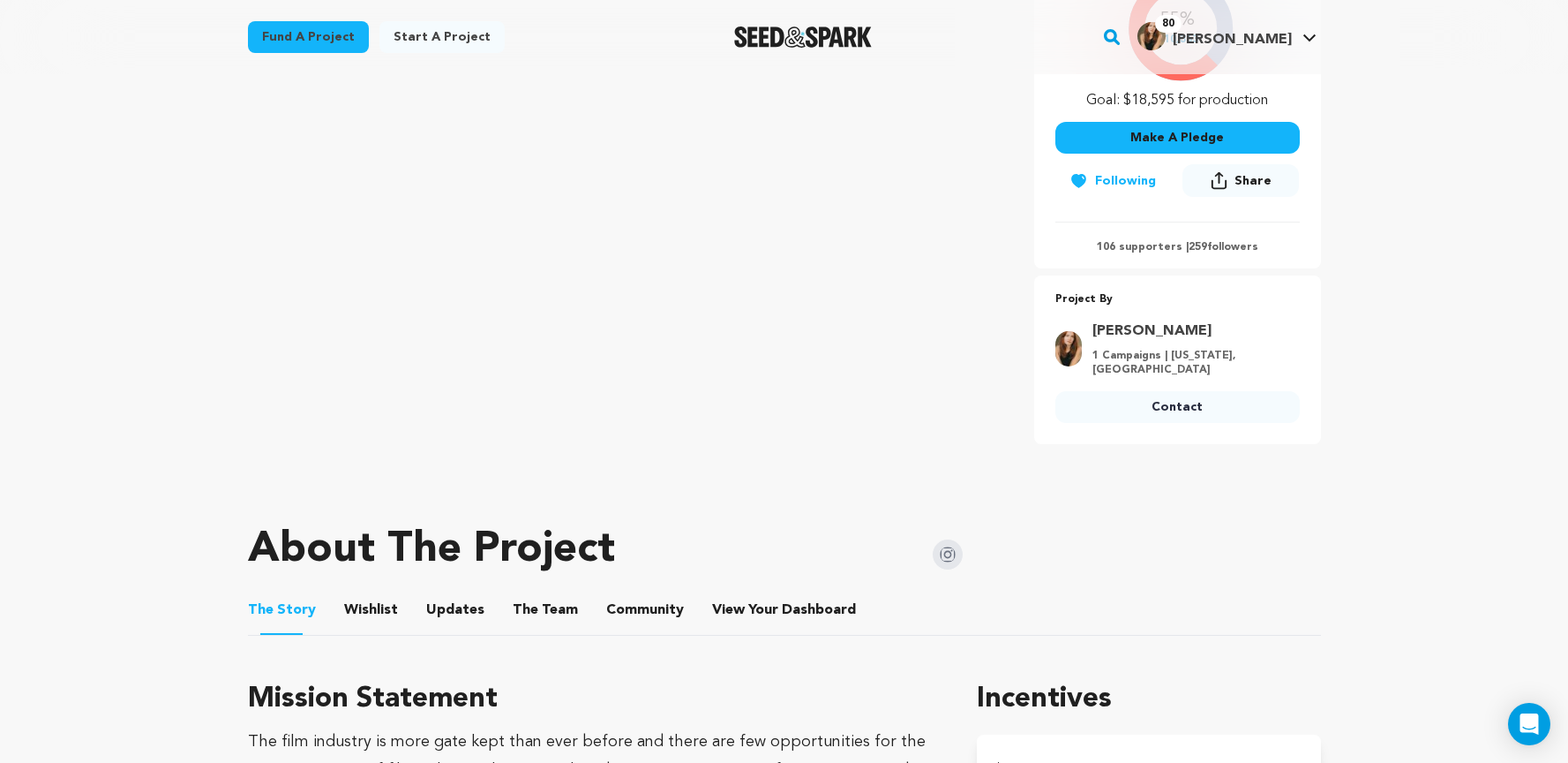
scroll to position [539, 0]
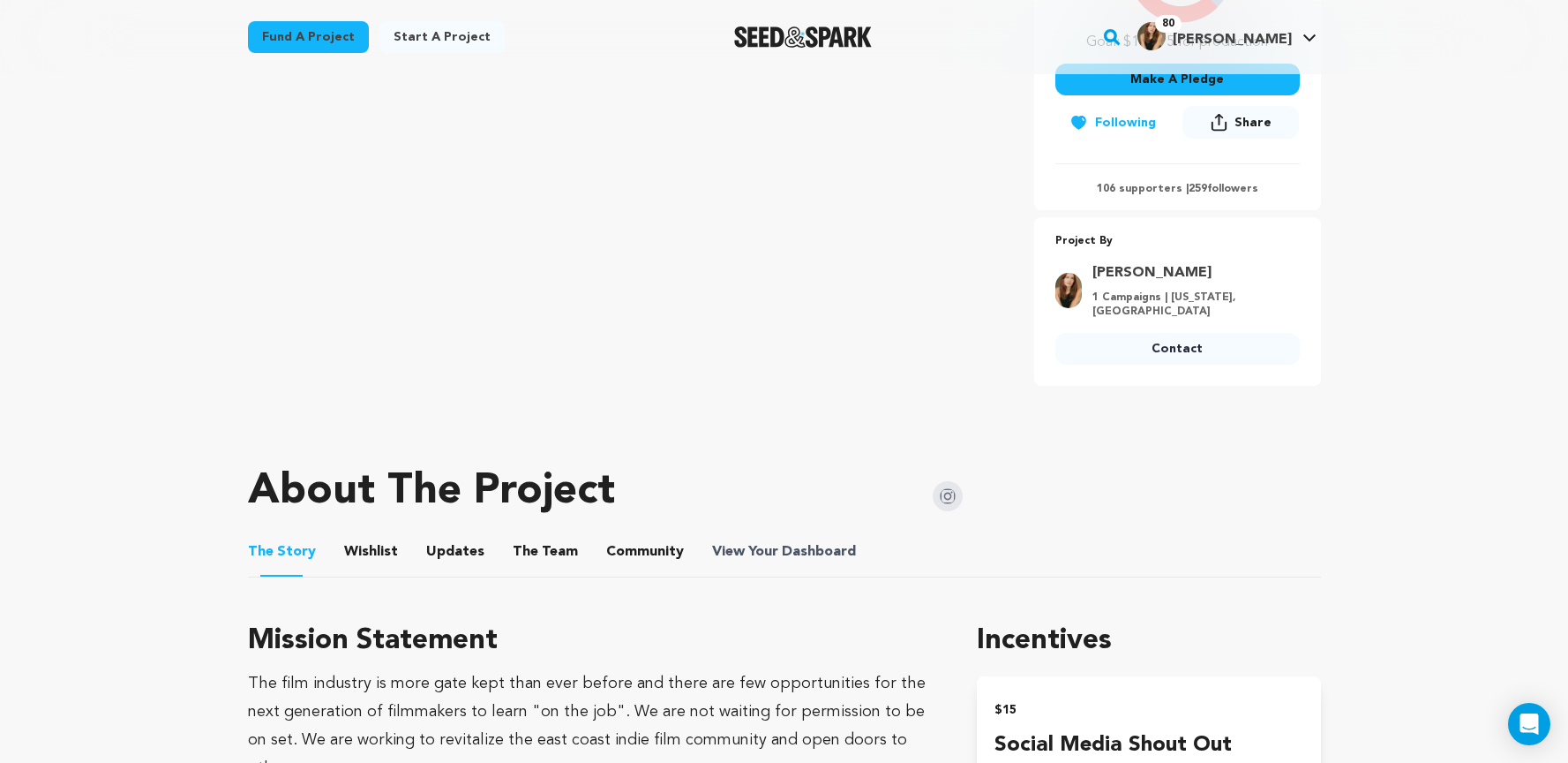
click at [802, 541] on span "Dashboard" at bounding box center [819, 552] width 74 height 21
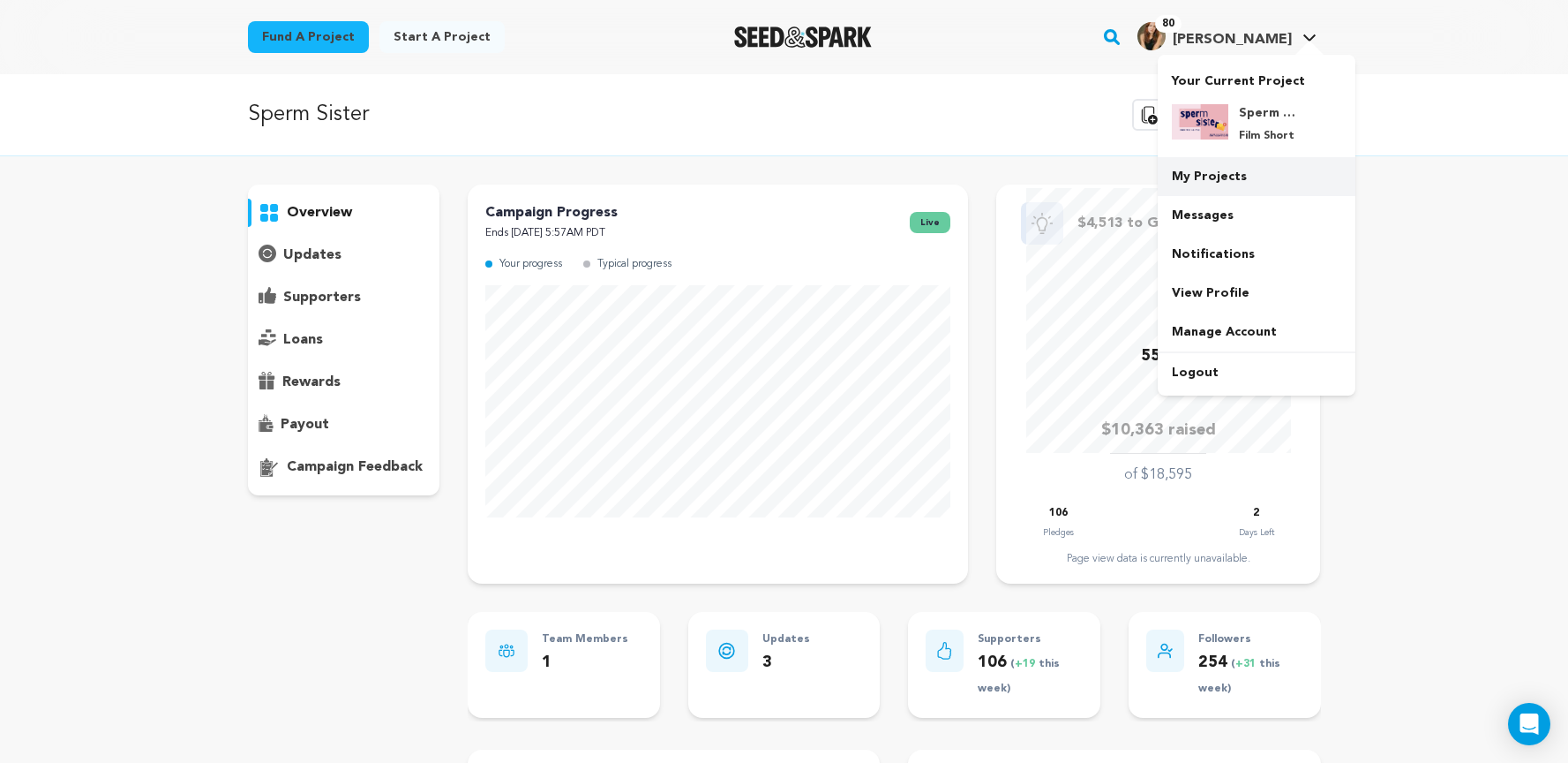
click at [1242, 177] on link "My Projects" at bounding box center [1256, 177] width 198 height 39
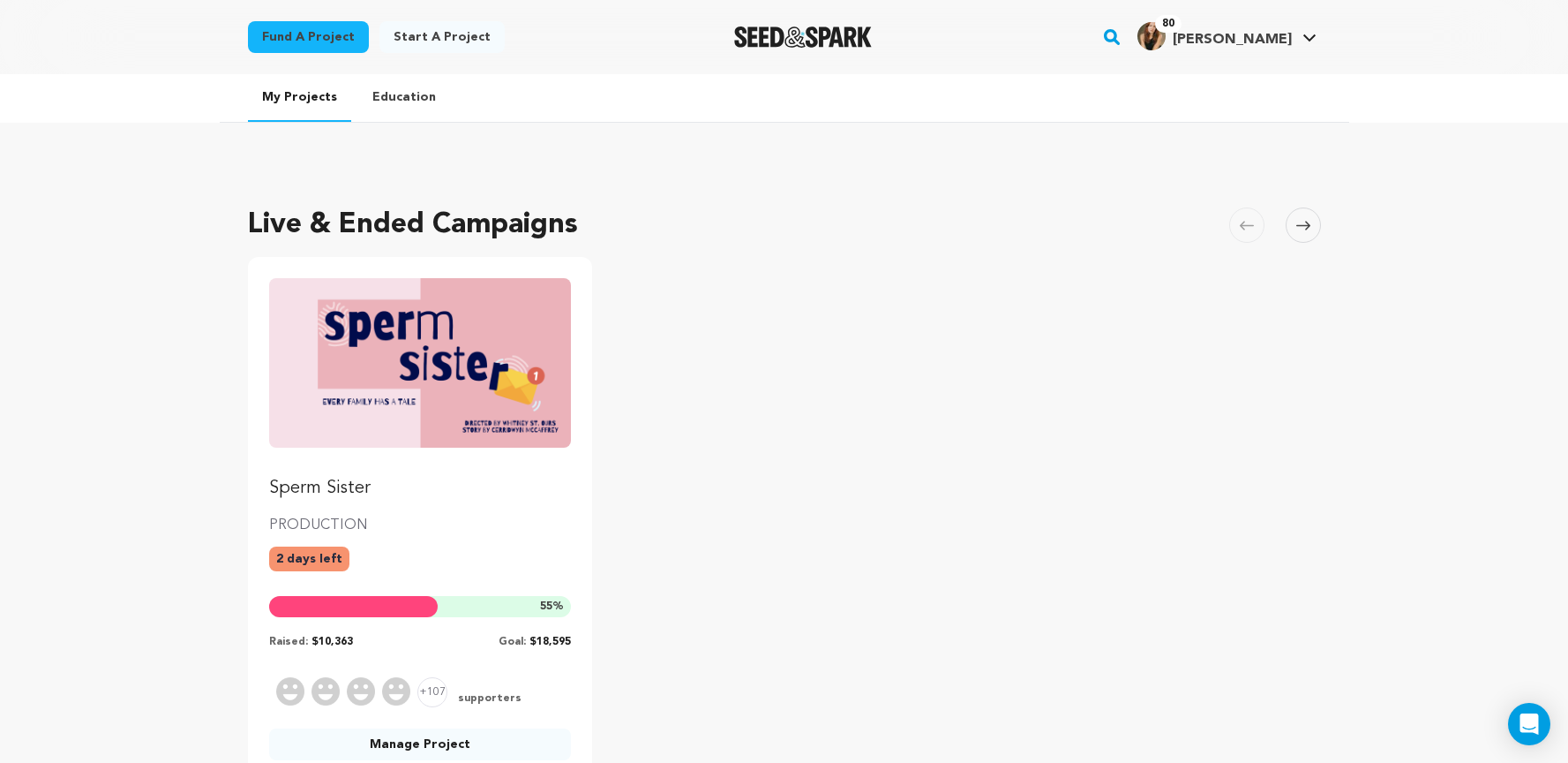
click at [439, 405] on img "Fund Sperm Sister" at bounding box center [420, 362] width 302 height 169
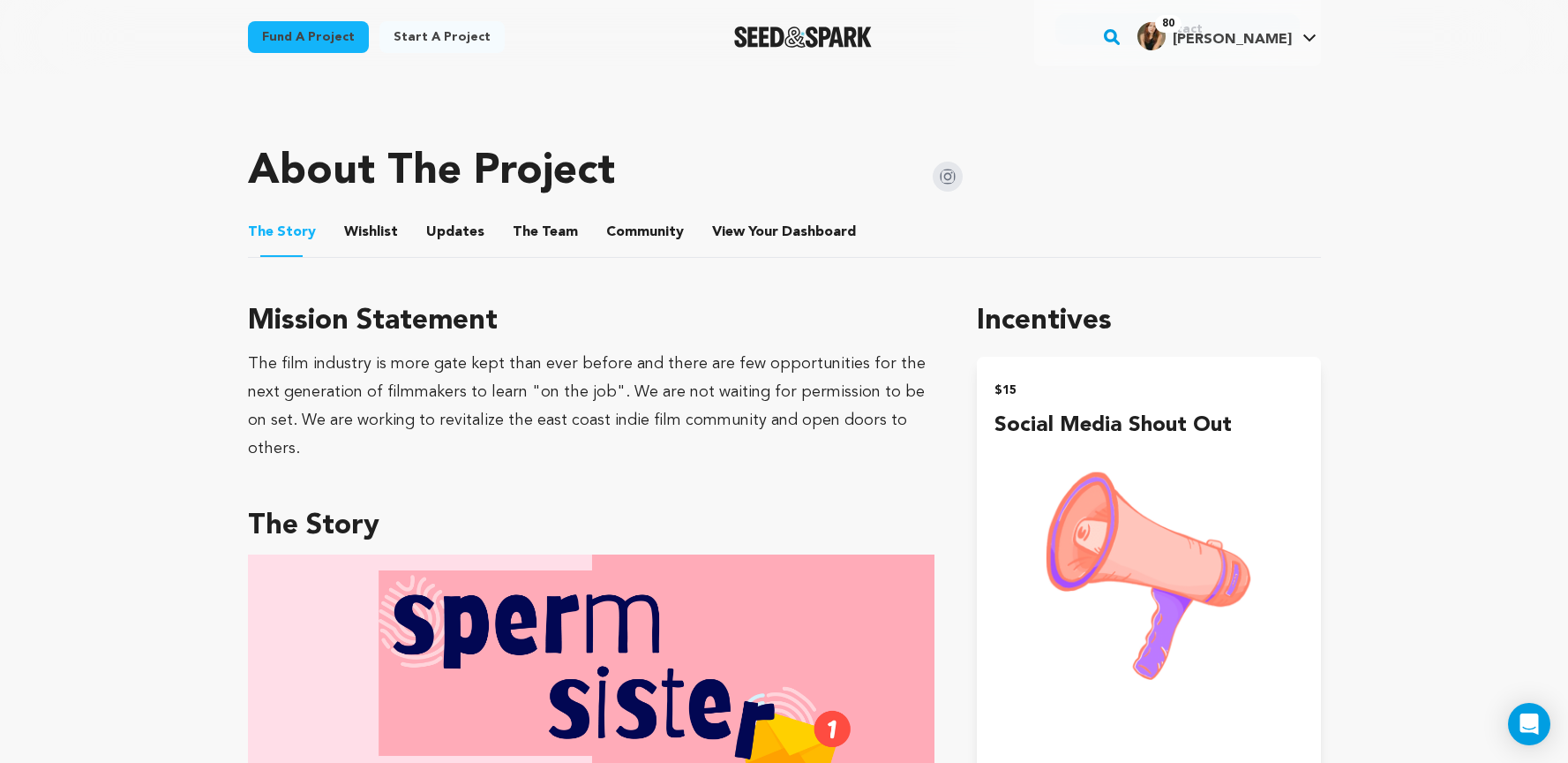
scroll to position [812, 0]
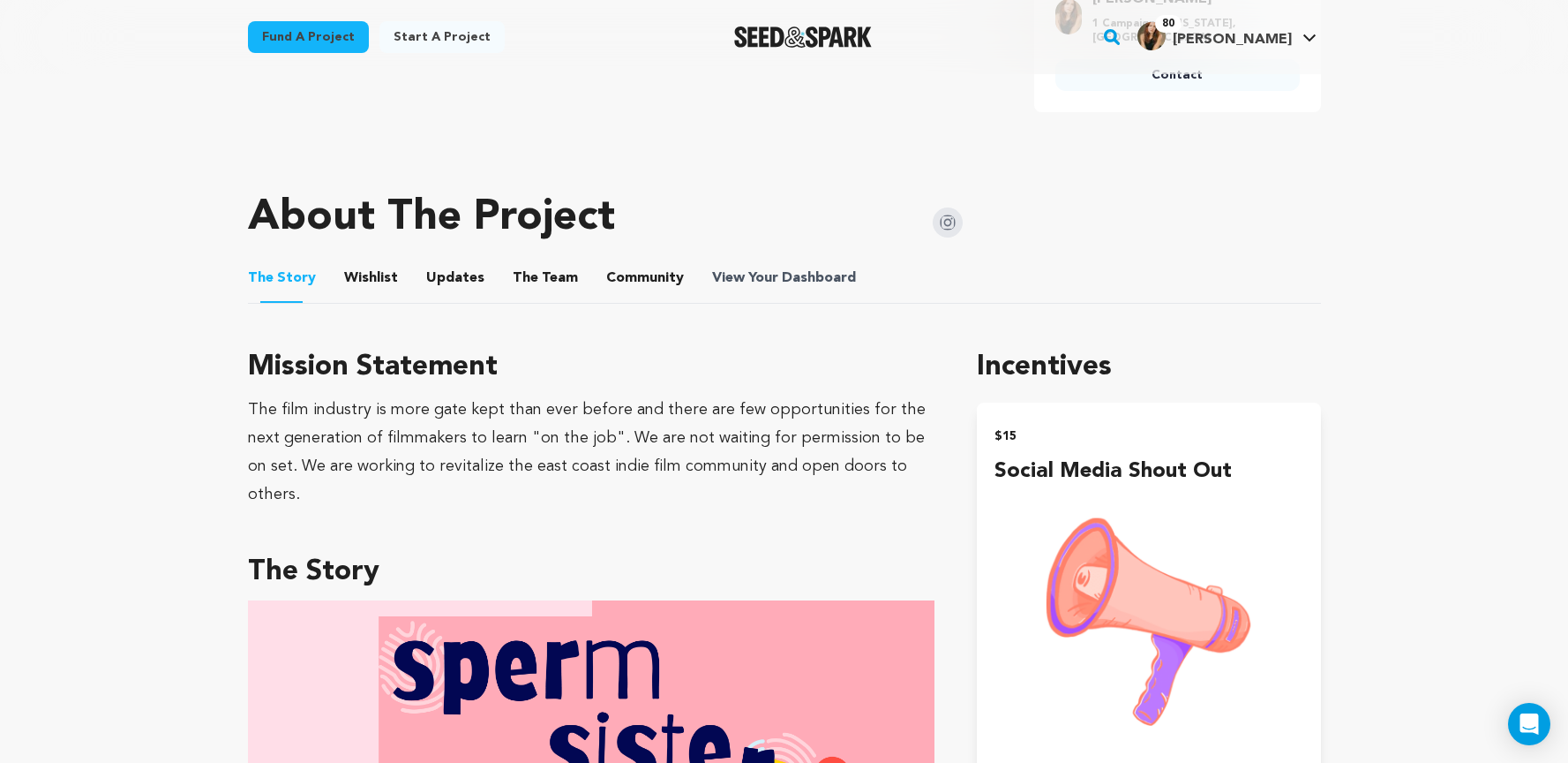
click at [747, 268] on span "View Your Dashboard" at bounding box center [786, 278] width 147 height 21
click at [392, 256] on ul "The Story The Story Wishlist Wishlist Updates Updates The Team The Team Communi…" at bounding box center [785, 279] width 1074 height 51
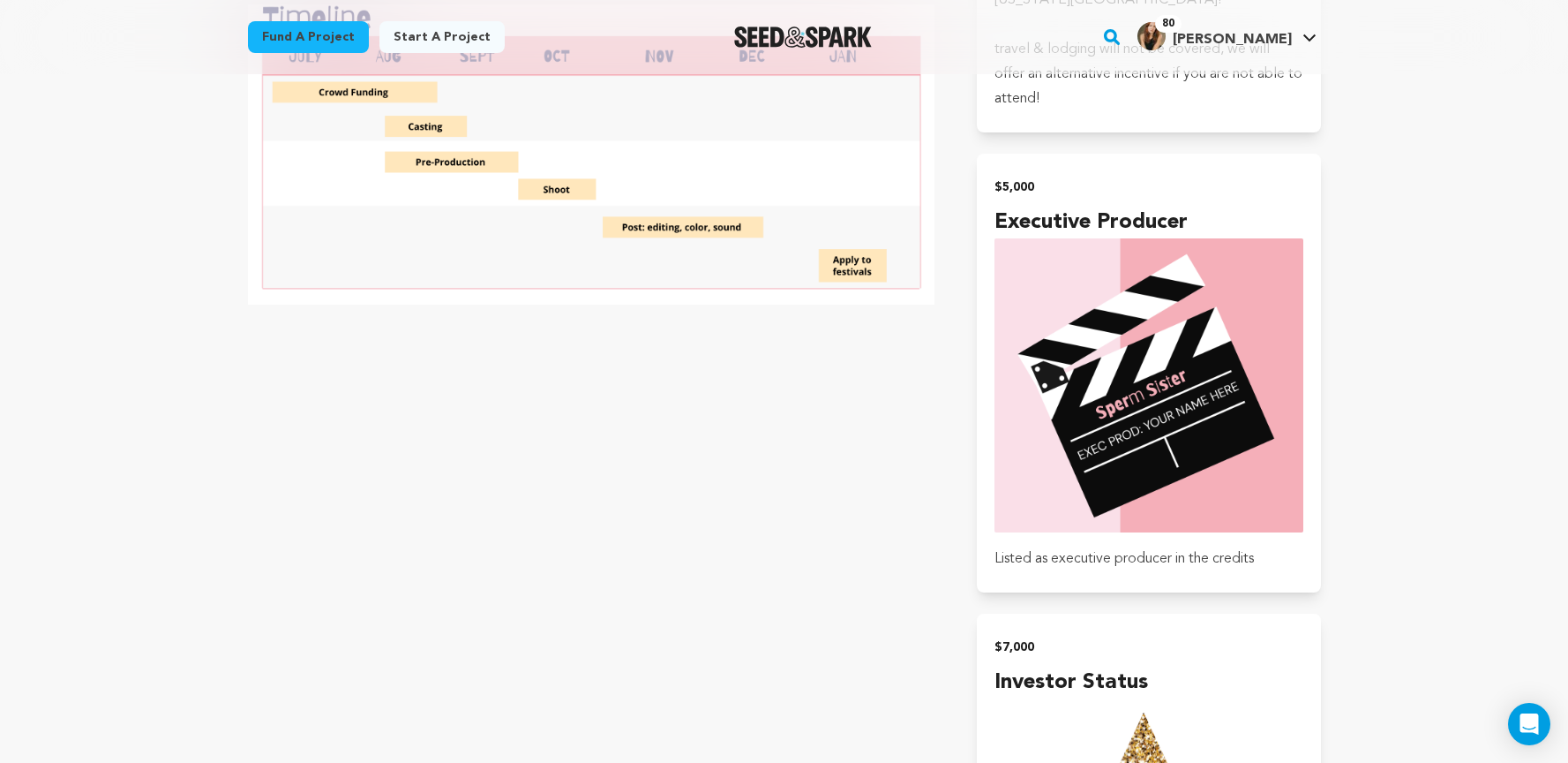
scroll to position [5788, 0]
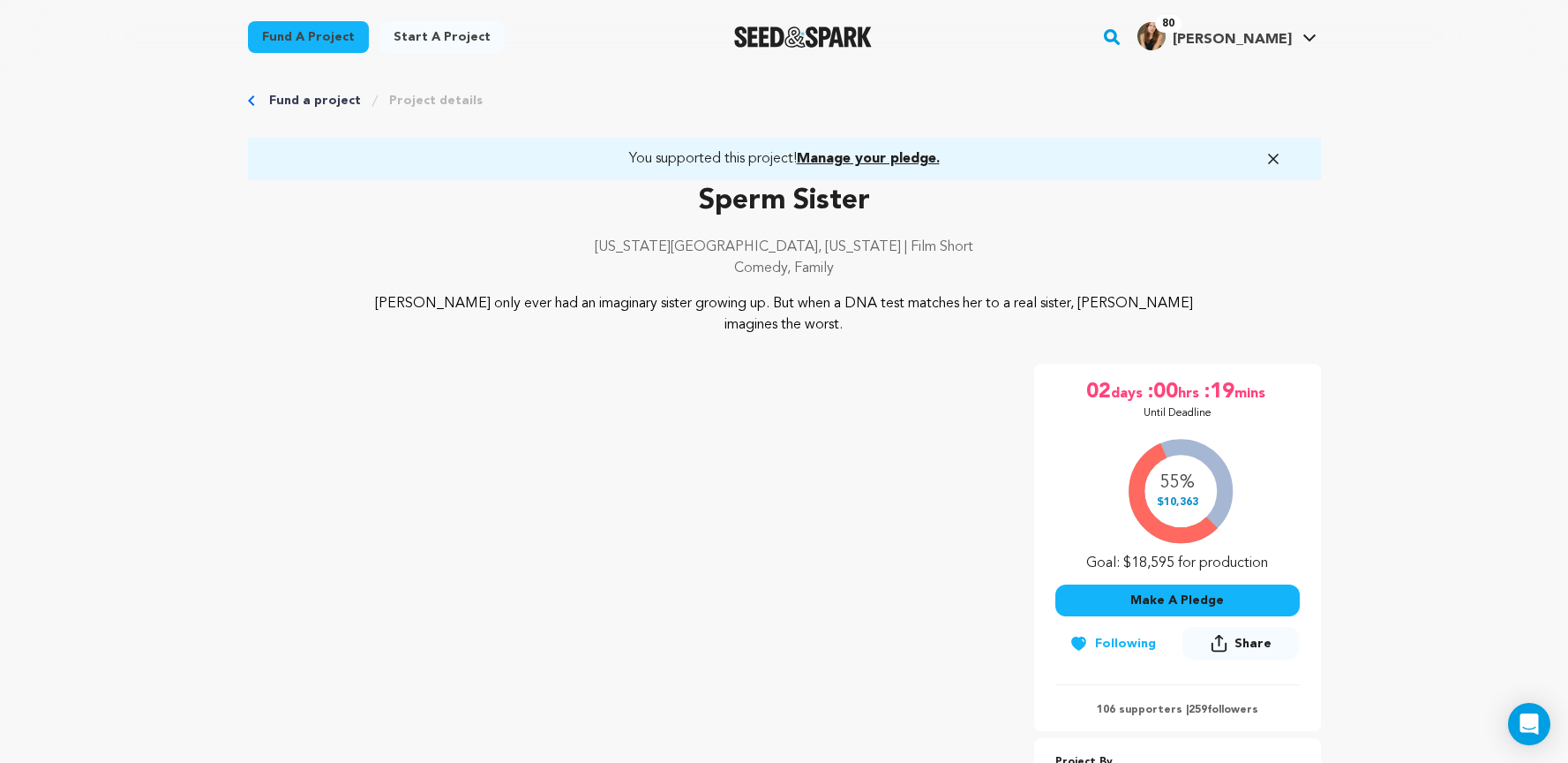
scroll to position [0, 0]
